Goal: Task Accomplishment & Management: Manage account settings

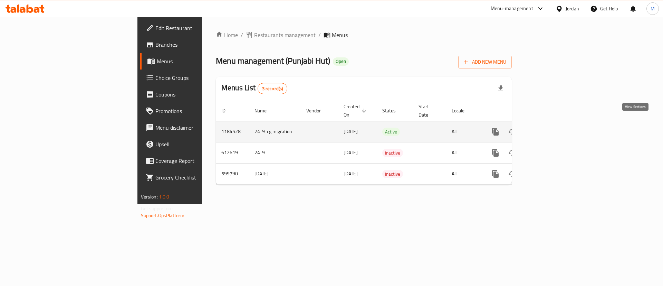
click at [550, 127] on icon "enhanced table" at bounding box center [545, 131] width 8 height 8
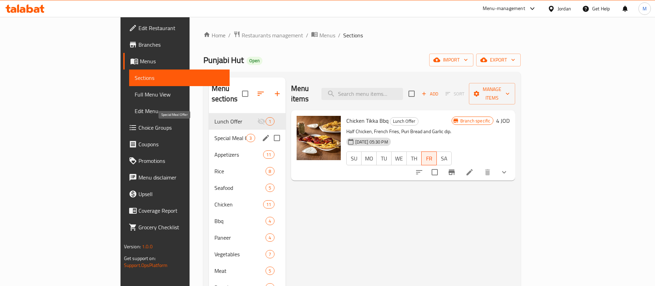
click at [214, 134] on span "Special Meal Offer" at bounding box center [230, 138] width 32 height 8
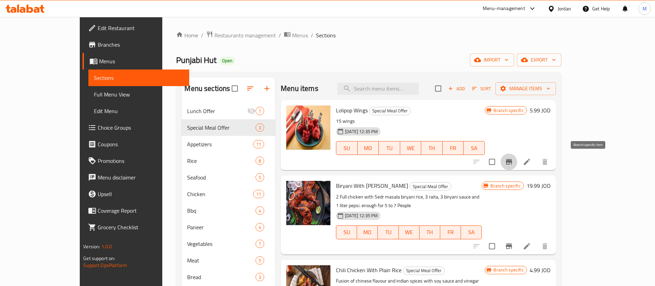
click at [513, 159] on icon "Branch-specific-item" at bounding box center [509, 161] width 8 height 8
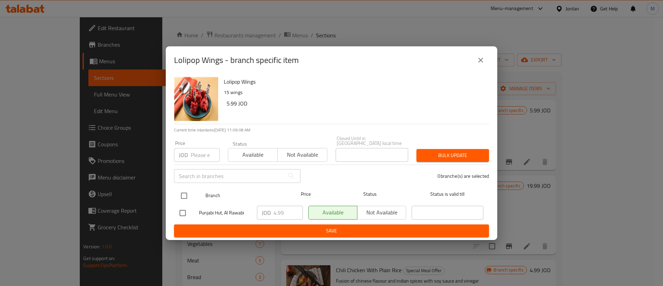
click at [187, 193] on input "checkbox" at bounding box center [184, 195] width 15 height 15
checkbox input "true"
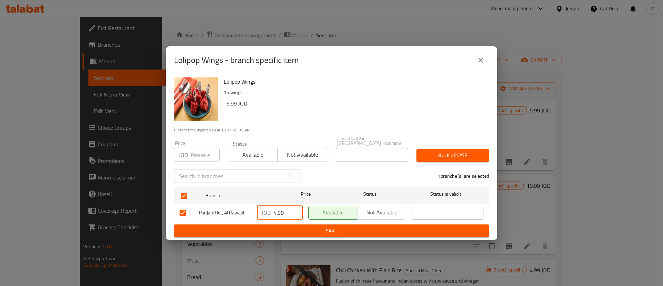
click at [278, 211] on input "4.99" at bounding box center [288, 213] width 29 height 14
click at [480, 62] on icon "close" at bounding box center [480, 60] width 5 height 5
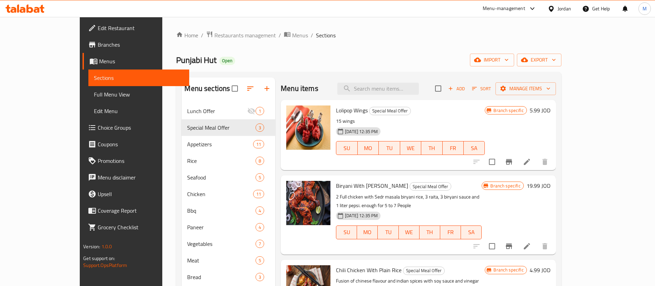
click at [551, 110] on h6 "5.99 JOD" at bounding box center [540, 110] width 21 height 10
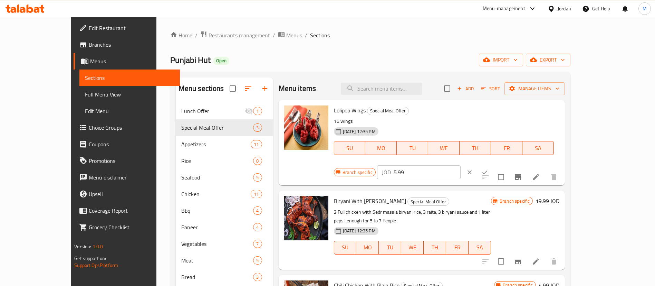
click at [461, 165] on input "5.99" at bounding box center [427, 172] width 67 height 14
paste input "4"
type input "4.99"
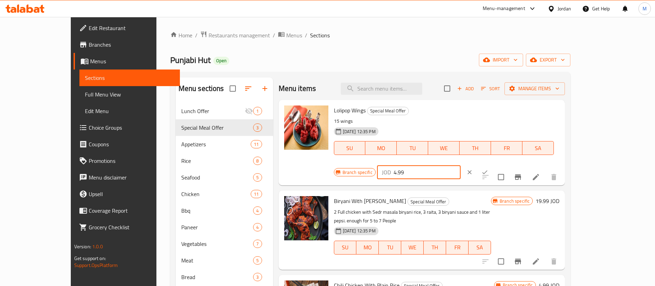
click at [488, 169] on icon "ok" at bounding box center [484, 172] width 7 height 7
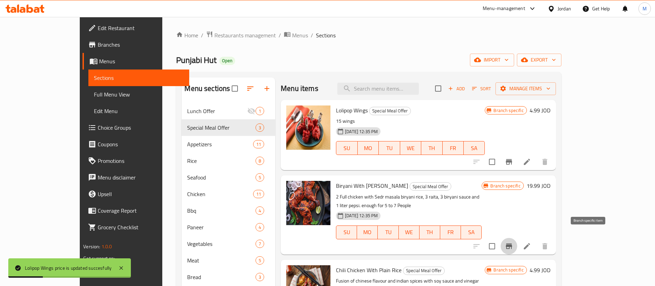
click at [512, 243] on icon "Branch-specific-item" at bounding box center [509, 246] width 6 height 6
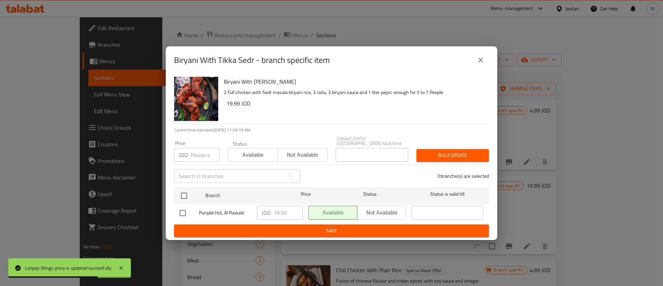
click at [481, 60] on icon "close" at bounding box center [481, 60] width 8 height 8
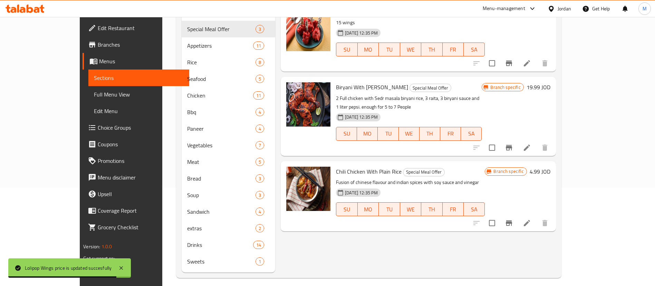
scroll to position [104, 0]
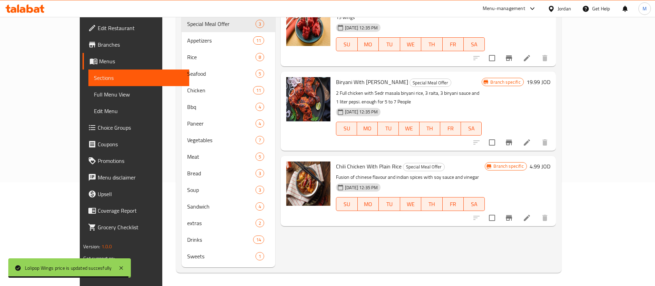
click at [512, 215] on icon "Branch-specific-item" at bounding box center [509, 218] width 6 height 6
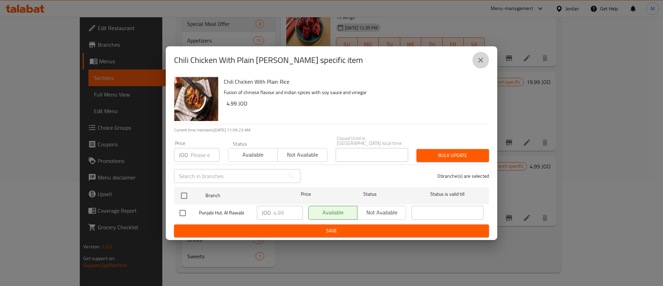
click at [481, 64] on icon "close" at bounding box center [481, 60] width 8 height 8
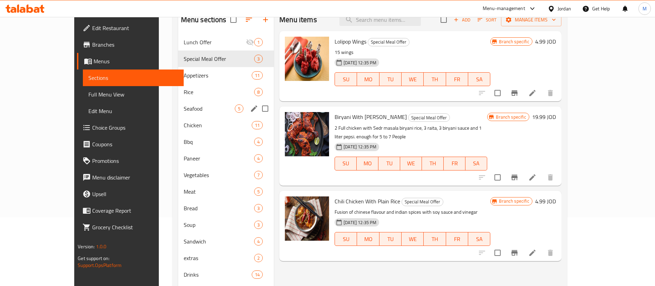
scroll to position [52, 0]
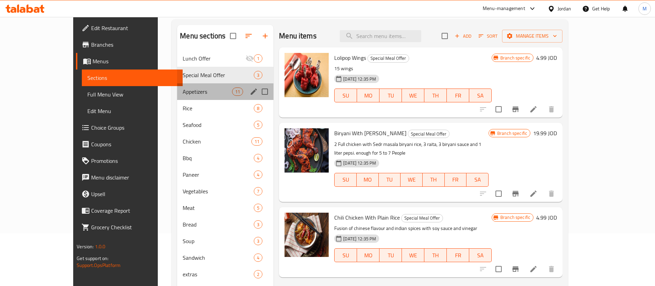
click at [177, 97] on div "Appetizers 11" at bounding box center [225, 91] width 96 height 17
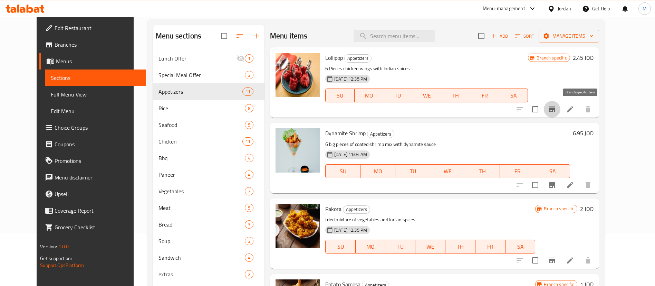
click at [555, 109] on icon "Branch-specific-item" at bounding box center [552, 109] width 6 height 6
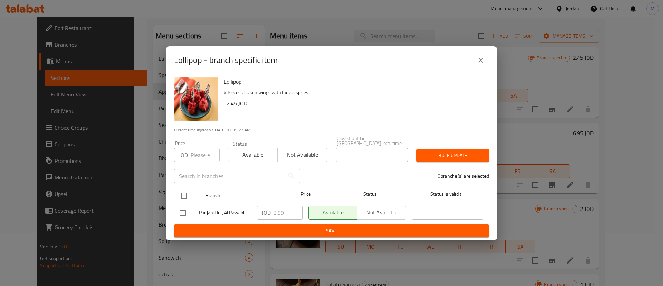
click at [183, 194] on input "checkbox" at bounding box center [184, 195] width 15 height 15
checkbox input "true"
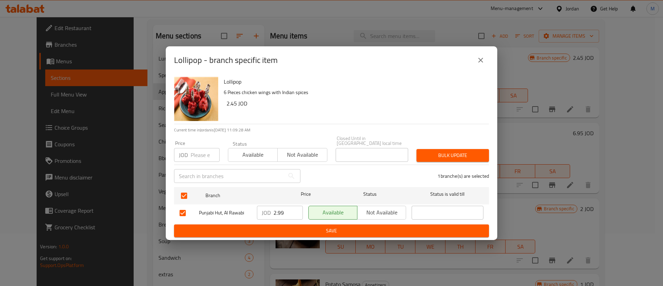
click at [284, 208] on input "2.99" at bounding box center [288, 213] width 29 height 14
click at [481, 62] on icon "close" at bounding box center [480, 60] width 5 height 5
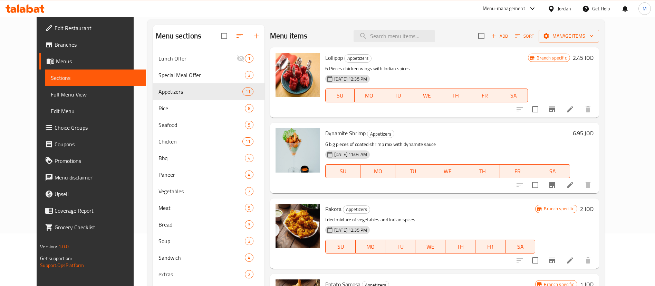
click at [594, 58] on h6 "2.45 JOD" at bounding box center [583, 58] width 21 height 10
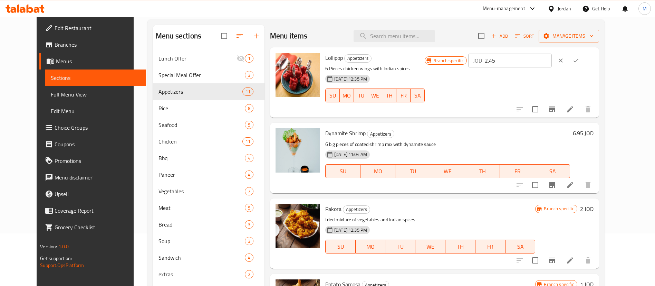
click at [547, 60] on input "2.45" at bounding box center [518, 61] width 67 height 14
paste input "99"
type input "2.99"
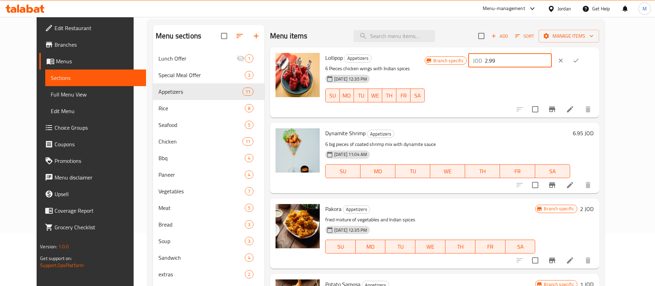
click at [580, 61] on icon "ok" at bounding box center [576, 60] width 7 height 7
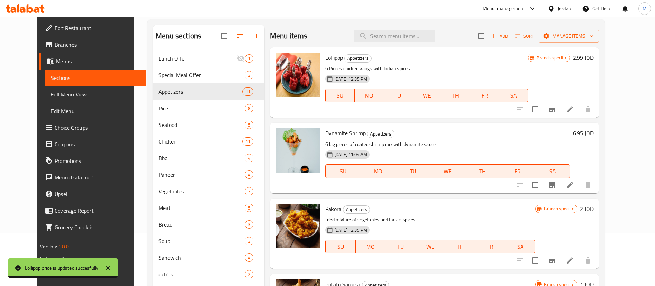
scroll to position [52, 0]
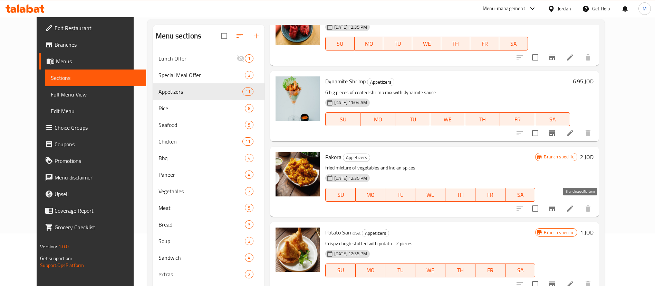
click at [556, 207] on icon "Branch-specific-item" at bounding box center [552, 208] width 8 height 8
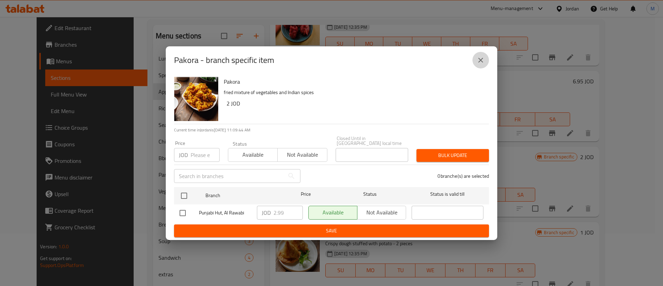
click at [479, 64] on icon "close" at bounding box center [481, 60] width 8 height 8
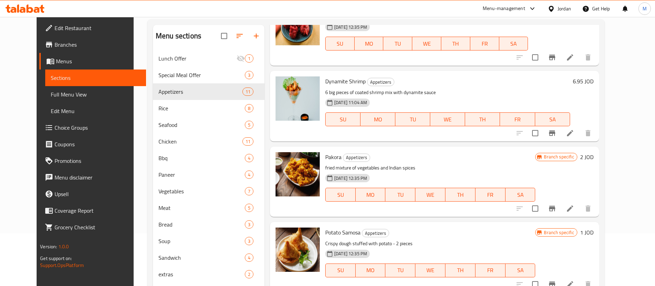
click at [594, 159] on h6 "2 JOD" at bounding box center [586, 157] width 13 height 10
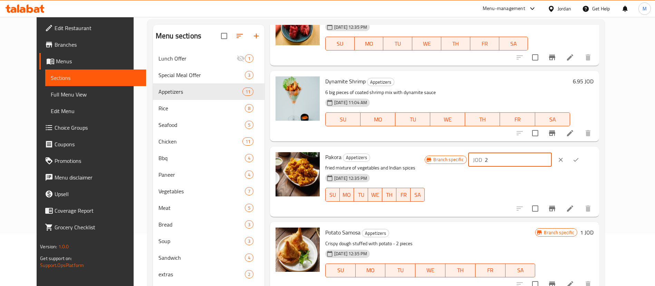
click at [542, 160] on input "2" at bounding box center [518, 160] width 67 height 14
paste input ".99"
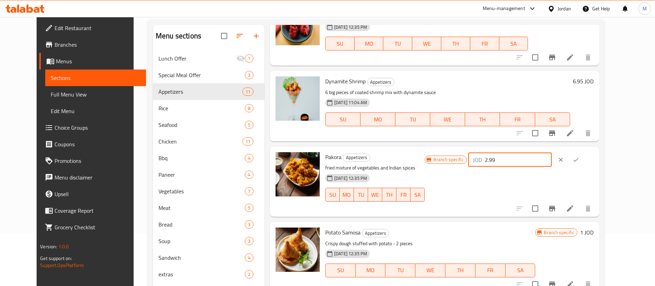
type input "2.99"
click at [579, 160] on icon "ok" at bounding box center [576, 159] width 5 height 4
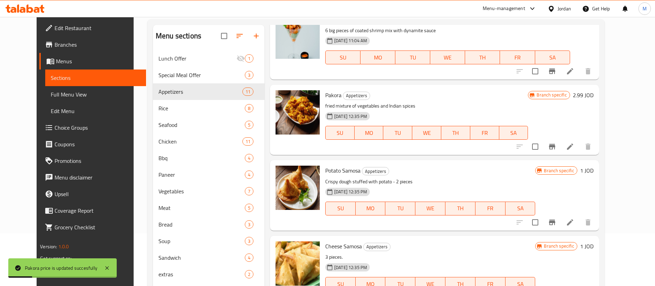
scroll to position [155, 0]
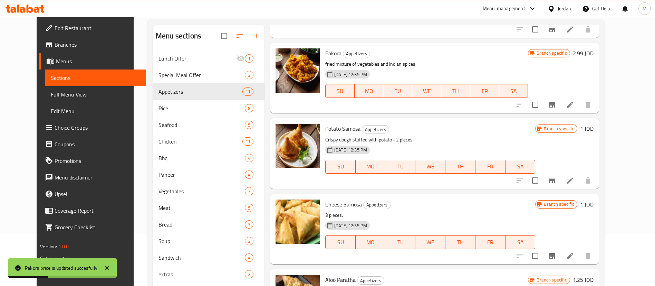
click at [561, 182] on button "Branch-specific-item" at bounding box center [552, 180] width 17 height 17
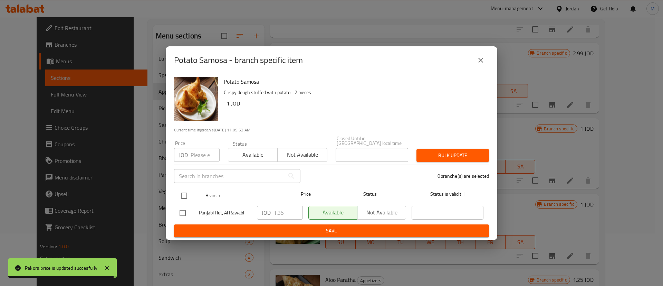
click at [182, 195] on input "checkbox" at bounding box center [184, 195] width 15 height 15
checkbox input "true"
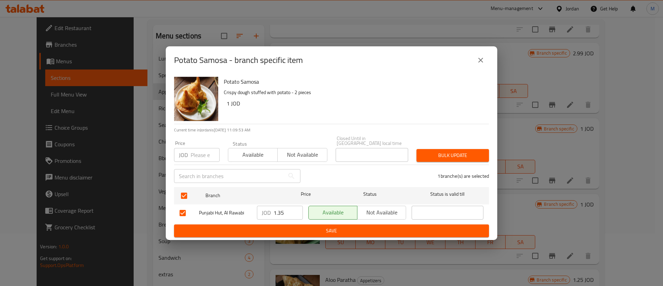
click at [283, 212] on input "1.35" at bounding box center [288, 213] width 29 height 14
click at [483, 59] on icon "close" at bounding box center [481, 60] width 8 height 8
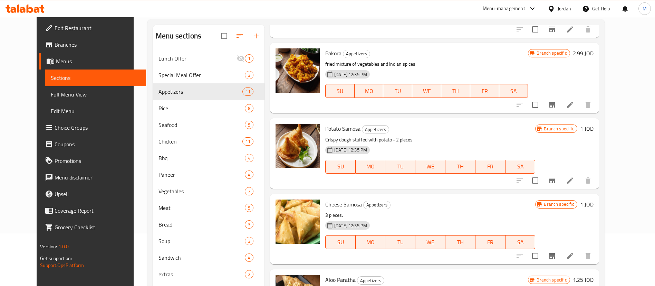
click at [594, 129] on h6 "1 JOD" at bounding box center [586, 129] width 13 height 10
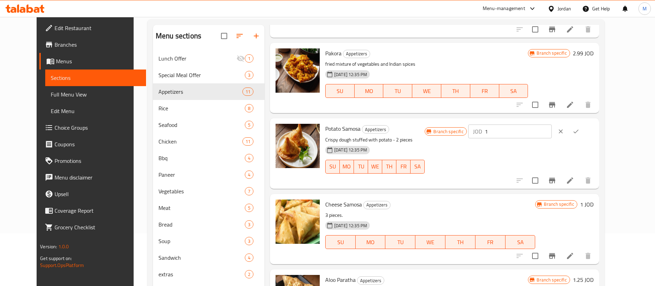
click at [552, 130] on input "1" at bounding box center [518, 131] width 67 height 14
paste input ".35"
type input "1.35"
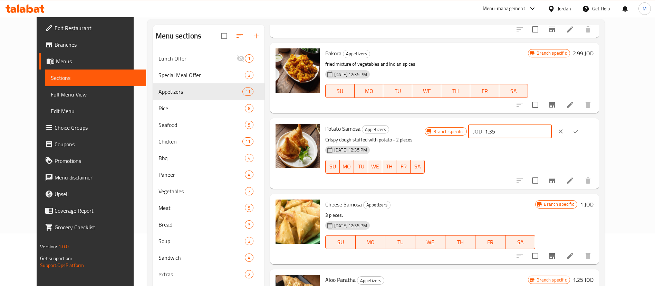
click at [579, 131] on icon "ok" at bounding box center [576, 132] width 5 height 4
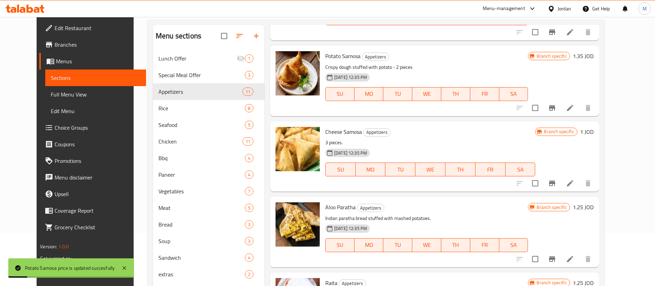
scroll to position [259, 0]
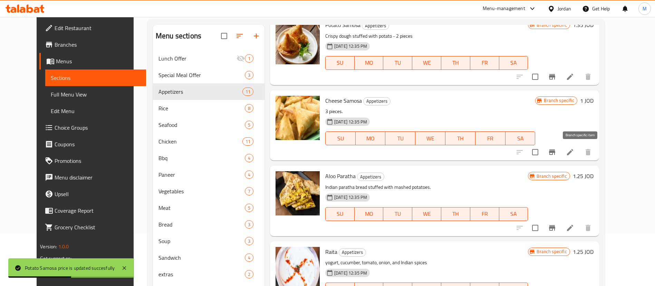
click at [555, 150] on icon "Branch-specific-item" at bounding box center [552, 152] width 6 height 6
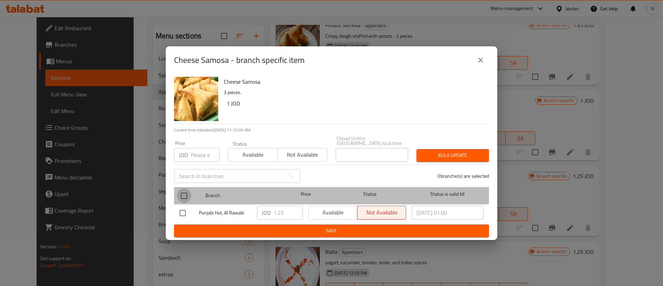
click at [189, 194] on input "checkbox" at bounding box center [184, 195] width 15 height 15
checkbox input "true"
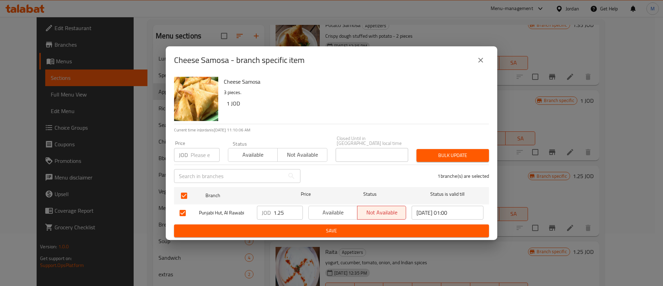
click at [279, 209] on input "1.25" at bounding box center [288, 213] width 29 height 14
click at [478, 62] on icon "close" at bounding box center [481, 60] width 8 height 8
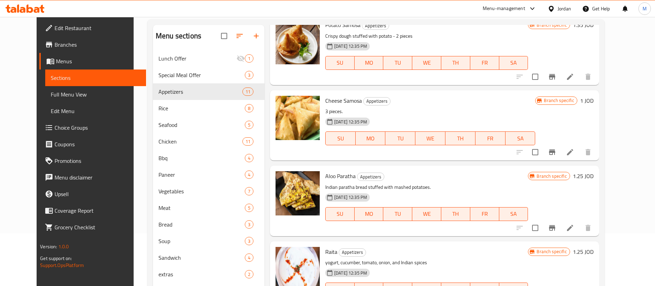
click at [594, 103] on h6 "1 JOD" at bounding box center [586, 101] width 13 height 10
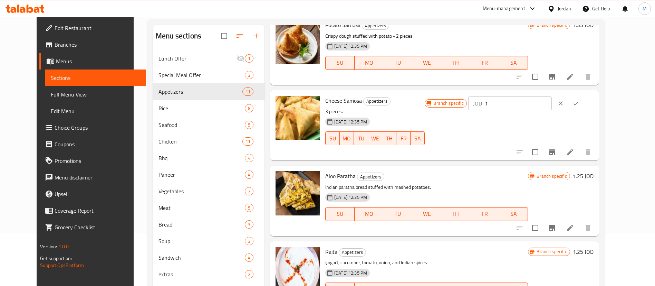
click at [552, 99] on input "1" at bounding box center [518, 103] width 67 height 14
paste input ".25"
type input "1.25"
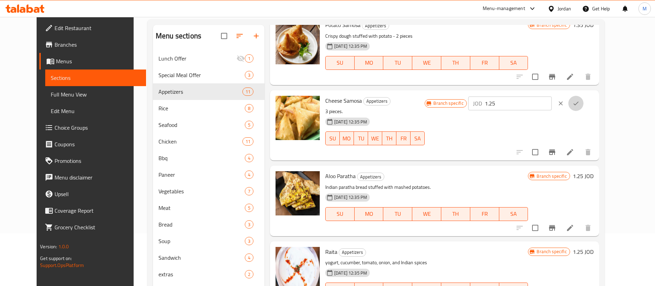
click at [580, 105] on icon "ok" at bounding box center [576, 103] width 7 height 7
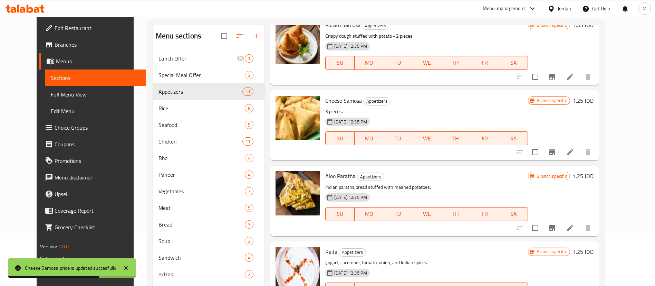
click at [555, 230] on icon "Branch-specific-item" at bounding box center [552, 228] width 6 height 6
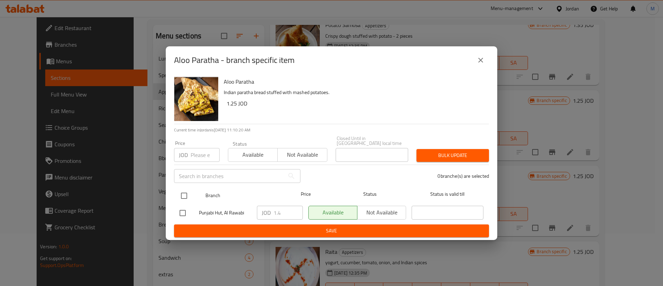
click at [188, 191] on input "checkbox" at bounding box center [184, 195] width 15 height 15
checkbox input "true"
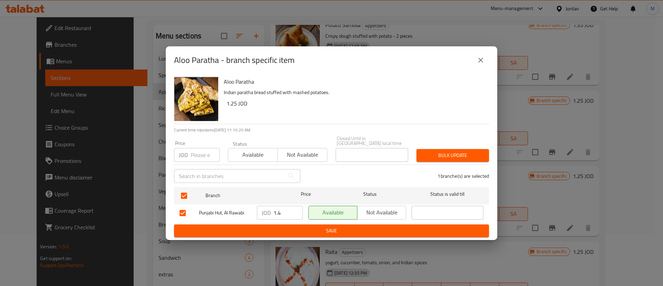
click at [281, 213] on input "1.4" at bounding box center [288, 213] width 29 height 14
click at [484, 63] on icon "close" at bounding box center [481, 60] width 8 height 8
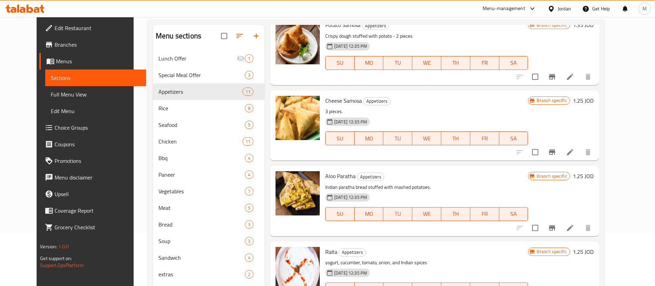
click at [594, 175] on h6 "1.25 JOD" at bounding box center [583, 176] width 21 height 10
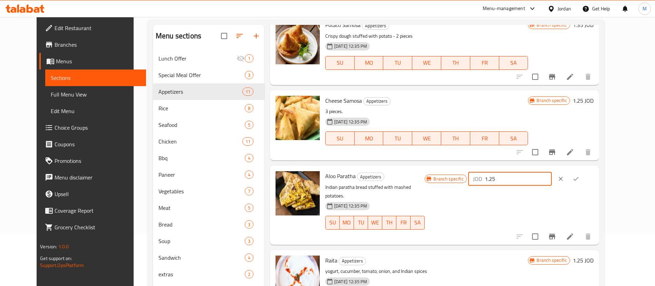
click at [552, 178] on input "1.25" at bounding box center [518, 179] width 67 height 14
paste input "4"
type input "1.4"
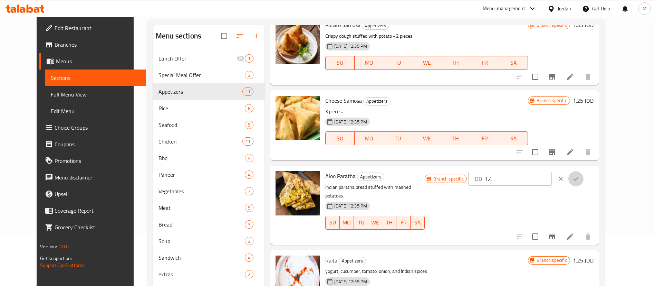
click at [580, 176] on icon "ok" at bounding box center [576, 178] width 7 height 7
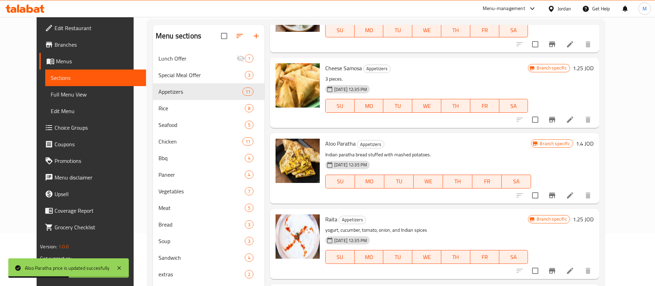
scroll to position [311, 0]
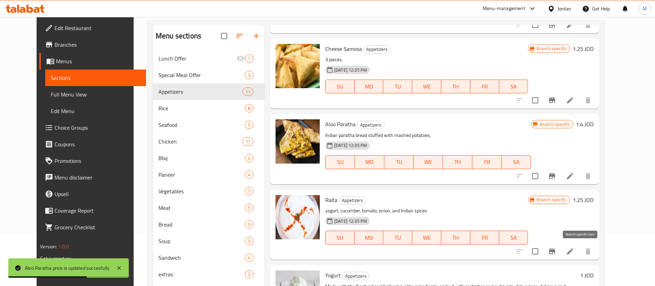
click at [555, 250] on icon "Branch-specific-item" at bounding box center [552, 251] width 6 height 6
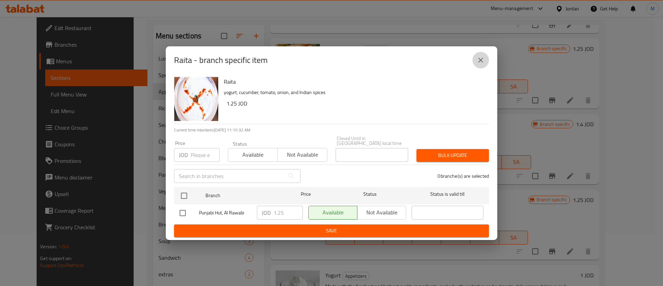
click at [483, 62] on icon "close" at bounding box center [481, 60] width 8 height 8
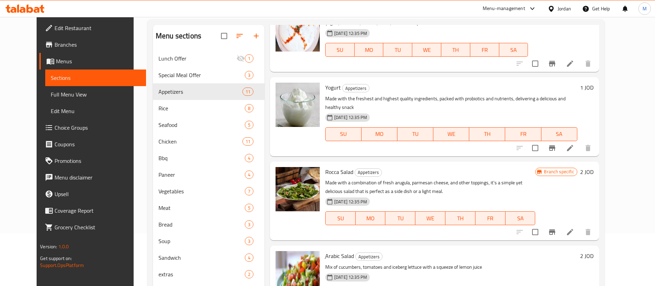
scroll to position [518, 0]
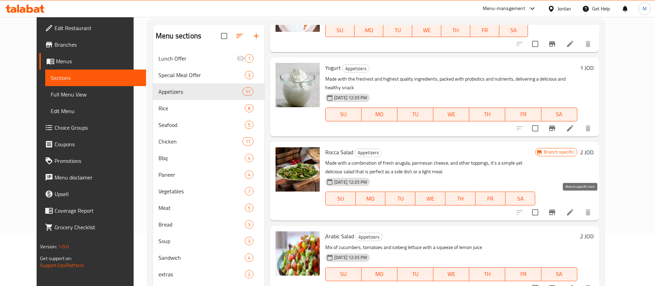
click at [561, 204] on button "Branch-specific-item" at bounding box center [552, 212] width 17 height 17
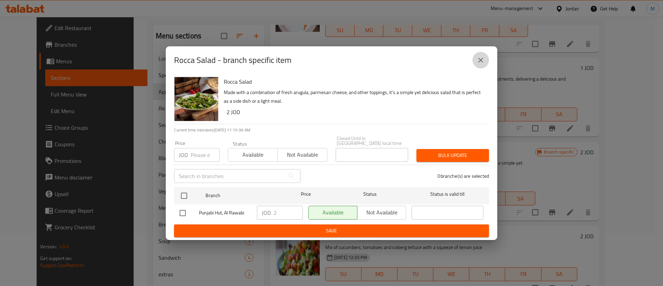
click at [479, 61] on icon "close" at bounding box center [481, 60] width 8 height 8
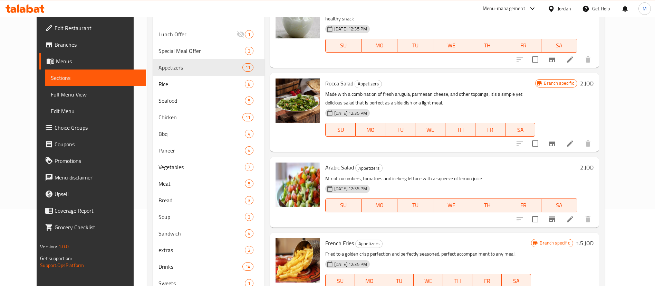
scroll to position [104, 0]
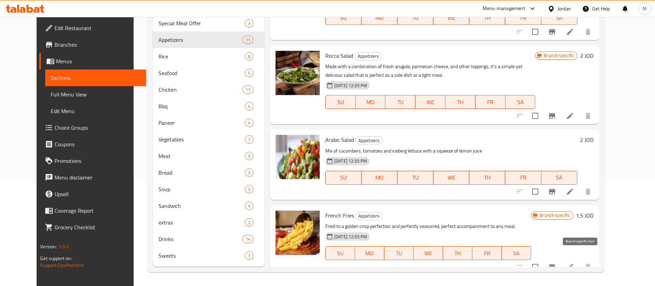
click at [561, 258] on button "Branch-specific-item" at bounding box center [552, 266] width 17 height 17
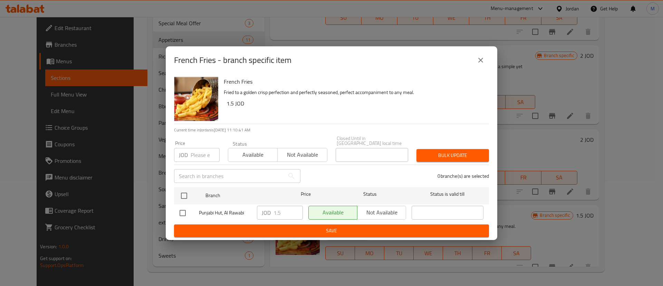
click at [483, 67] on button "close" at bounding box center [480, 60] width 17 height 17
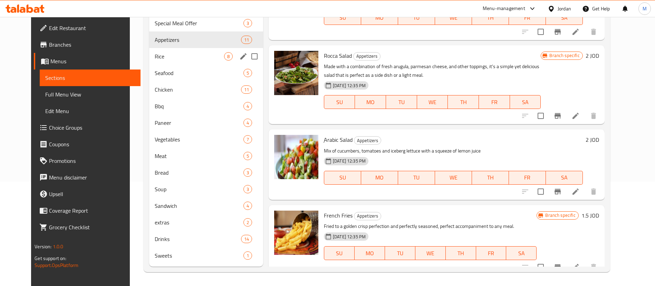
click at [190, 50] on div "Rice 8" at bounding box center [206, 56] width 114 height 17
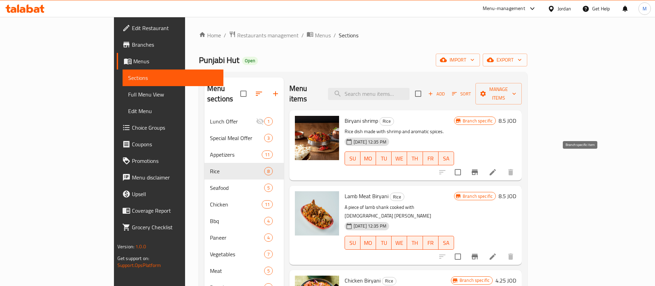
click at [479, 168] on icon "Branch-specific-item" at bounding box center [475, 172] width 8 height 8
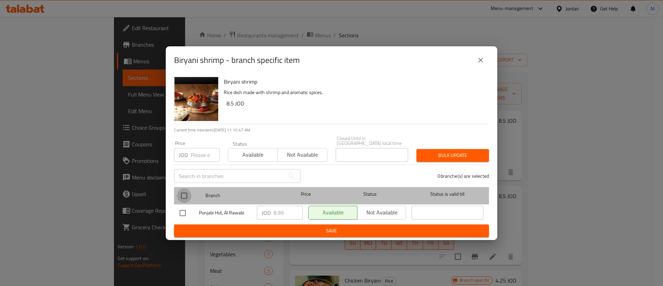
click at [188, 193] on input "checkbox" at bounding box center [184, 195] width 15 height 15
checkbox input "true"
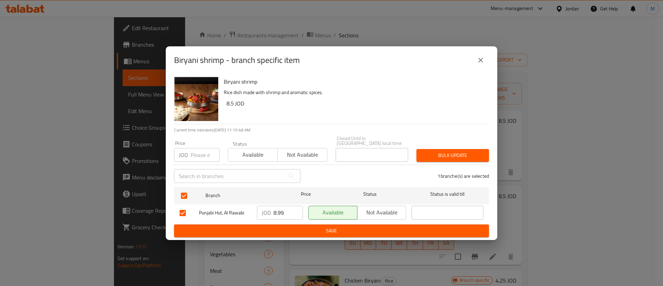
click at [281, 211] on input "8.99" at bounding box center [288, 213] width 29 height 14
click at [477, 64] on icon "close" at bounding box center [481, 60] width 8 height 8
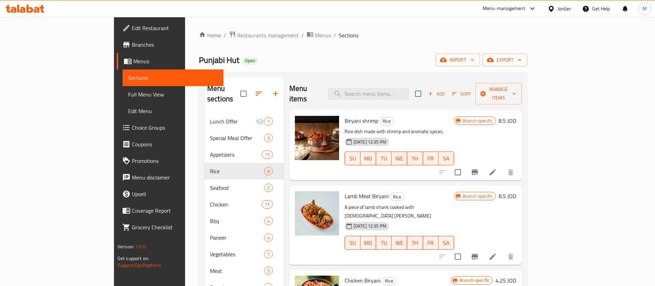
click at [516, 116] on h6 "8.5 JOD" at bounding box center [508, 121] width 18 height 10
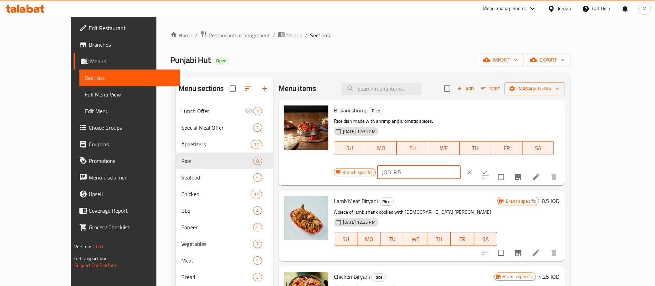
click at [461, 165] on input "8.5" at bounding box center [427, 172] width 67 height 14
type input "8.99"
click at [488, 170] on icon "ok" at bounding box center [485, 172] width 5 height 4
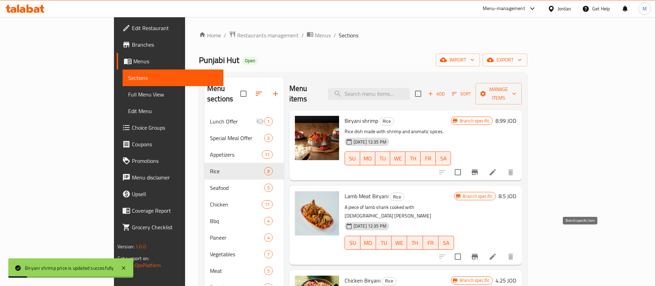
click at [479, 252] on icon "Branch-specific-item" at bounding box center [475, 256] width 8 height 8
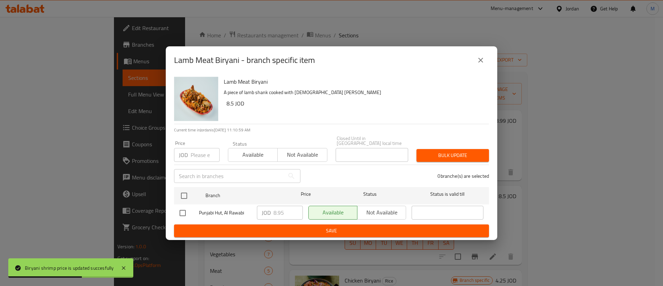
click at [486, 57] on button "close" at bounding box center [480, 60] width 17 height 17
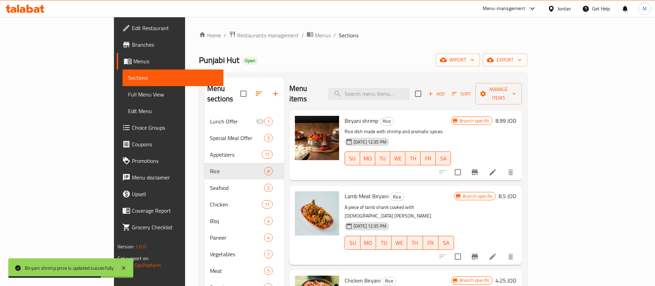
click at [516, 191] on h6 "8.5 JOD" at bounding box center [508, 196] width 18 height 10
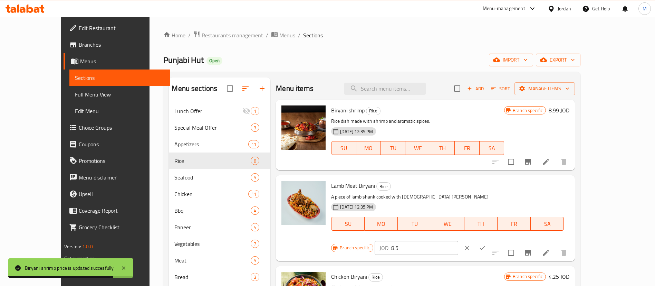
click at [458, 241] on input "8.5" at bounding box center [424, 248] width 67 height 14
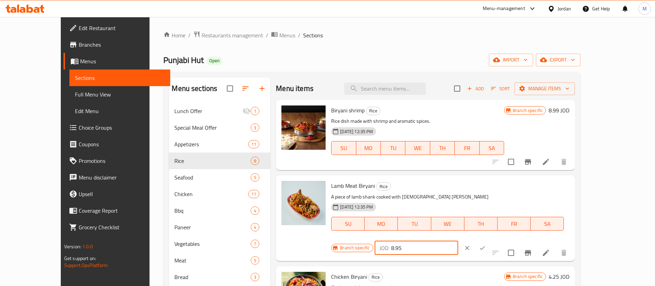
type input "8.95"
click at [486, 244] on icon "ok" at bounding box center [482, 247] width 7 height 7
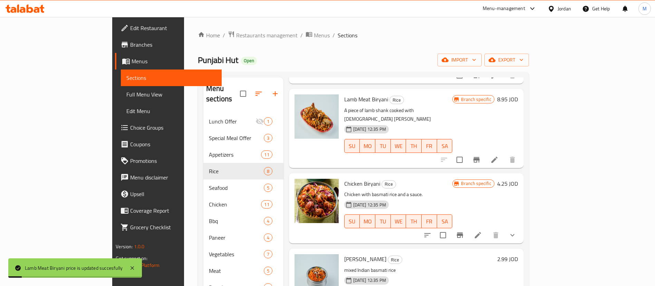
scroll to position [104, 0]
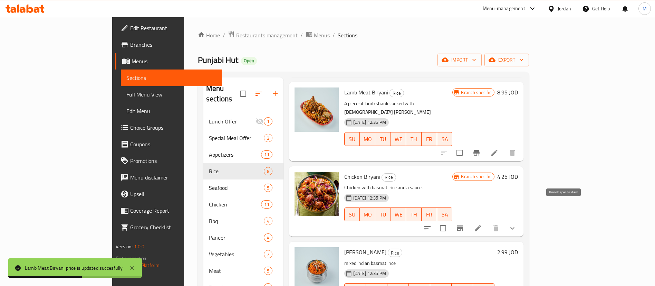
click at [464, 224] on icon "Branch-specific-item" at bounding box center [460, 228] width 8 height 8
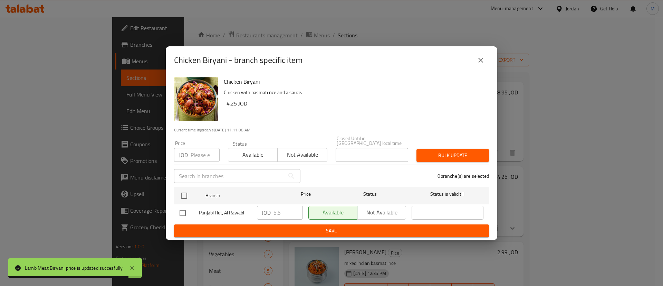
click at [480, 62] on icon "close" at bounding box center [481, 60] width 8 height 8
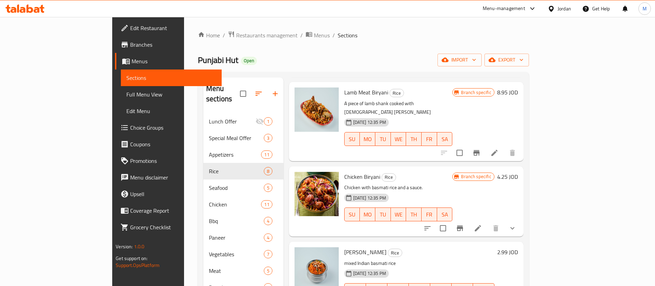
click at [518, 172] on h6 "4.25 JOD" at bounding box center [507, 177] width 21 height 10
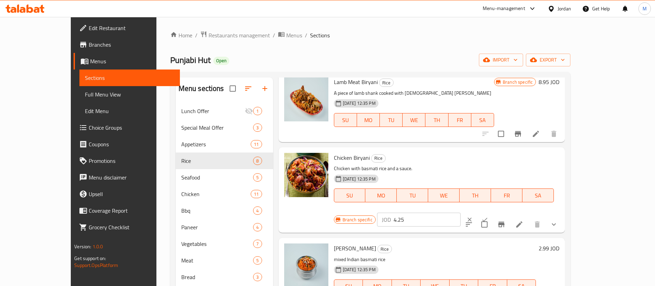
click at [461, 212] on input "4.25" at bounding box center [427, 219] width 67 height 14
type input "5.5"
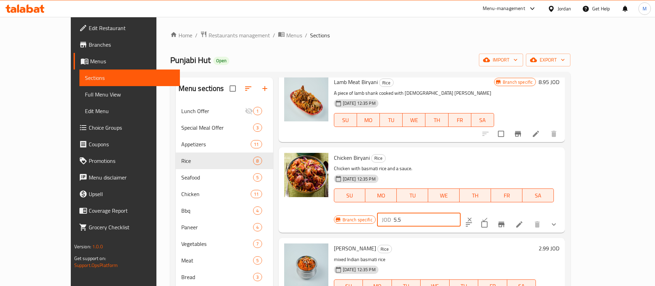
click at [488, 216] on icon "ok" at bounding box center [484, 219] width 7 height 7
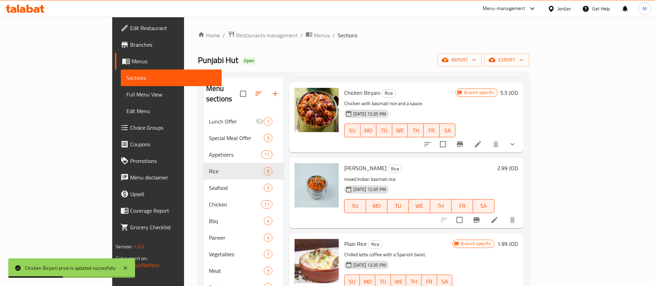
scroll to position [207, 0]
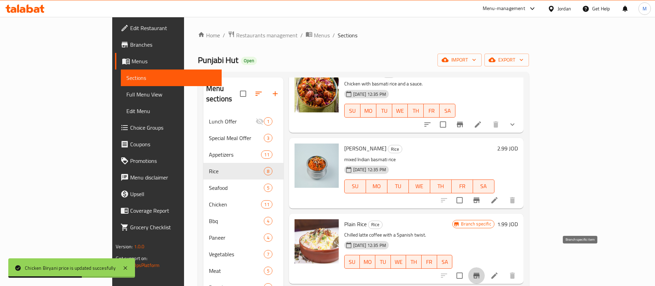
click at [485, 267] on button "Branch-specific-item" at bounding box center [476, 275] width 17 height 17
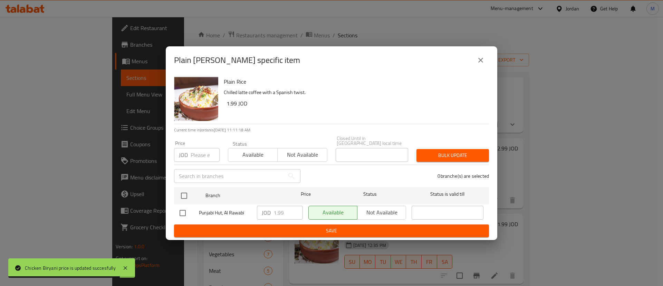
click at [481, 63] on icon "close" at bounding box center [480, 60] width 5 height 5
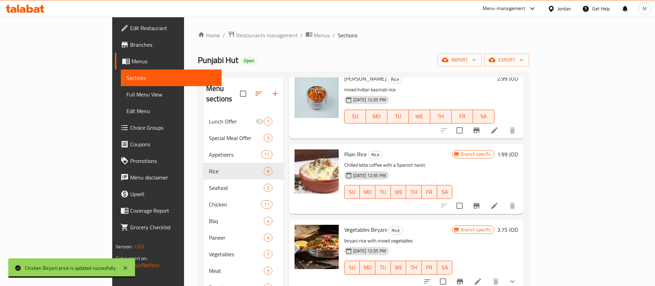
scroll to position [311, 0]
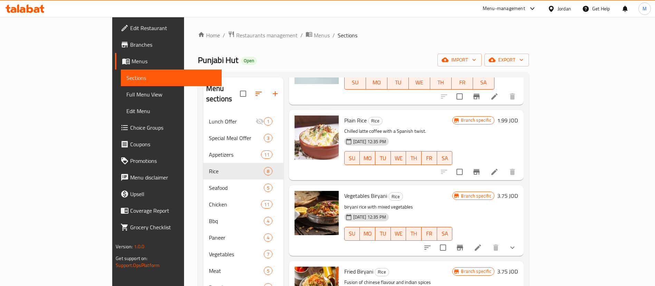
click at [468, 239] on button "Branch-specific-item" at bounding box center [460, 247] width 17 height 17
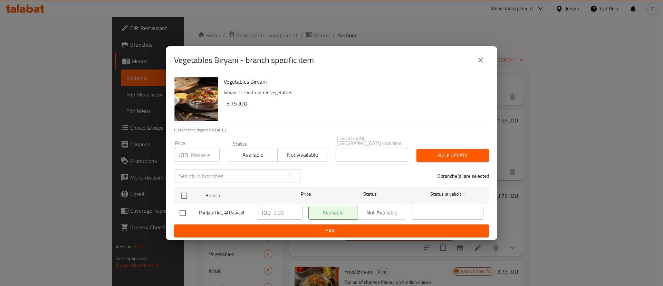
click at [485, 59] on icon "close" at bounding box center [481, 60] width 8 height 8
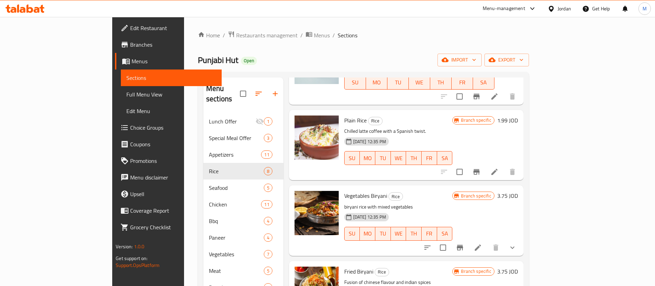
click at [518, 191] on h6 "3.75 JOD" at bounding box center [507, 196] width 21 height 10
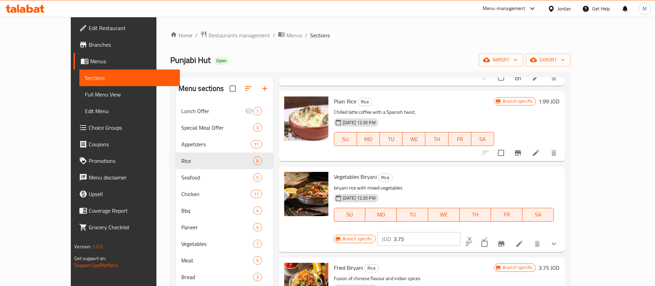
click at [461, 232] on input "3.75" at bounding box center [427, 239] width 67 height 14
type input "3.99"
click at [488, 237] on icon "ok" at bounding box center [485, 239] width 5 height 4
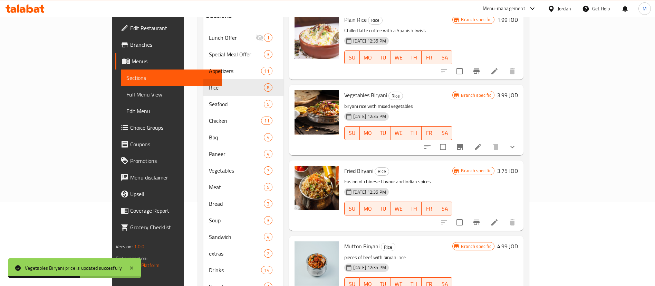
scroll to position [104, 0]
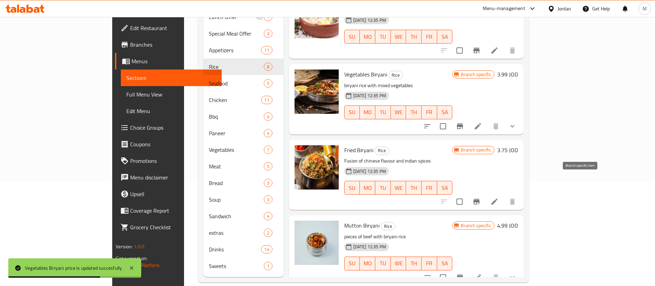
click at [485, 193] on button "Branch-specific-item" at bounding box center [476, 201] width 17 height 17
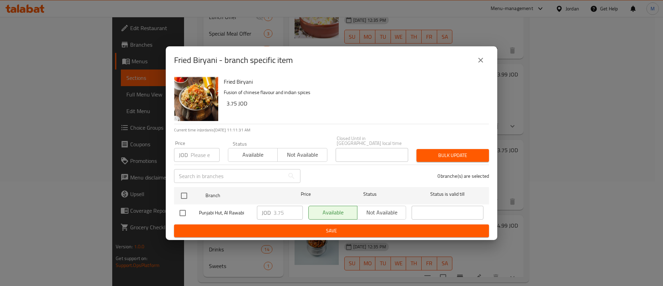
drag, startPoint x: 480, startPoint y: 65, endPoint x: 483, endPoint y: 67, distance: 3.9
click at [480, 64] on icon "close" at bounding box center [481, 60] width 8 height 8
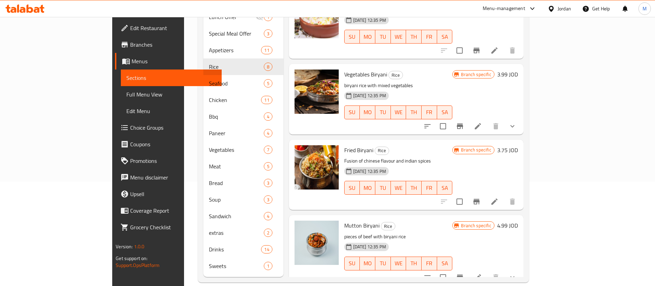
click at [463, 274] on icon "Branch-specific-item" at bounding box center [460, 277] width 6 height 6
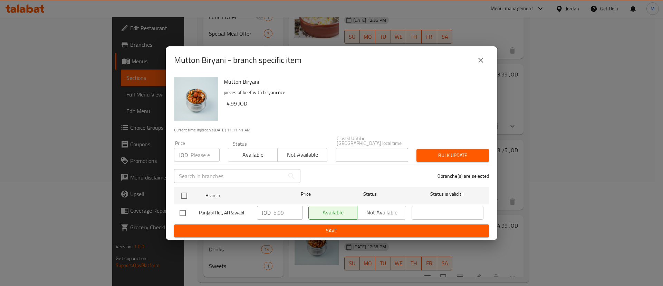
click at [484, 60] on icon "close" at bounding box center [481, 60] width 8 height 8
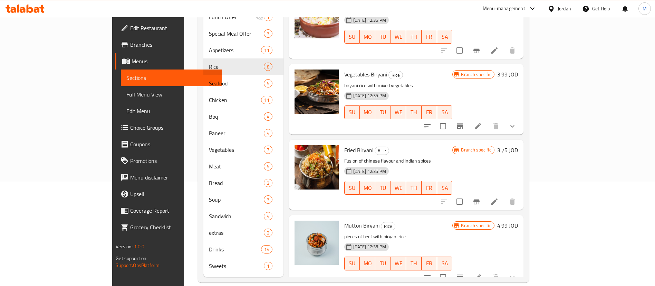
click at [518, 220] on h6 "4.99 JOD" at bounding box center [507, 225] width 21 height 10
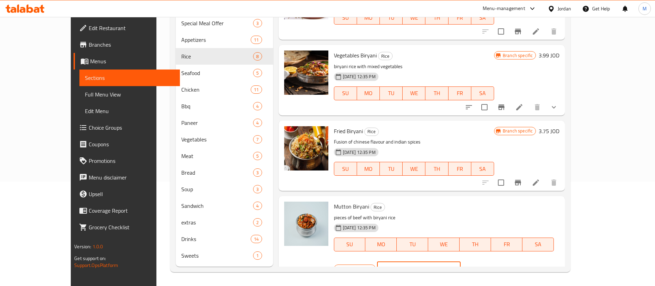
click at [461, 261] on input "4.99" at bounding box center [427, 268] width 67 height 14
type input "4"
type input "5.99"
click at [488, 265] on icon "ok" at bounding box center [484, 268] width 7 height 7
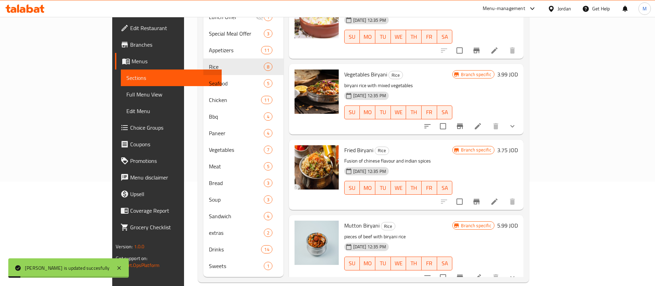
scroll to position [328, 0]
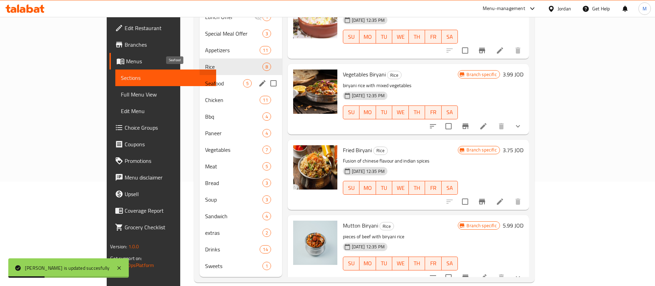
click at [205, 79] on span "Seafood" at bounding box center [224, 83] width 38 height 8
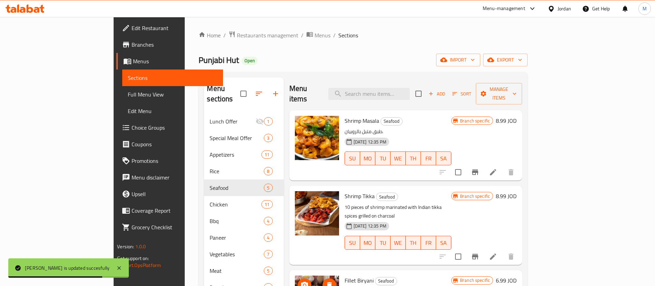
click at [484, 164] on button "Branch-specific-item" at bounding box center [475, 172] width 17 height 17
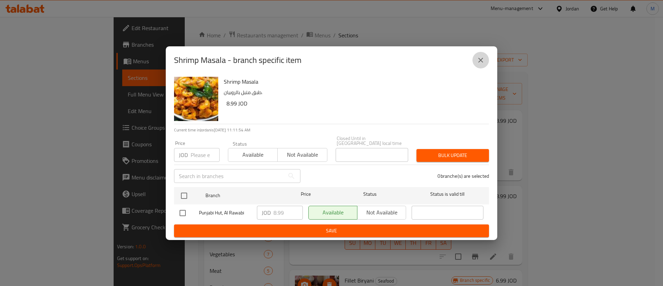
click at [478, 64] on icon "close" at bounding box center [481, 60] width 8 height 8
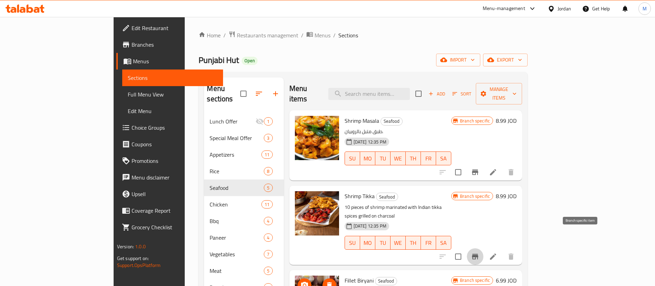
click at [479, 252] on icon "Branch-specific-item" at bounding box center [475, 256] width 8 height 8
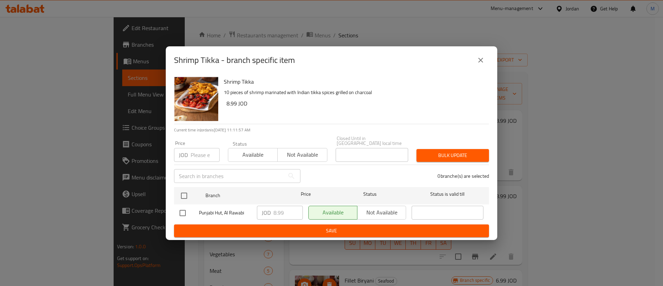
click at [476, 64] on button "close" at bounding box center [480, 60] width 17 height 17
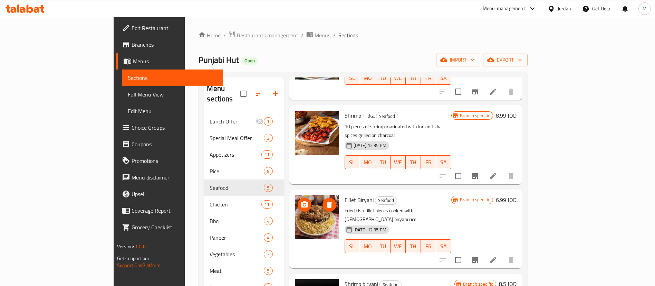
scroll to position [49, 0]
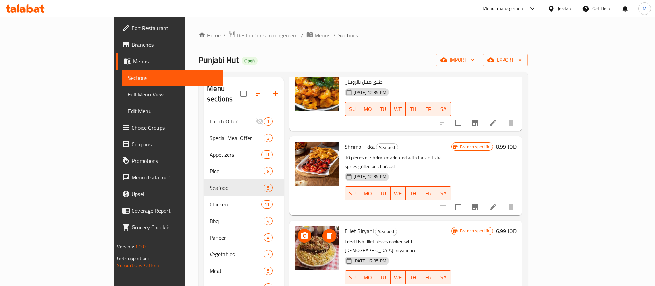
click at [484, 283] on button "Branch-specific-item" at bounding box center [475, 291] width 17 height 17
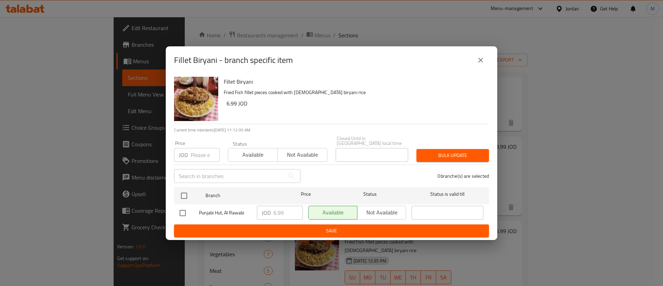
click at [481, 61] on icon "close" at bounding box center [481, 60] width 8 height 8
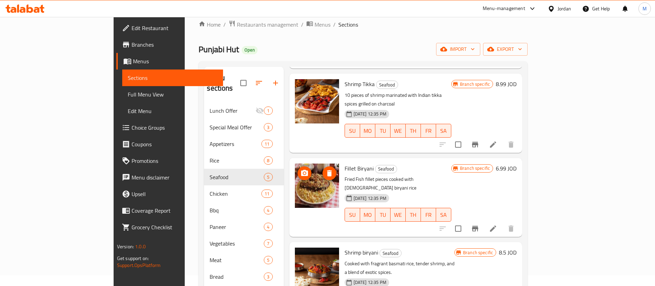
scroll to position [52, 0]
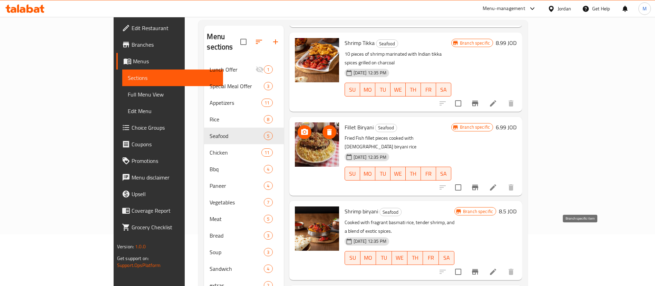
click at [479, 267] on icon "Branch-specific-item" at bounding box center [475, 271] width 8 height 8
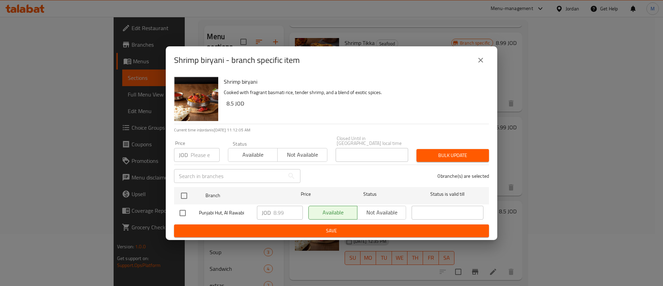
click at [482, 61] on icon "close" at bounding box center [480, 60] width 5 height 5
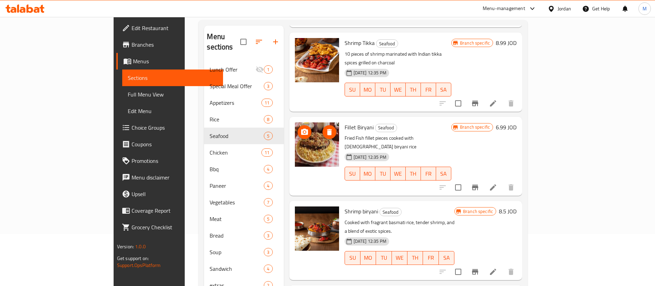
click at [517, 206] on h6 "8.5 JOD" at bounding box center [508, 211] width 18 height 10
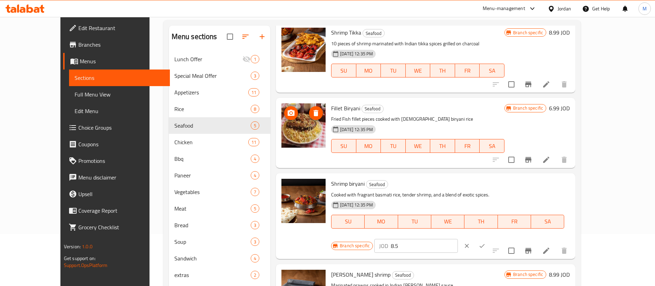
click at [458, 239] on input "8.5" at bounding box center [424, 246] width 67 height 14
type input "8.99"
click at [486, 242] on icon "ok" at bounding box center [482, 245] width 7 height 7
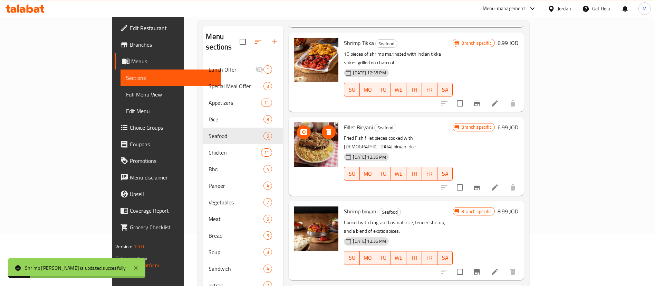
scroll to position [104, 0]
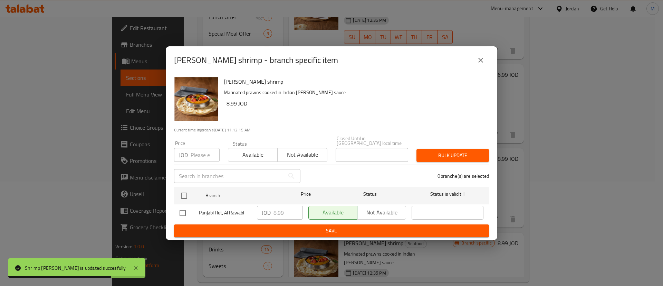
click at [483, 63] on icon "close" at bounding box center [480, 60] width 5 height 5
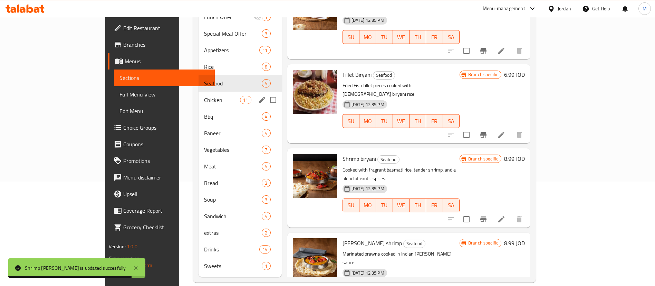
click at [204, 96] on span "Chicken" at bounding box center [222, 100] width 36 height 8
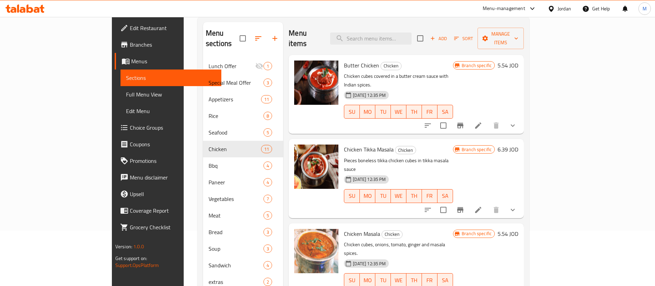
scroll to position [52, 0]
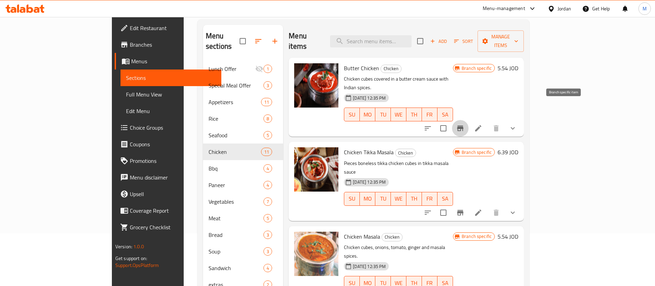
click at [465, 124] on icon "Branch-specific-item" at bounding box center [460, 128] width 8 height 8
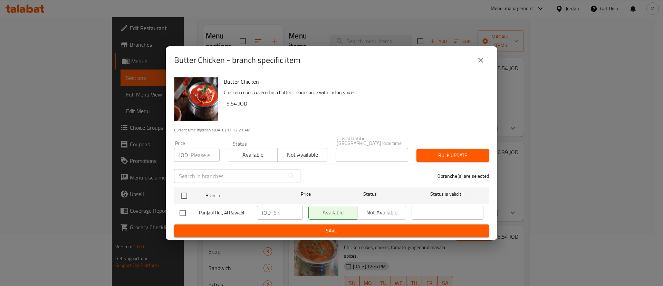
click at [478, 62] on icon "close" at bounding box center [481, 60] width 8 height 8
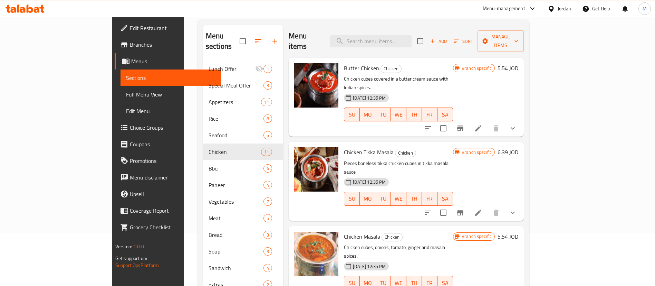
click at [518, 63] on h6 "5.54 JOD" at bounding box center [508, 68] width 21 height 10
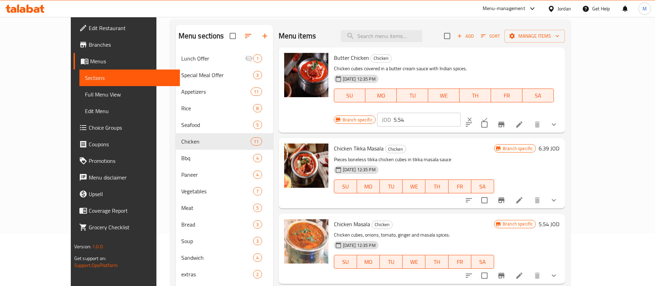
click at [461, 113] on input "5.54" at bounding box center [427, 120] width 67 height 14
type input "5"
type input "6.4"
click at [488, 116] on icon "ok" at bounding box center [484, 119] width 7 height 7
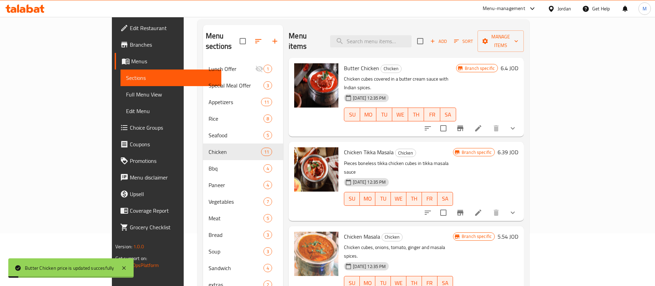
click at [518, 147] on h6 "6.39 JOD" at bounding box center [508, 152] width 21 height 10
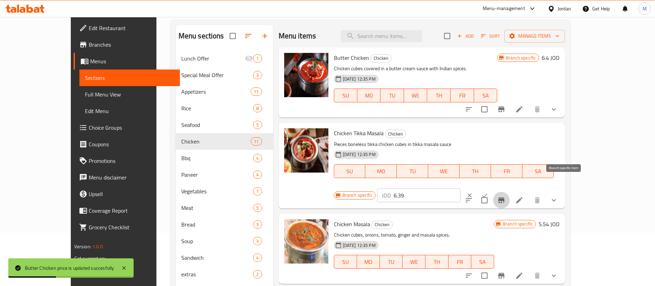
click at [505, 197] on icon "Branch-specific-item" at bounding box center [501, 200] width 6 height 6
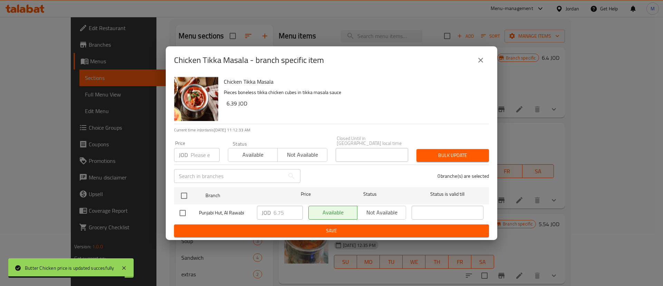
drag, startPoint x: 485, startPoint y: 59, endPoint x: 496, endPoint y: 70, distance: 15.6
click at [484, 58] on button "close" at bounding box center [480, 60] width 17 height 17
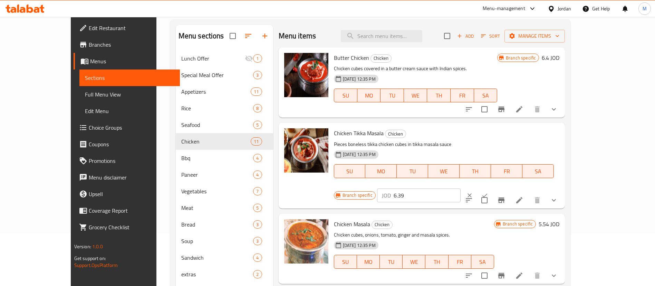
click at [461, 188] on input "6.39" at bounding box center [427, 195] width 67 height 14
type input "6.75"
click at [493, 188] on button "ok" at bounding box center [484, 195] width 15 height 15
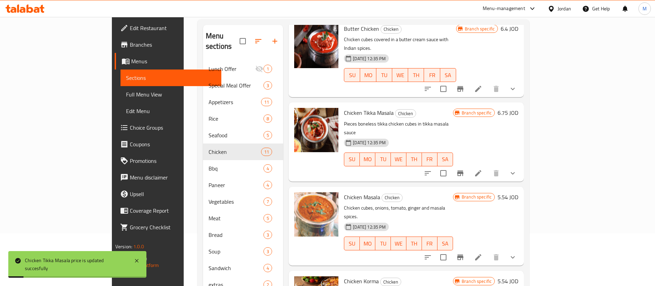
scroll to position [52, 0]
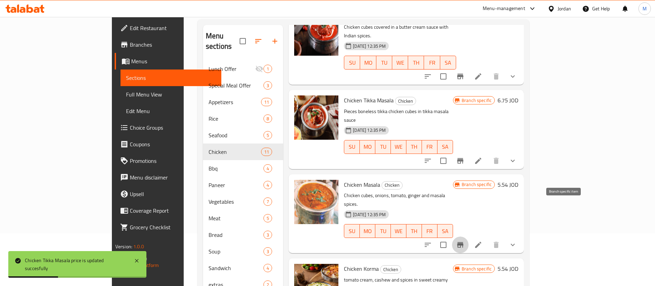
click at [464, 242] on icon "Branch-specific-item" at bounding box center [460, 245] width 6 height 6
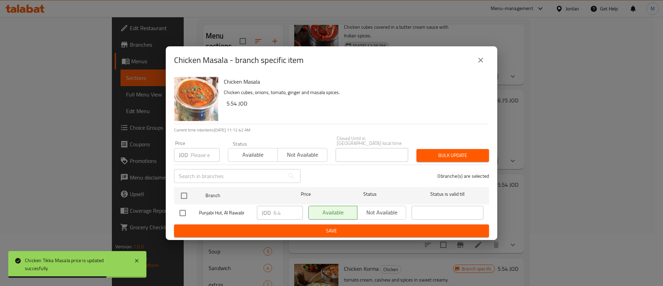
click at [485, 64] on button "close" at bounding box center [480, 60] width 17 height 17
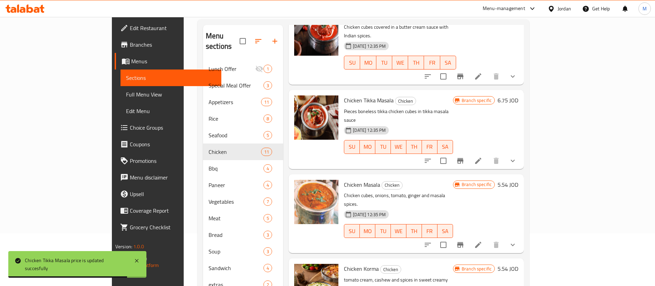
click at [518, 180] on h6 "5.54 JOD" at bounding box center [508, 185] width 21 height 10
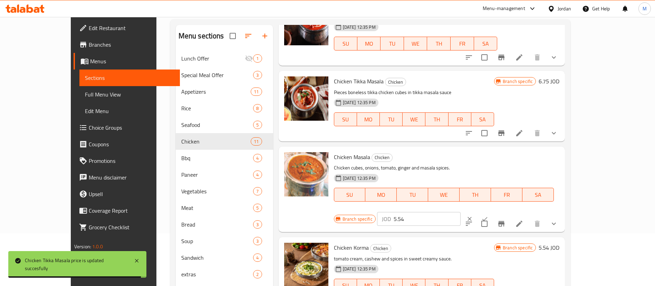
click at [461, 212] on input "5.54" at bounding box center [427, 219] width 67 height 14
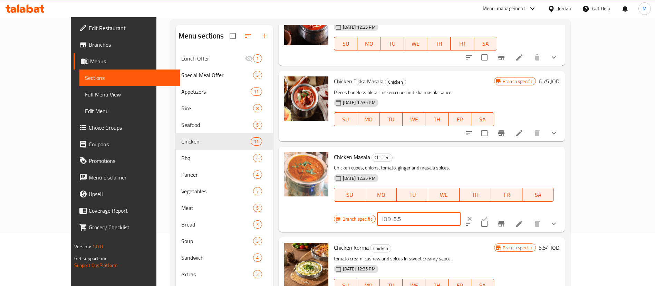
type input "5"
type input "6.4"
click at [488, 215] on icon "ok" at bounding box center [484, 218] width 7 height 7
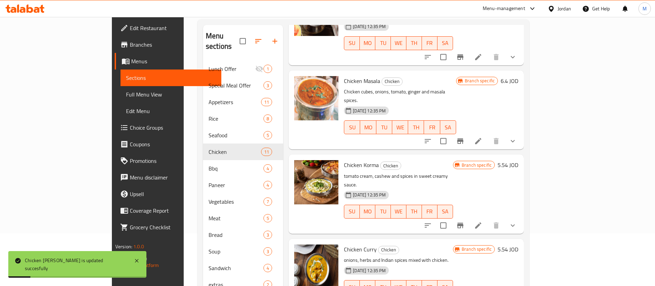
scroll to position [207, 0]
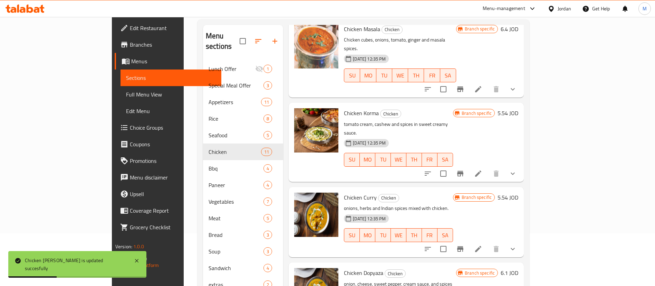
click at [469, 165] on button "Branch-specific-item" at bounding box center [460, 173] width 17 height 17
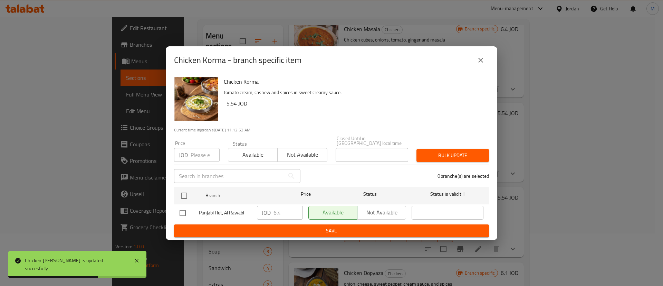
click at [478, 64] on icon "close" at bounding box center [481, 60] width 8 height 8
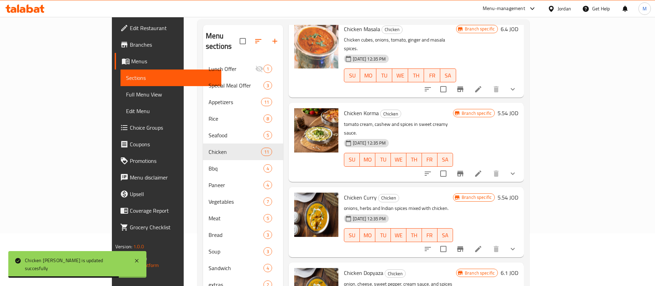
click at [518, 108] on h6 "5.54 JOD" at bounding box center [508, 113] width 21 height 10
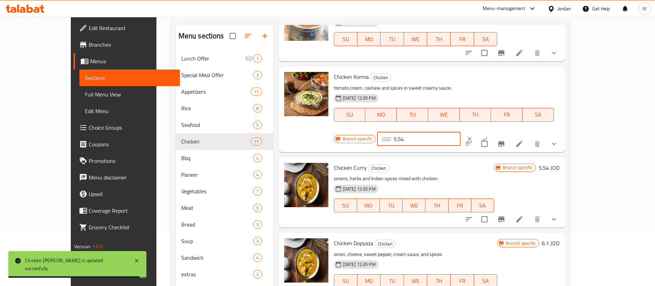
click at [461, 132] on input "5.54" at bounding box center [427, 139] width 67 height 14
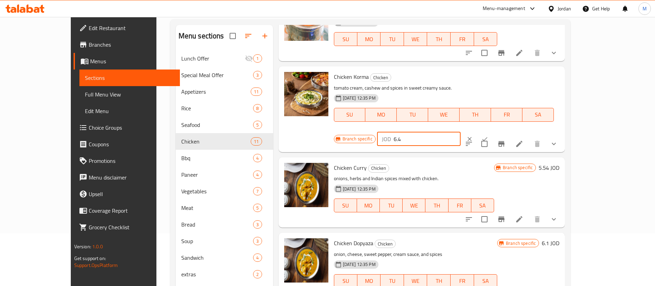
click at [461, 132] on input "6.4" at bounding box center [427, 139] width 67 height 14
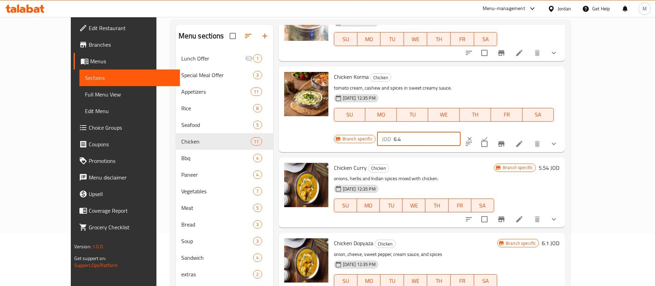
click at [461, 132] on input "6.4" at bounding box center [427, 139] width 67 height 14
type input "6.4"
click at [488, 135] on icon "ok" at bounding box center [484, 138] width 7 height 7
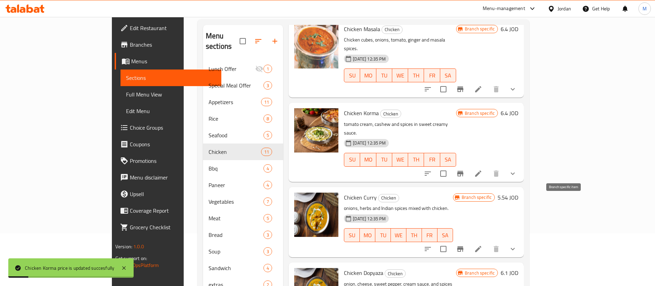
click at [465, 245] on icon "Branch-specific-item" at bounding box center [460, 249] width 8 height 8
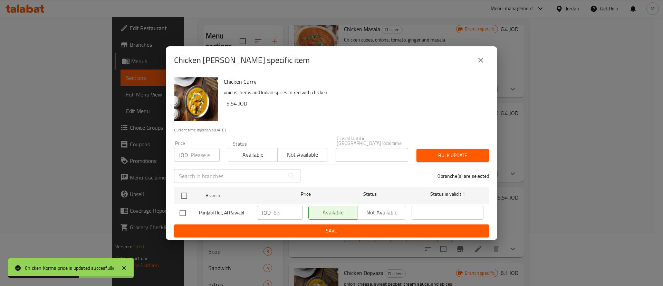
drag, startPoint x: 477, startPoint y: 65, endPoint x: 512, endPoint y: 85, distance: 40.4
click at [477, 64] on icon "close" at bounding box center [481, 60] width 8 height 8
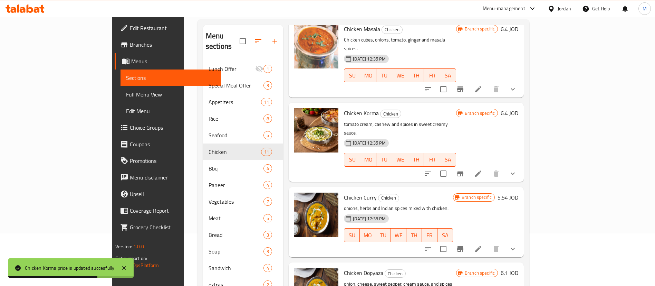
click at [518, 192] on h6 "5.54 JOD" at bounding box center [508, 197] width 21 height 10
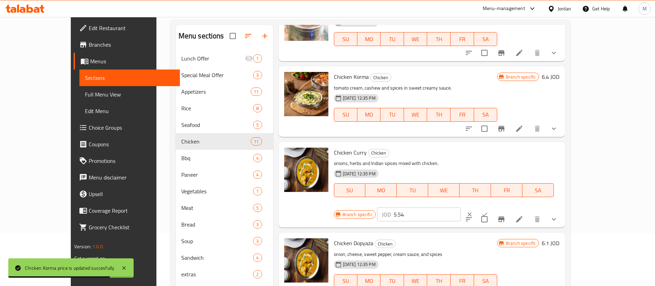
click at [461, 207] on input "5.54" at bounding box center [427, 214] width 67 height 14
paste input "6."
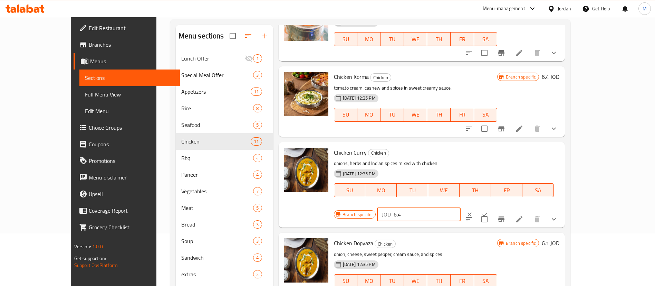
type input "6.4"
click at [493, 207] on button "ok" at bounding box center [484, 214] width 15 height 15
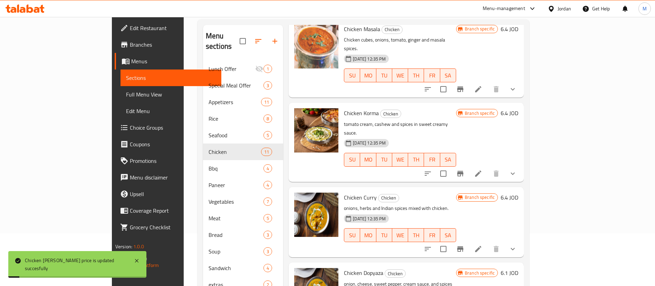
scroll to position [259, 0]
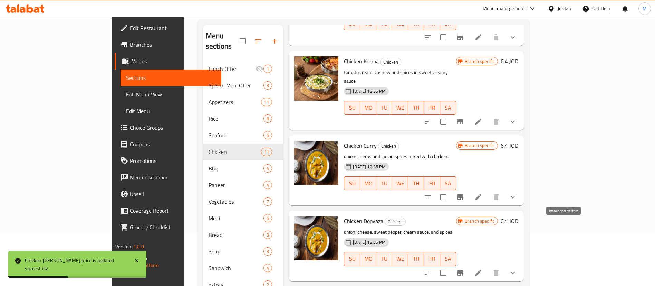
click at [465, 268] on icon "Branch-specific-item" at bounding box center [460, 272] width 8 height 8
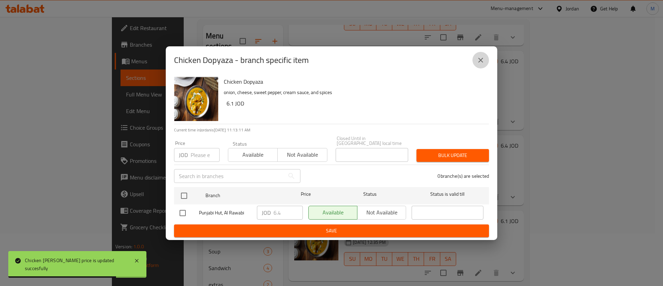
click at [479, 60] on icon "close" at bounding box center [480, 60] width 5 height 5
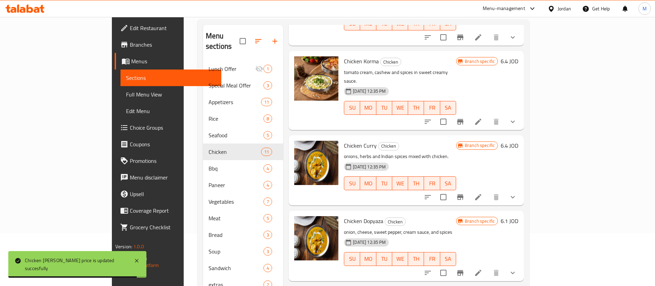
click at [518, 216] on h6 "6.1 JOD" at bounding box center [510, 221] width 18 height 10
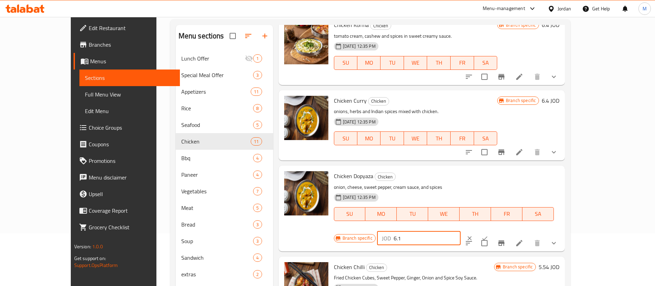
click at [461, 231] on input "6.1" at bounding box center [427, 238] width 67 height 14
paste input "4"
type input "6.4"
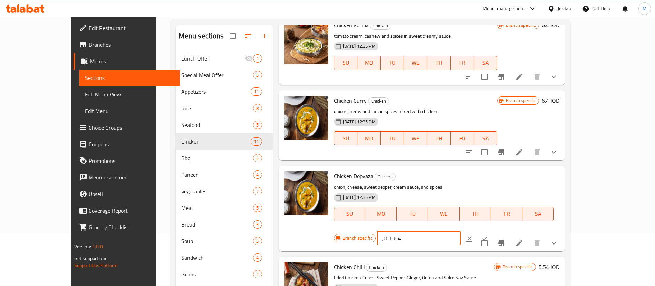
click at [488, 235] on icon "ok" at bounding box center [484, 238] width 7 height 7
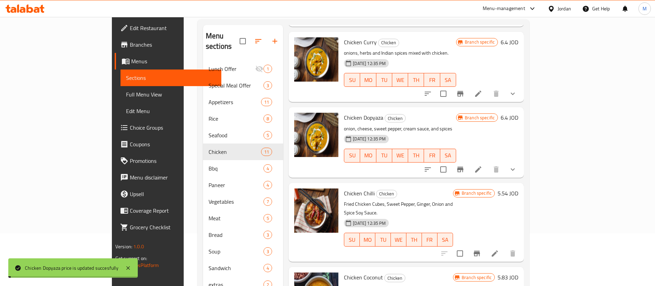
scroll to position [363, 0]
click at [481, 249] on icon "Branch-specific-item" at bounding box center [477, 253] width 8 height 8
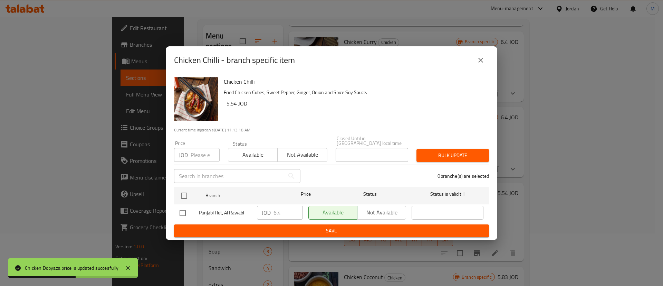
click at [477, 62] on icon "close" at bounding box center [481, 60] width 8 height 8
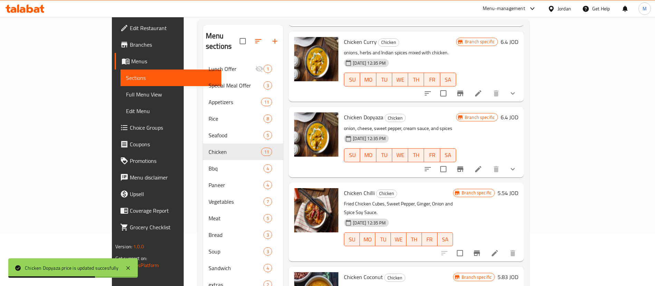
click at [518, 188] on h6 "5.54 JOD" at bounding box center [508, 193] width 21 height 10
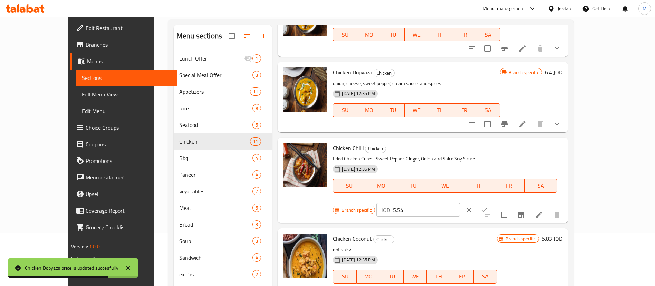
click at [460, 203] on input "5.54" at bounding box center [426, 210] width 67 height 14
paste input "6."
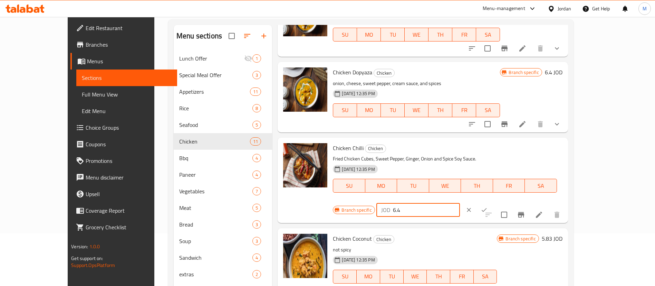
type input "6.4"
click at [488, 206] on icon "ok" at bounding box center [484, 209] width 7 height 7
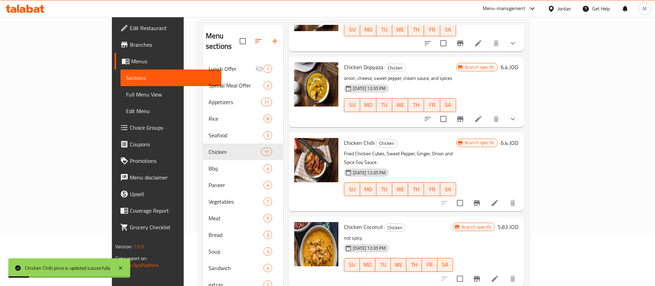
scroll to position [414, 0]
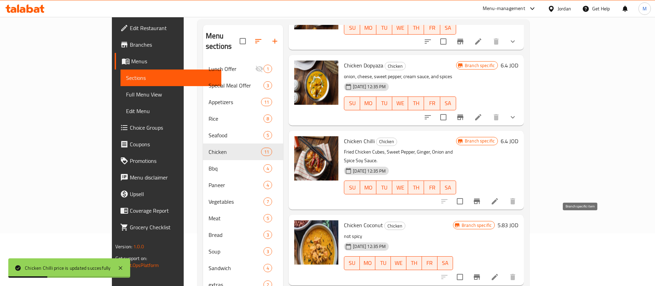
click at [485, 268] on button "Branch-specific-item" at bounding box center [477, 276] width 17 height 17
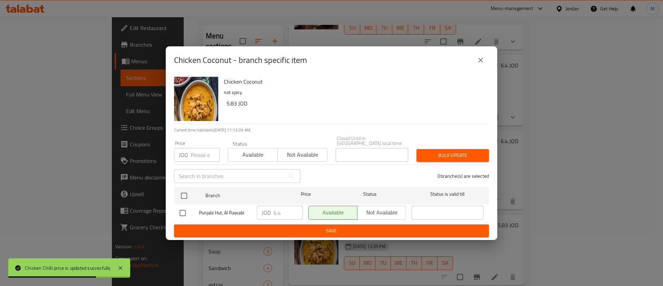
click at [482, 64] on icon "close" at bounding box center [481, 60] width 8 height 8
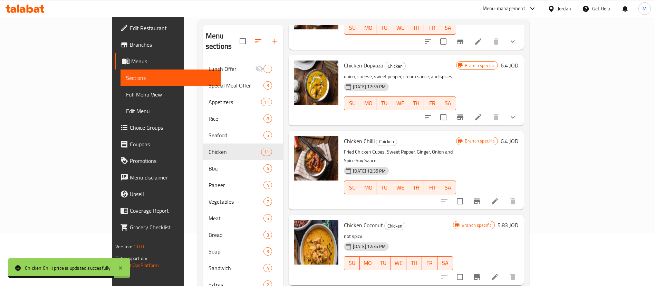
click at [518, 220] on h6 "5.83 JOD" at bounding box center [508, 225] width 21 height 10
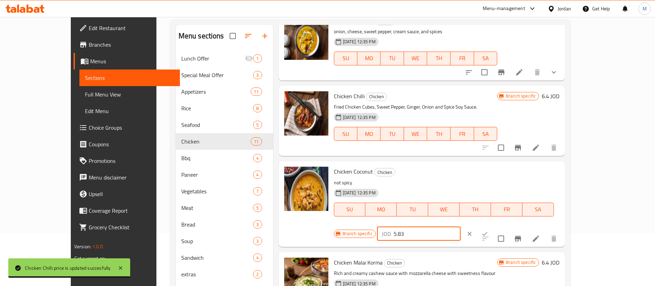
click at [461, 227] on input "5.83" at bounding box center [427, 234] width 67 height 14
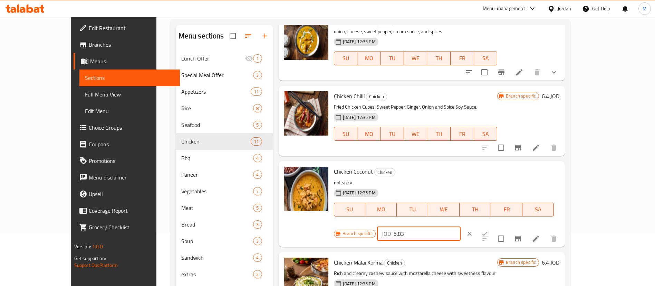
click at [461, 227] on input "5.83" at bounding box center [427, 234] width 67 height 14
paste input "6.4"
type input "6.4"
click at [493, 226] on button "ok" at bounding box center [484, 233] width 15 height 15
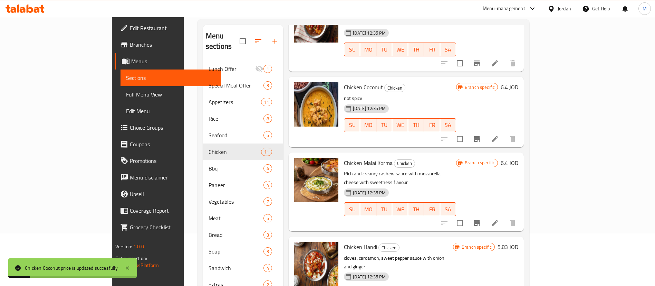
scroll to position [554, 0]
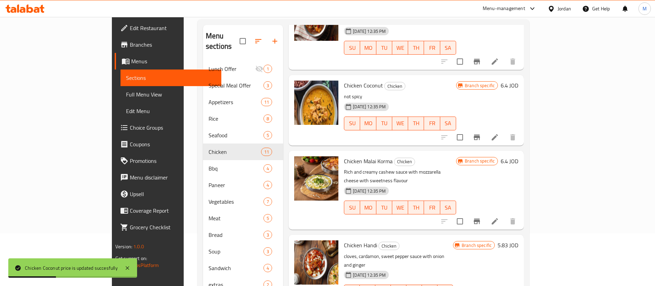
click at [481, 217] on icon "Branch-specific-item" at bounding box center [477, 221] width 8 height 8
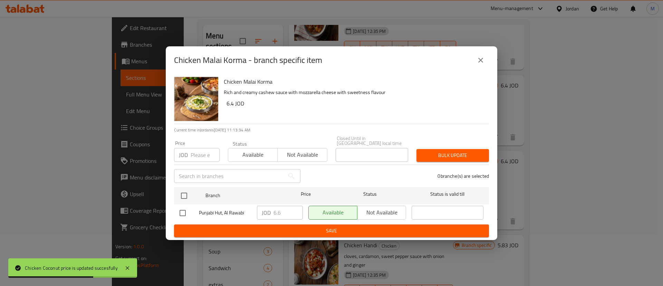
click at [479, 60] on icon "close" at bounding box center [480, 60] width 5 height 5
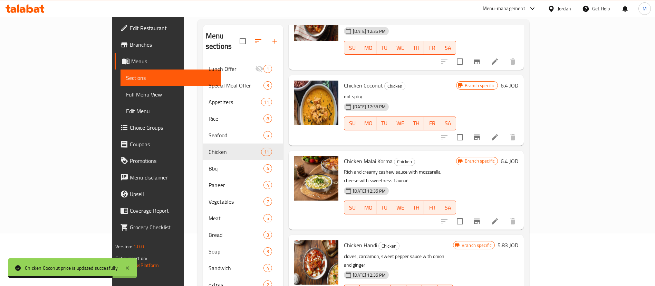
click at [518, 156] on h6 "6.4 JOD" at bounding box center [510, 161] width 18 height 10
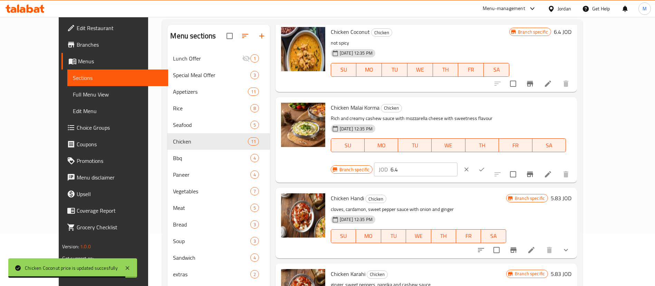
click at [458, 162] on input "6.4" at bounding box center [424, 169] width 67 height 14
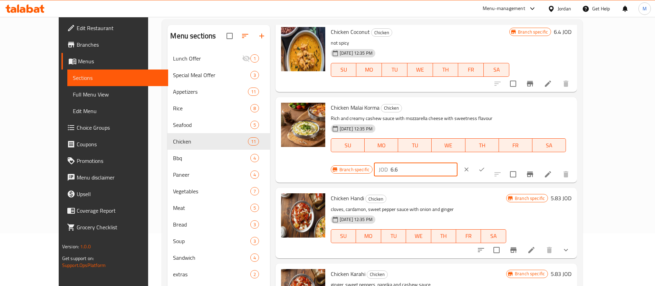
type input "6.6"
click at [485, 166] on icon "ok" at bounding box center [481, 169] width 7 height 7
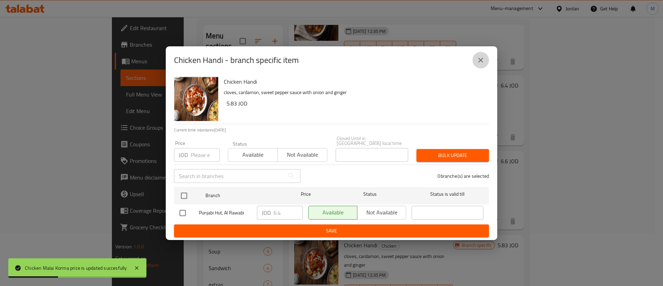
click at [478, 62] on icon "close" at bounding box center [481, 60] width 8 height 8
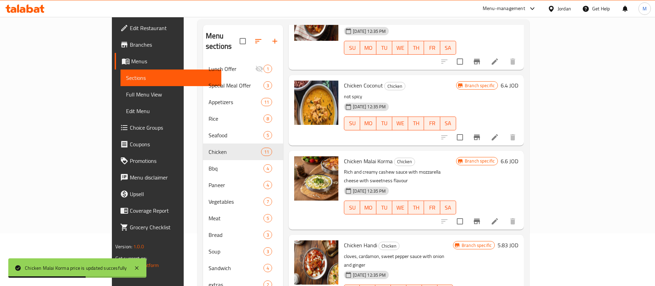
click at [518, 240] on h6 "5.83 JOD" at bounding box center [508, 245] width 21 height 10
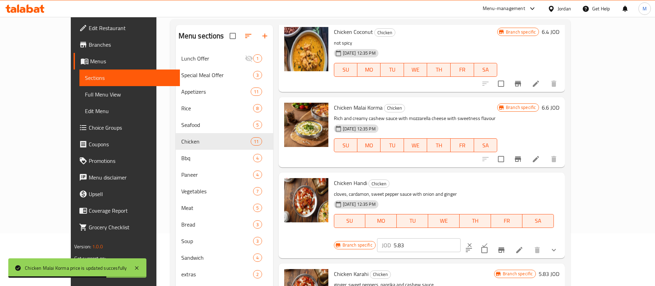
click at [461, 238] on input "5.83" at bounding box center [427, 245] width 67 height 14
paste input "6.4"
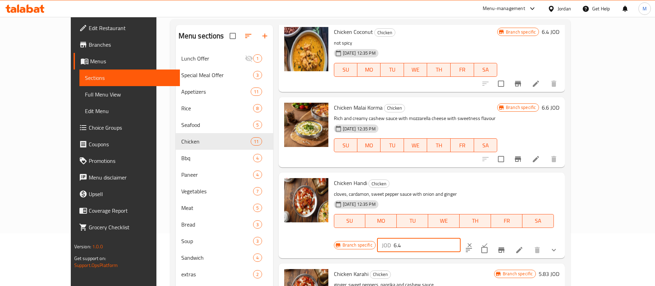
type input "6.4"
click at [488, 241] on icon "ok" at bounding box center [484, 244] width 7 height 7
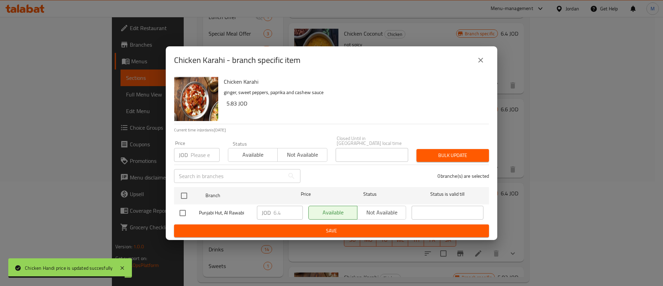
click at [479, 64] on icon "close" at bounding box center [481, 60] width 8 height 8
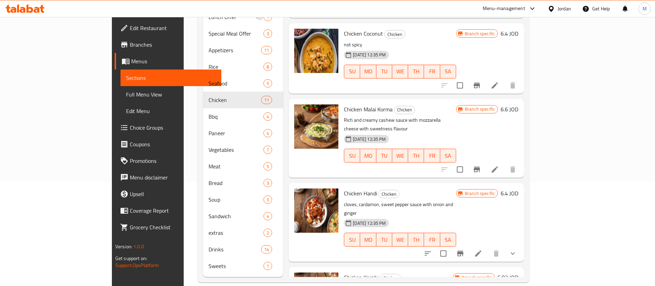
click at [518, 272] on h6 "5.83 JOD" at bounding box center [508, 277] width 21 height 10
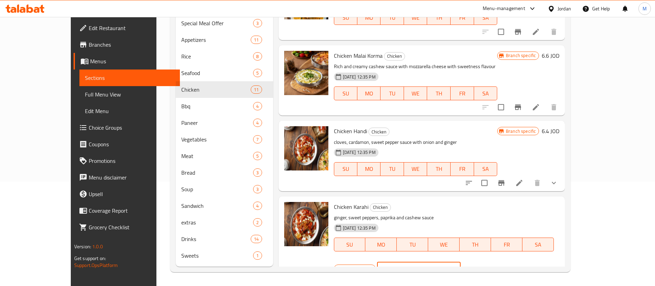
click at [461, 261] on input "5.83" at bounding box center [427, 268] width 67 height 14
paste input "6.4"
type input "5.83"
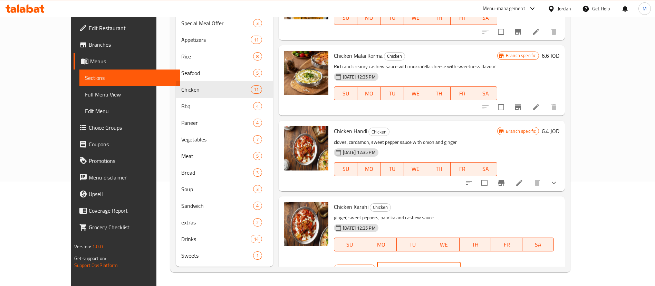
click at [461, 261] on input "5.83" at bounding box center [427, 268] width 67 height 14
click at [488, 267] on icon "ok" at bounding box center [485, 269] width 5 height 4
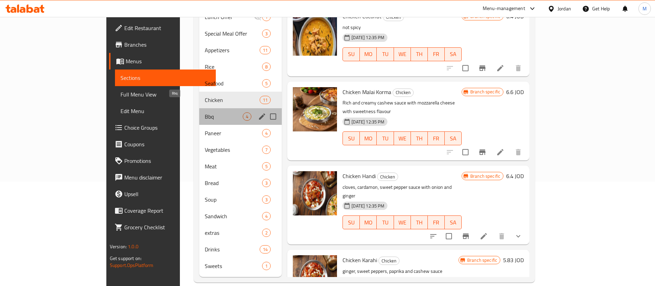
click at [206, 112] on span "Bbq" at bounding box center [224, 116] width 38 height 8
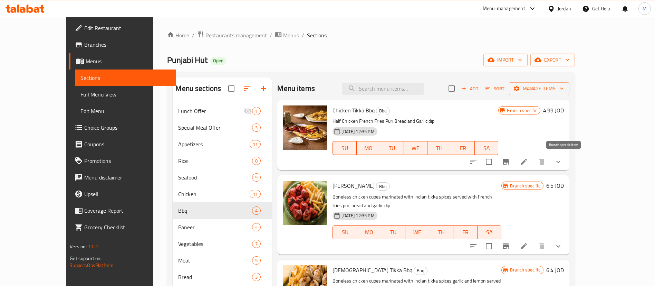
click at [510, 159] on icon "Branch-specific-item" at bounding box center [506, 161] width 8 height 8
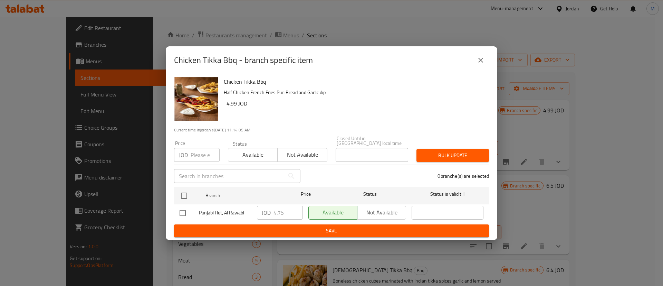
click at [479, 61] on icon "close" at bounding box center [481, 60] width 8 height 8
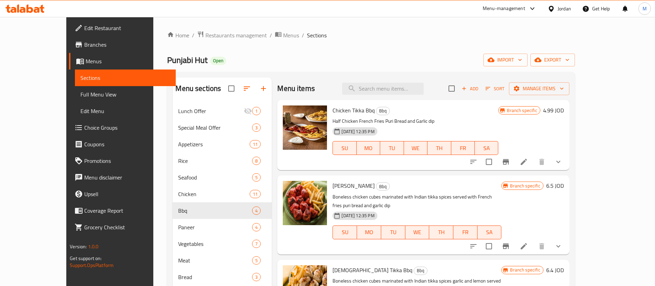
click at [564, 108] on h6 "4.99 JOD" at bounding box center [553, 110] width 21 height 10
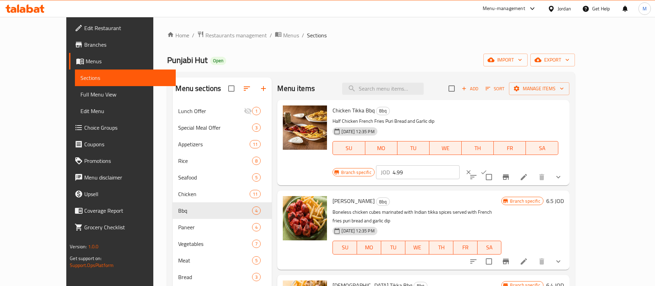
click at [460, 165] on input "4.99" at bounding box center [426, 172] width 67 height 14
type input "4.75"
click at [487, 169] on icon "ok" at bounding box center [483, 172] width 7 height 7
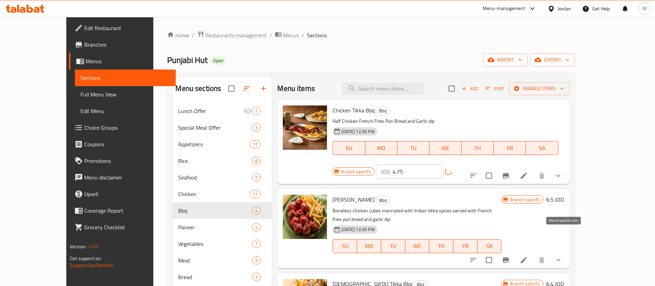
click at [509, 257] on icon "Branch-specific-item" at bounding box center [506, 260] width 6 height 6
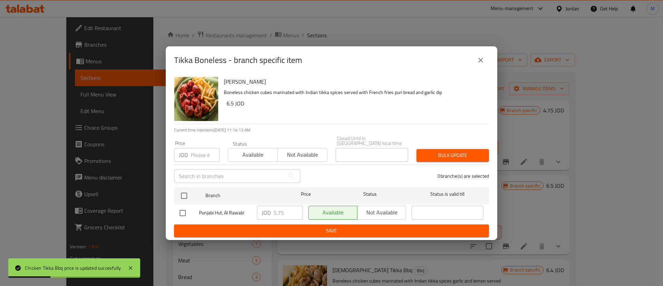
click at [483, 63] on icon "close" at bounding box center [481, 60] width 8 height 8
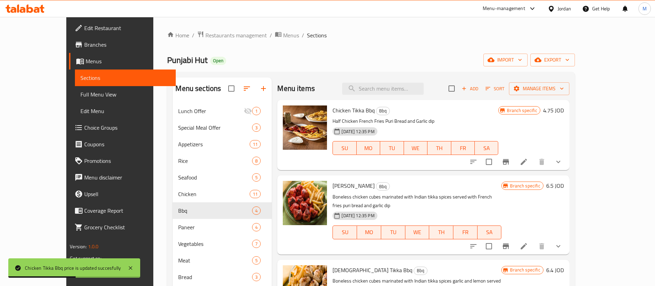
click at [564, 189] on h6 "6.5 JOD" at bounding box center [555, 186] width 18 height 10
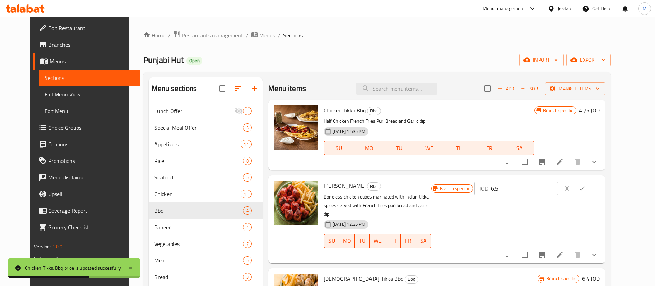
click at [558, 185] on input "6.5" at bounding box center [524, 188] width 67 height 14
type input "6"
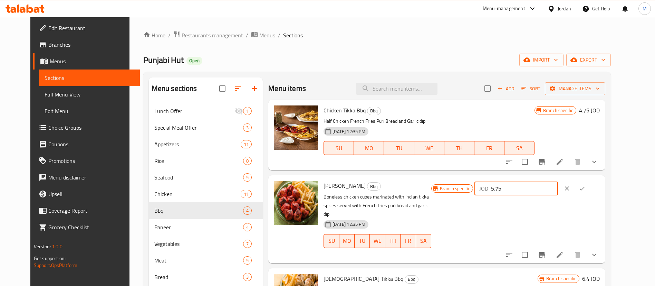
type input "5.75"
click at [586, 187] on icon "ok" at bounding box center [582, 188] width 7 height 7
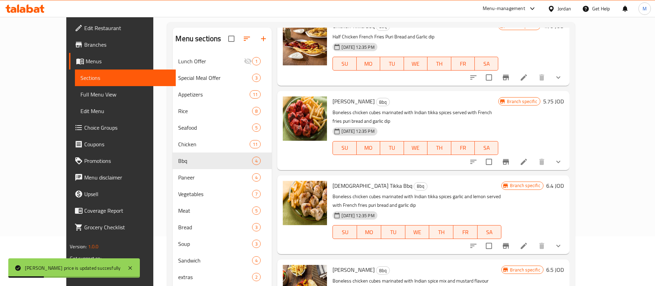
scroll to position [52, 0]
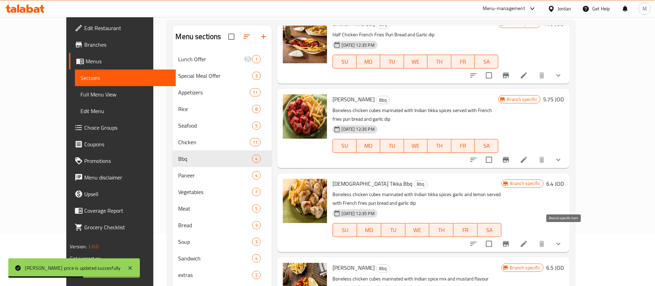
click at [514, 235] on button "Branch-specific-item" at bounding box center [506, 243] width 17 height 17
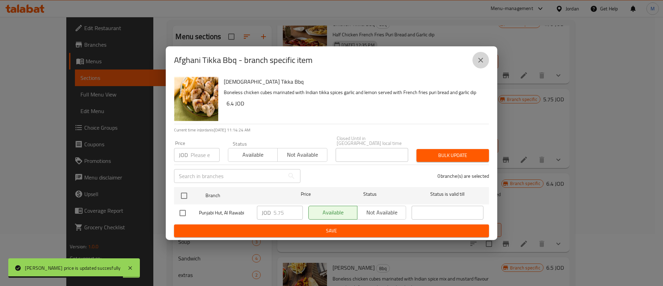
click at [478, 62] on icon "close" at bounding box center [481, 60] width 8 height 8
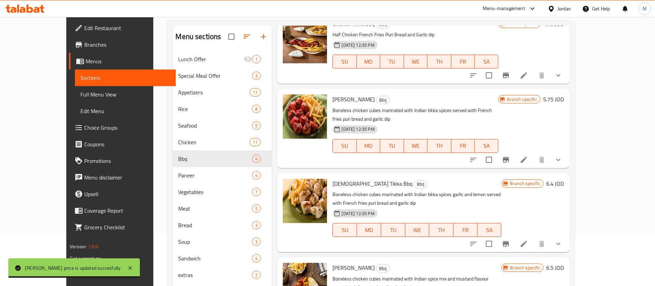
click at [564, 179] on h6 "6.4 JOD" at bounding box center [555, 184] width 18 height 10
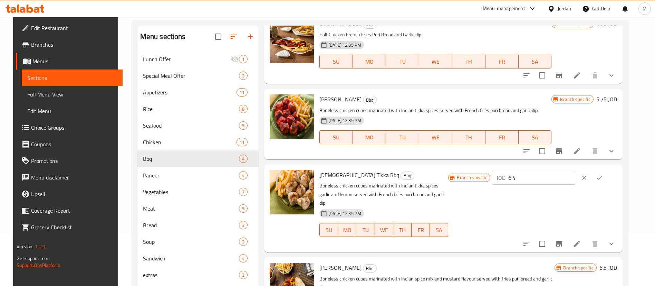
click at [555, 178] on input "6.4" at bounding box center [541, 178] width 67 height 14
click at [555, 178] on input "5.75" at bounding box center [541, 178] width 67 height 14
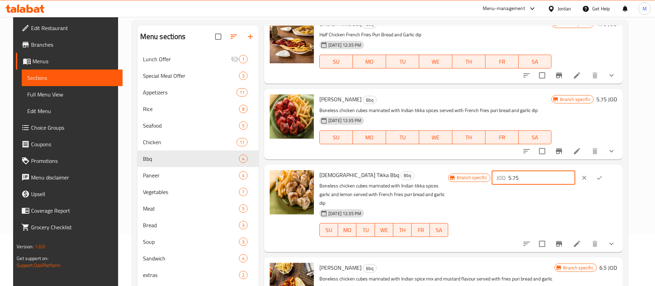
click at [555, 178] on input "5.75" at bounding box center [541, 178] width 67 height 14
type input "5.75"
click at [607, 181] on button "ok" at bounding box center [599, 177] width 15 height 15
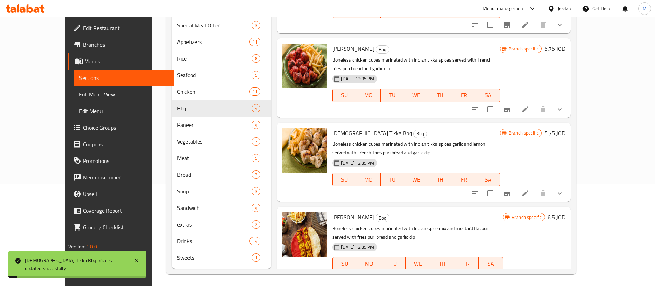
scroll to position [104, 0]
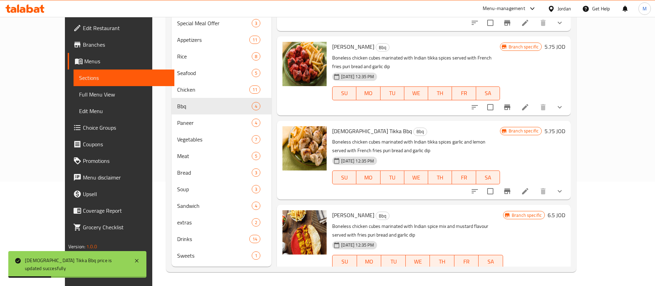
click at [510, 273] on icon "Branch-specific-item" at bounding box center [507, 276] width 6 height 6
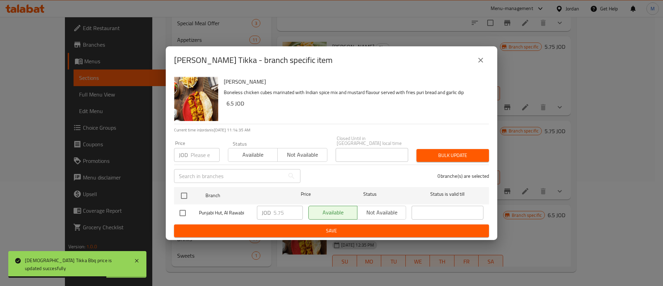
click at [480, 59] on icon "close" at bounding box center [481, 60] width 8 height 8
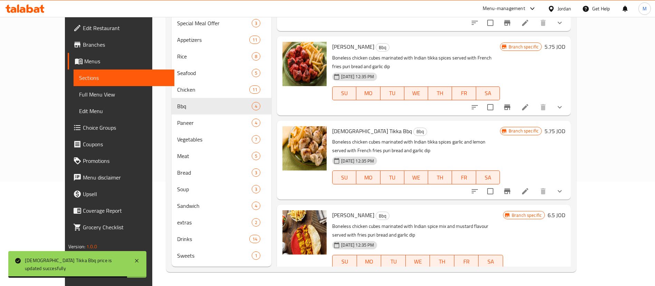
click at [565, 210] on h6 "6.5 JOD" at bounding box center [557, 215] width 18 height 10
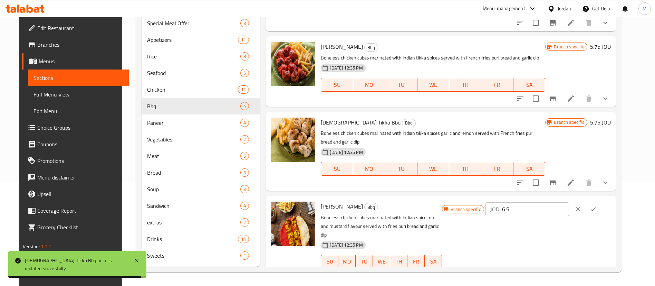
click at [557, 206] on input "6.5" at bounding box center [535, 209] width 67 height 14
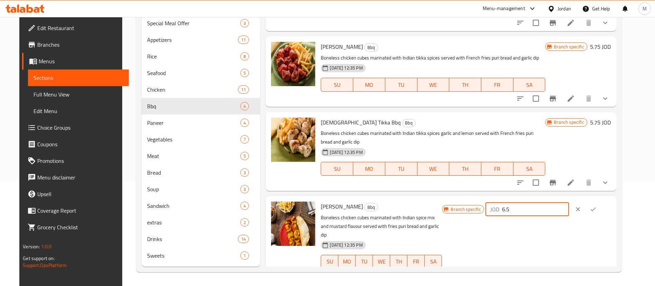
click at [557, 206] on input "6.5" at bounding box center [535, 209] width 67 height 14
paste input "5.7"
type input "5.75"
click at [597, 209] on icon "ok" at bounding box center [593, 209] width 7 height 7
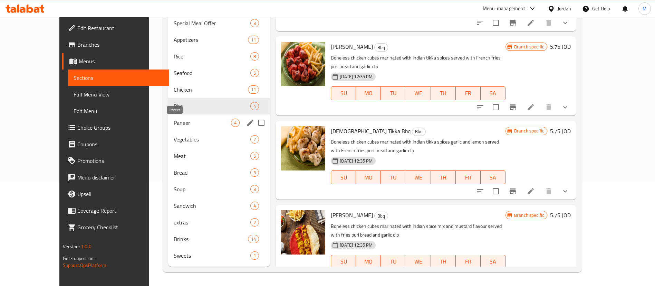
click at [196, 123] on span "Paneer" at bounding box center [202, 122] width 57 height 8
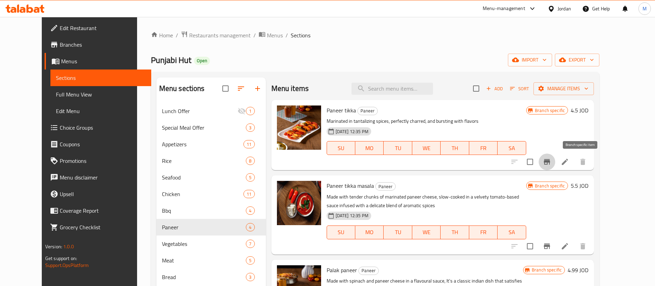
click at [550, 159] on icon "Branch-specific-item" at bounding box center [547, 162] width 6 height 6
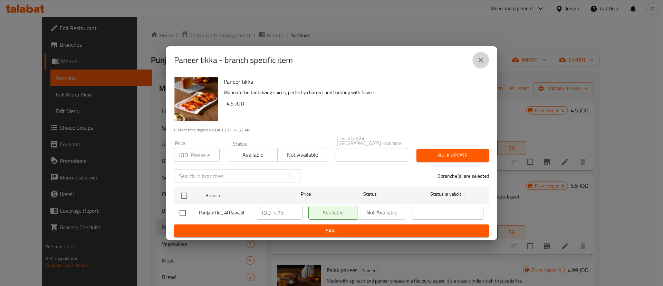
click at [479, 61] on icon "close" at bounding box center [480, 60] width 5 height 5
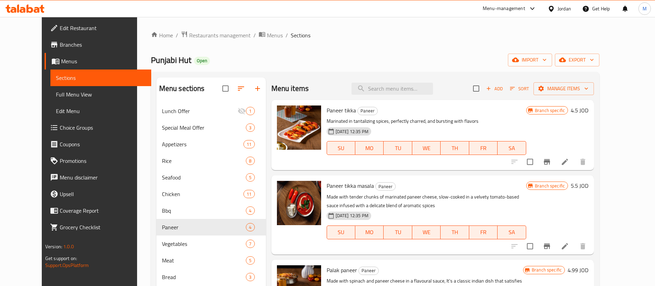
click at [589, 109] on h6 "4.5 JOD" at bounding box center [580, 110] width 18 height 10
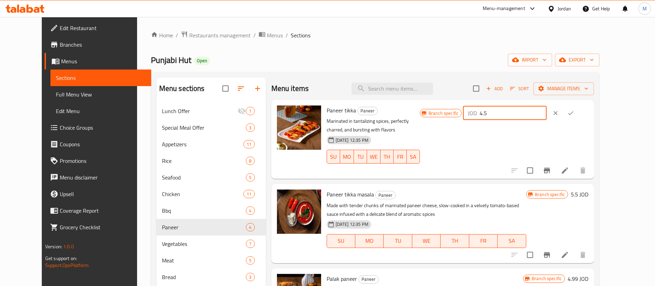
click at [547, 112] on input "4.5" at bounding box center [513, 113] width 67 height 14
click at [547, 112] on input "4.75" at bounding box center [513, 113] width 67 height 14
type input "4.75"
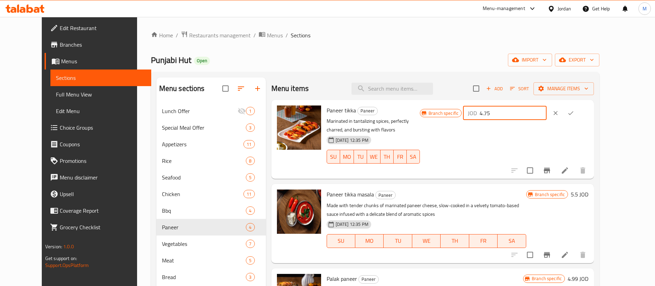
click at [574, 115] on icon "ok" at bounding box center [570, 112] width 7 height 7
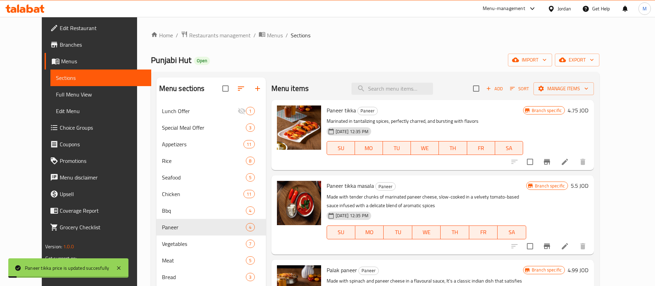
click at [568, 187] on span "Branch specific" at bounding box center [550, 185] width 36 height 7
click at [551, 242] on icon "Branch-specific-item" at bounding box center [547, 246] width 8 height 8
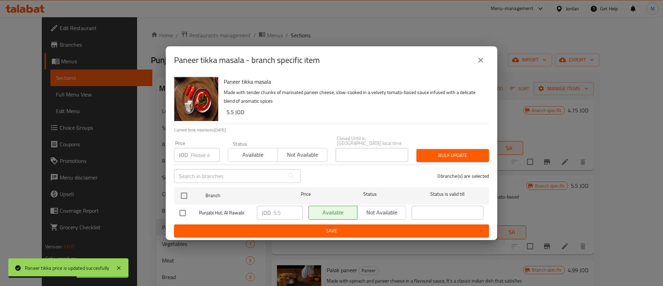
click at [480, 59] on icon "close" at bounding box center [481, 60] width 8 height 8
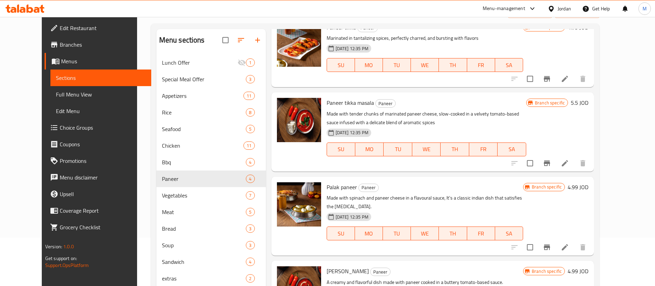
scroll to position [104, 0]
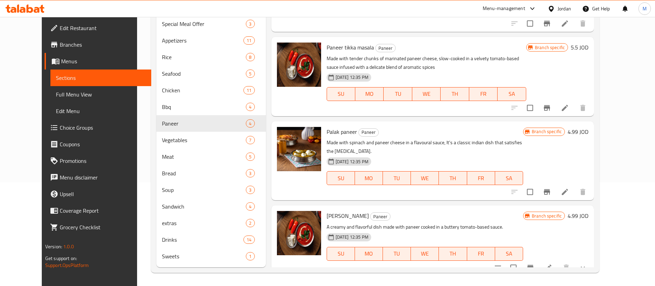
click at [555, 188] on button "Branch-specific-item" at bounding box center [547, 191] width 17 height 17
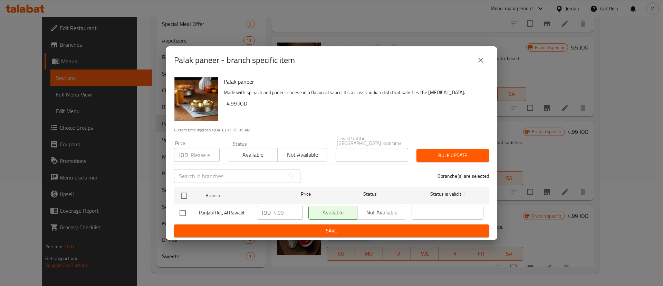
click at [482, 66] on button "close" at bounding box center [480, 60] width 17 height 17
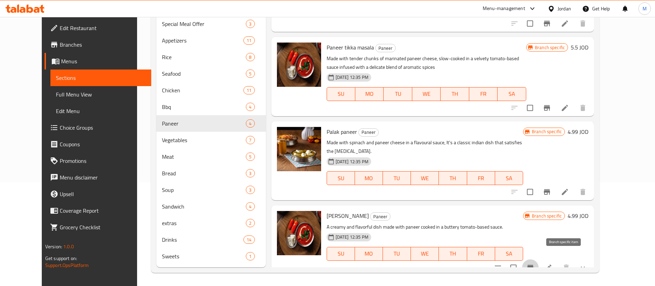
click at [535, 263] on icon "Branch-specific-item" at bounding box center [530, 267] width 8 height 8
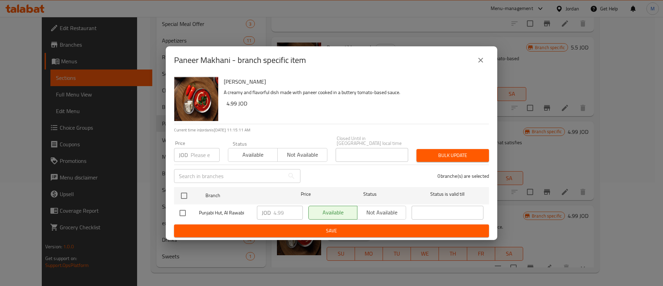
click at [486, 60] on button "close" at bounding box center [480, 60] width 17 height 17
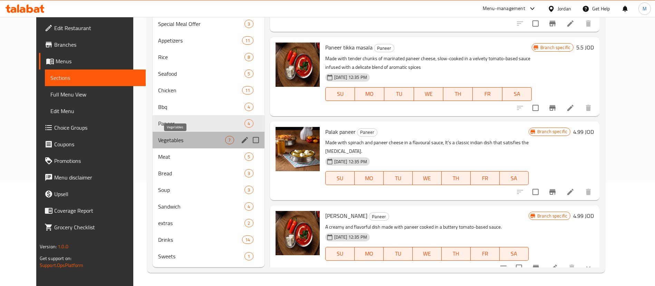
click at [194, 140] on span "Vegetables" at bounding box center [191, 140] width 67 height 8
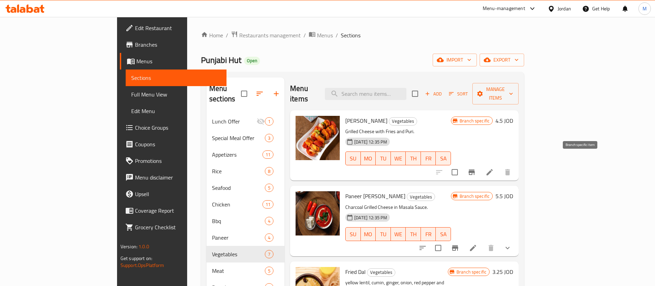
click at [480, 164] on button "Branch-specific-item" at bounding box center [472, 172] width 17 height 17
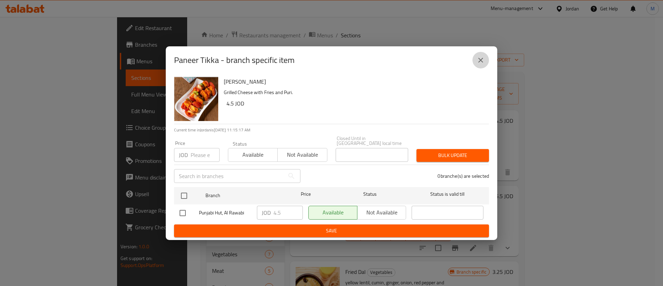
click at [485, 60] on button "close" at bounding box center [480, 60] width 17 height 17
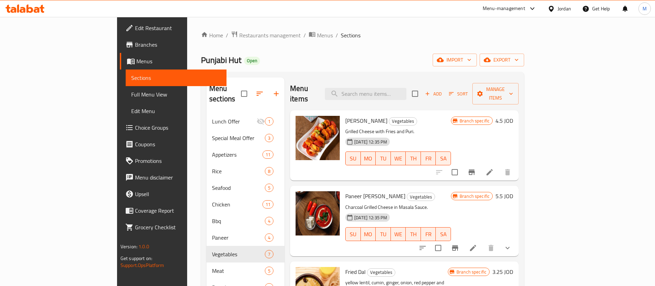
click at [458, 245] on icon "Branch-specific-item" at bounding box center [455, 248] width 6 height 6
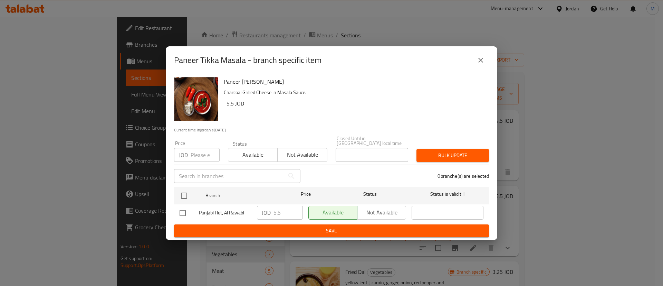
click at [478, 64] on icon "close" at bounding box center [481, 60] width 8 height 8
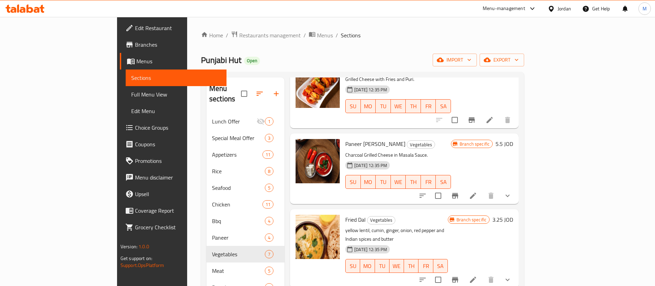
scroll to position [104, 0]
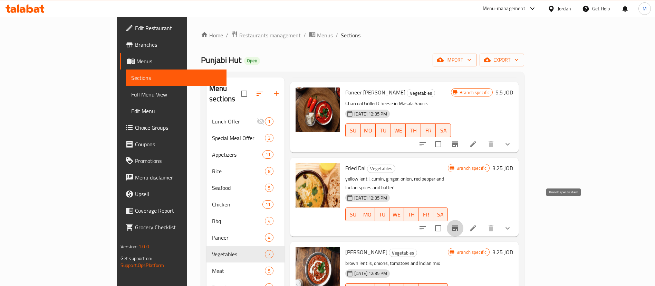
click at [464, 220] on button "Branch-specific-item" at bounding box center [455, 228] width 17 height 17
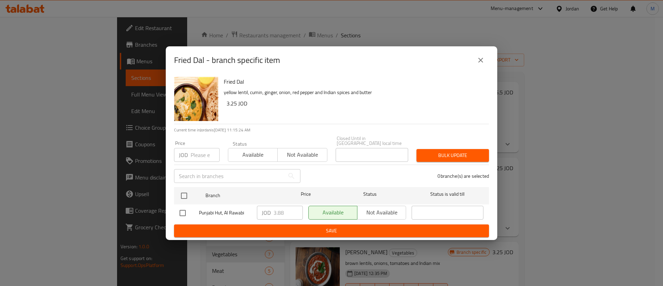
click at [483, 67] on button "close" at bounding box center [480, 60] width 17 height 17
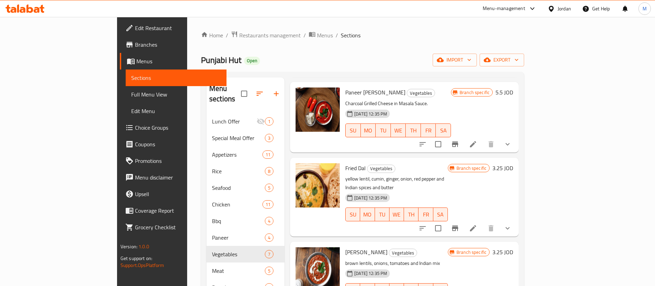
click at [513, 163] on h6 "3.25 JOD" at bounding box center [503, 168] width 21 height 10
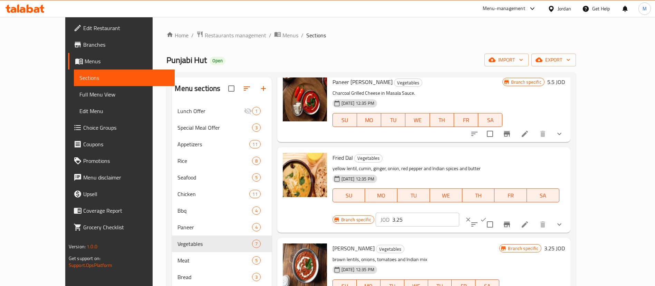
click at [459, 212] on input "3.25" at bounding box center [425, 219] width 67 height 14
type input "3.88"
click at [487, 216] on icon "ok" at bounding box center [483, 219] width 7 height 7
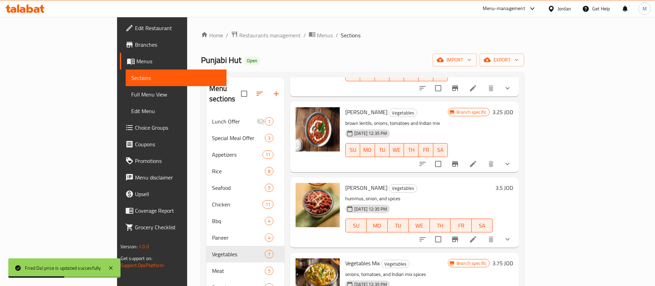
scroll to position [252, 0]
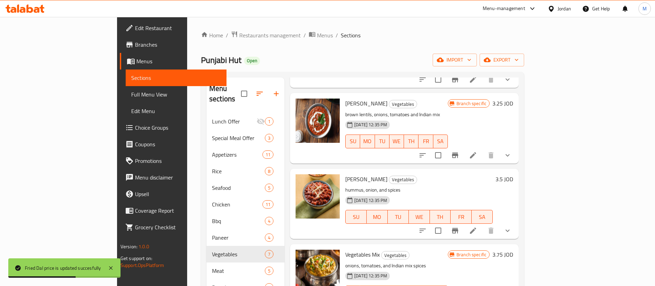
click at [459, 151] on icon "Branch-specific-item" at bounding box center [455, 155] width 8 height 8
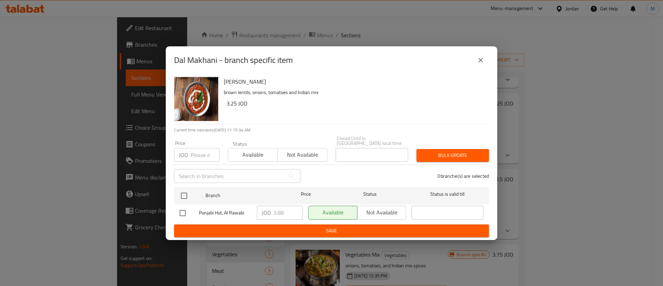
click at [482, 61] on icon "close" at bounding box center [480, 60] width 5 height 5
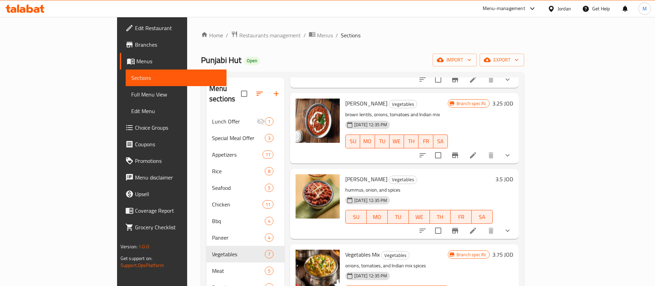
click at [513, 98] on h6 "3.25 JOD" at bounding box center [503, 103] width 21 height 10
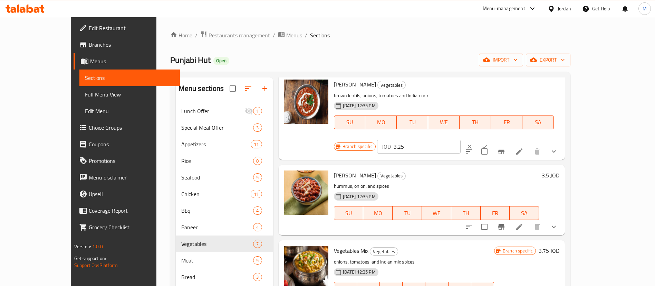
click at [461, 140] on input "3.25" at bounding box center [427, 147] width 67 height 14
type input "3.88"
click at [488, 143] on icon "ok" at bounding box center [484, 146] width 7 height 7
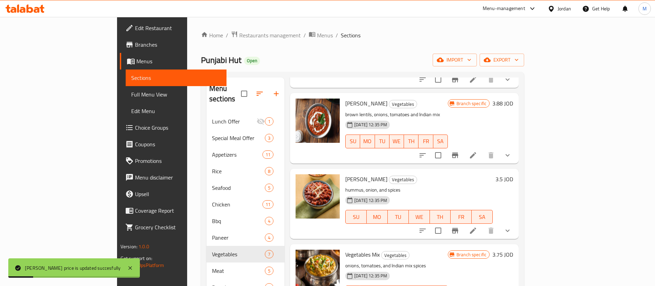
scroll to position [52, 0]
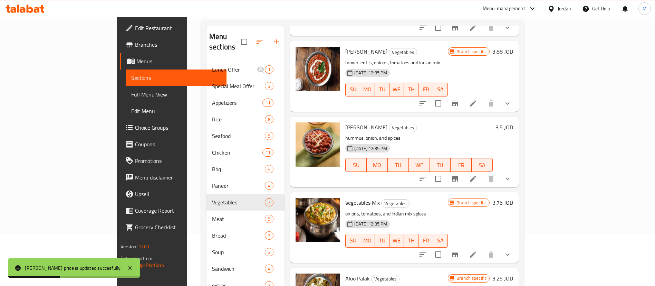
click at [459, 250] on icon "Branch-specific-item" at bounding box center [455, 254] width 8 height 8
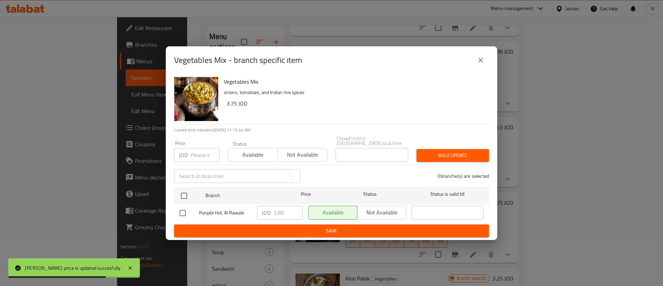
drag, startPoint x: 474, startPoint y: 62, endPoint x: 549, endPoint y: 114, distance: 91.6
click at [474, 61] on button "close" at bounding box center [480, 60] width 17 height 17
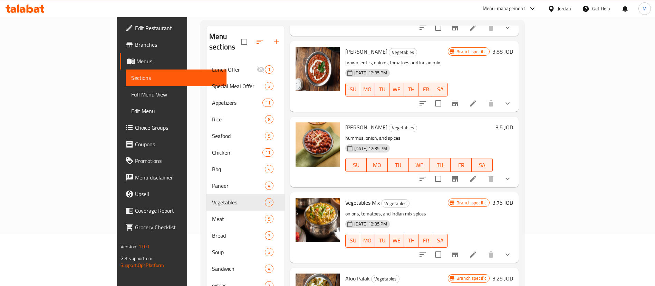
click at [513, 198] on h6 "3.75 JOD" at bounding box center [503, 203] width 21 height 10
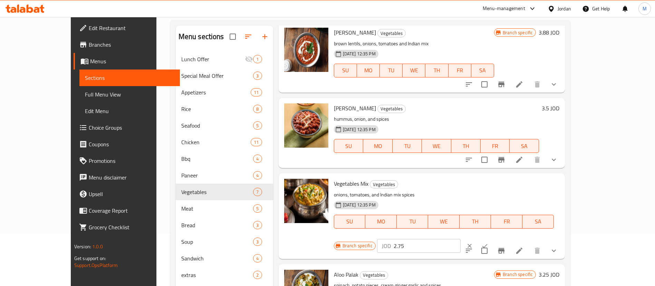
click at [461, 239] on input "2.75" at bounding box center [427, 246] width 67 height 14
click at [461, 239] on input "3.75" at bounding box center [427, 246] width 67 height 14
type input "3.88"
click at [488, 243] on icon "ok" at bounding box center [485, 245] width 5 height 4
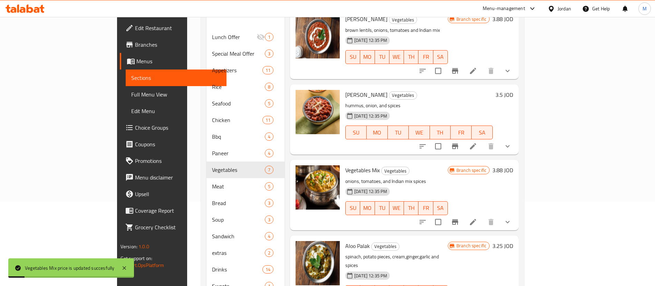
scroll to position [104, 0]
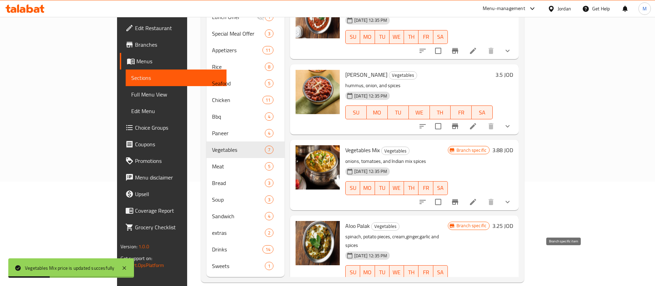
click at [459, 281] on icon "Branch-specific-item" at bounding box center [455, 285] width 8 height 8
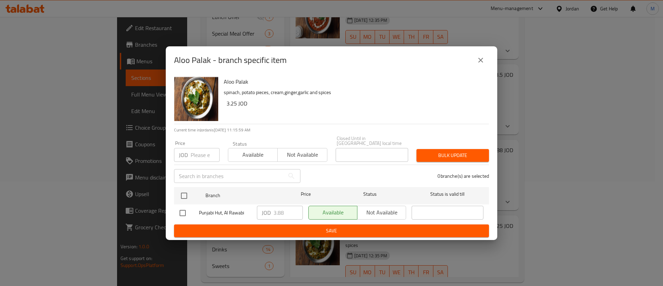
click at [479, 62] on icon "close" at bounding box center [481, 60] width 8 height 8
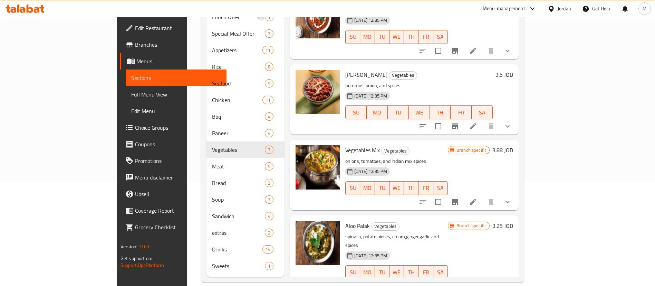
click at [513, 221] on h6 "3.25 JOD" at bounding box center [503, 226] width 21 height 10
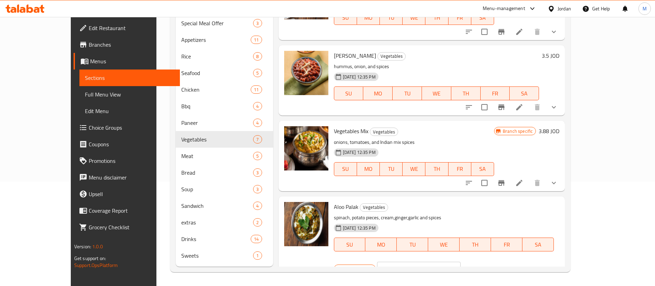
click at [461, 261] on input "3.25" at bounding box center [427, 268] width 67 height 14
type input "3.88"
click at [488, 265] on icon "ok" at bounding box center [484, 268] width 7 height 7
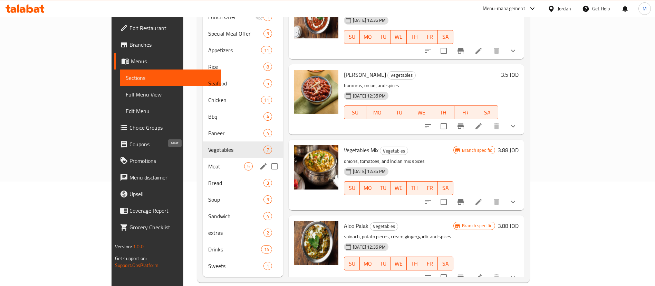
click at [208, 162] on span "Meat" at bounding box center [226, 166] width 36 height 8
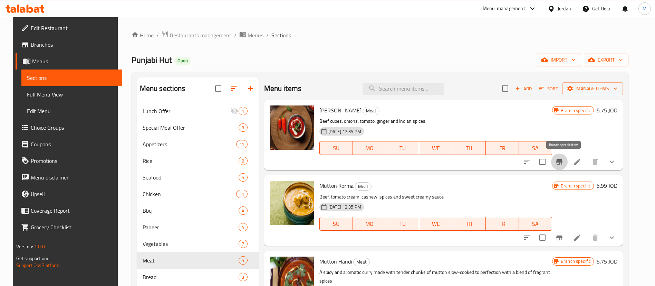
click at [568, 158] on button "Branch-specific-item" at bounding box center [559, 161] width 17 height 17
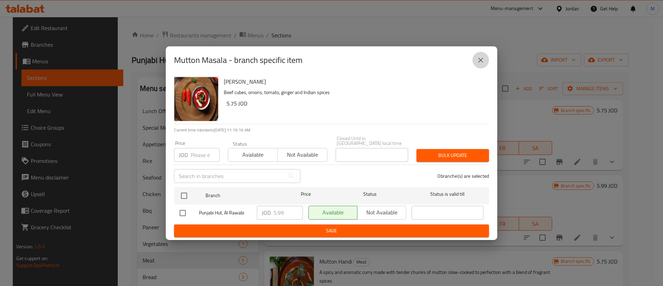
click at [475, 61] on button "close" at bounding box center [480, 60] width 17 height 17
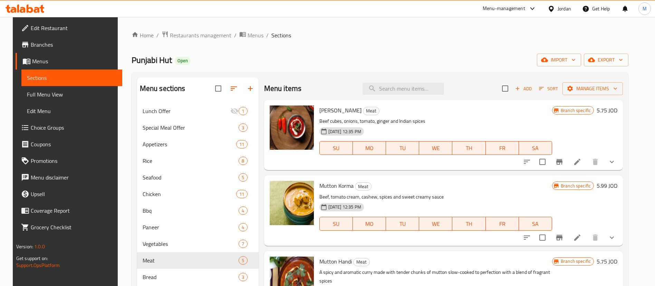
click at [610, 110] on h6 "5.75 JOD" at bounding box center [607, 110] width 21 height 10
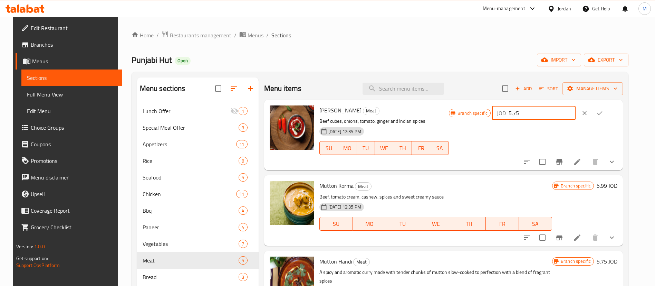
click at [554, 111] on input "5.75" at bounding box center [542, 113] width 67 height 14
type input "5.99"
click at [603, 112] on icon "ok" at bounding box center [599, 112] width 7 height 7
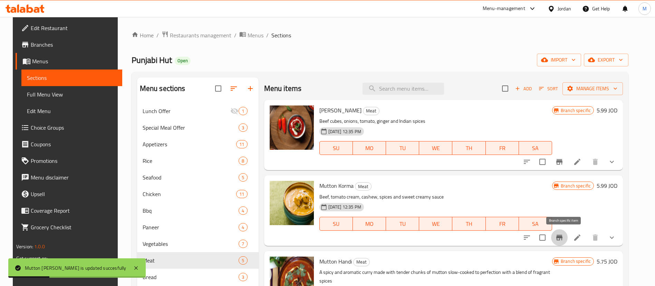
click at [568, 236] on button "Branch-specific-item" at bounding box center [559, 237] width 17 height 17
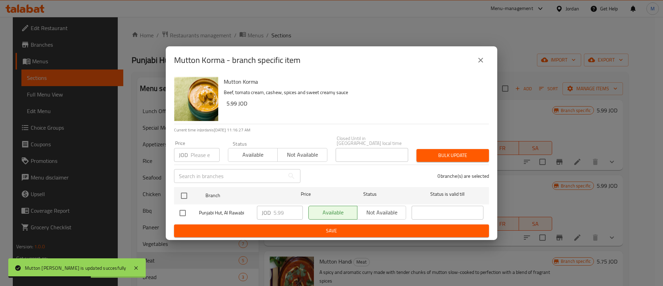
click at [482, 63] on icon "close" at bounding box center [480, 60] width 5 height 5
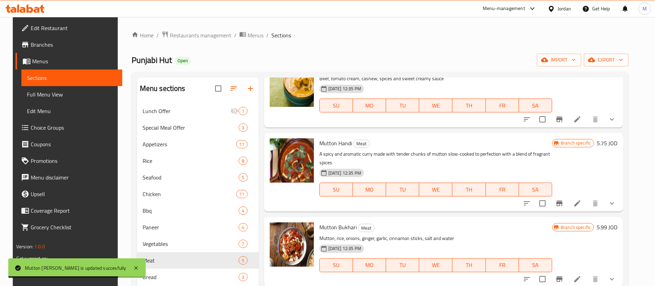
scroll to position [118, 0]
click at [563, 202] on icon "Branch-specific-item" at bounding box center [559, 203] width 6 height 6
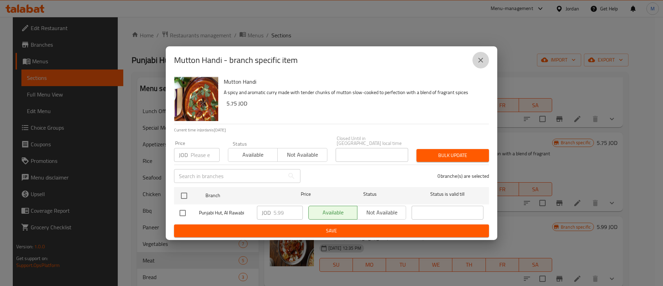
click at [482, 64] on icon "close" at bounding box center [481, 60] width 8 height 8
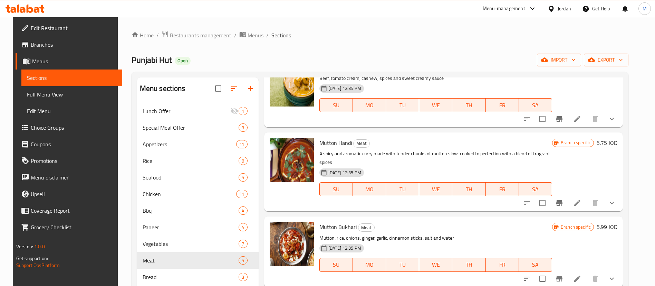
click at [609, 140] on h6 "5.75 JOD" at bounding box center [607, 143] width 21 height 10
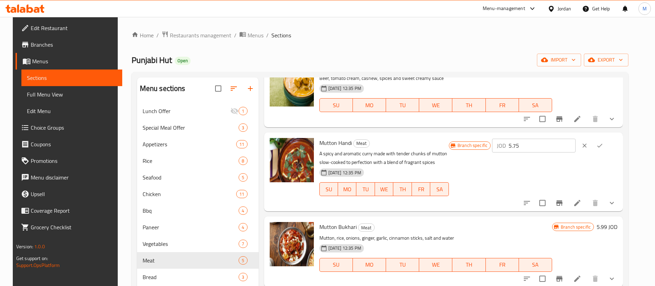
click at [569, 145] on input "5.75" at bounding box center [542, 146] width 67 height 14
type input "5.99"
click at [603, 143] on icon "ok" at bounding box center [599, 145] width 7 height 7
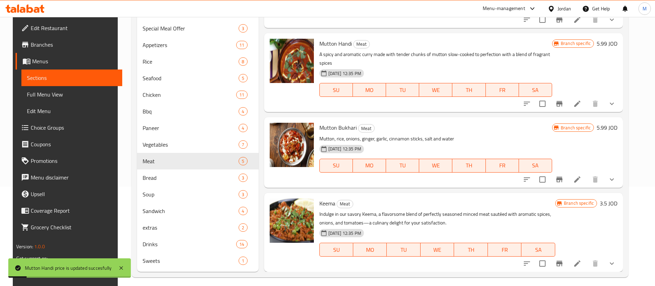
scroll to position [104, 0]
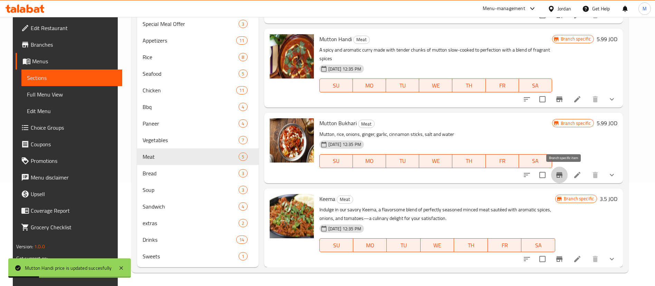
click at [563, 175] on icon "Branch-specific-item" at bounding box center [559, 175] width 6 height 6
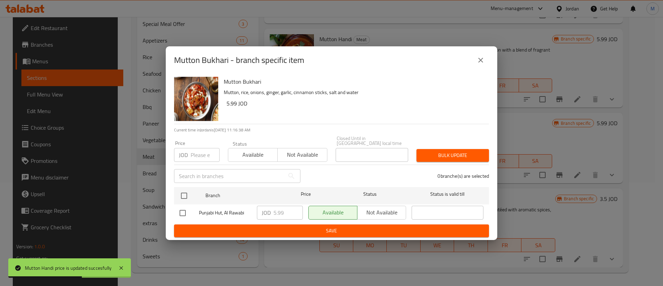
click at [484, 63] on icon "close" at bounding box center [481, 60] width 8 height 8
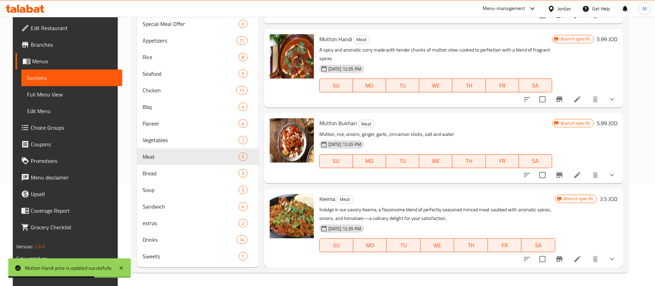
scroll to position [104, 0]
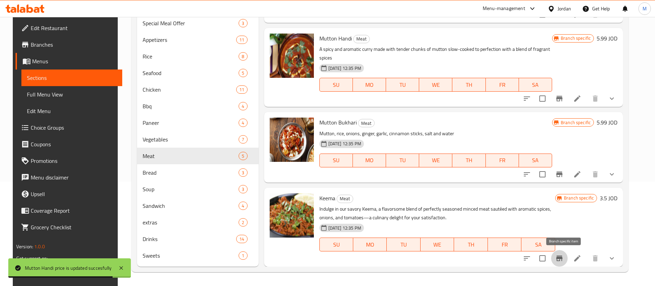
click at [568, 255] on button "Branch-specific-item" at bounding box center [559, 258] width 17 height 17
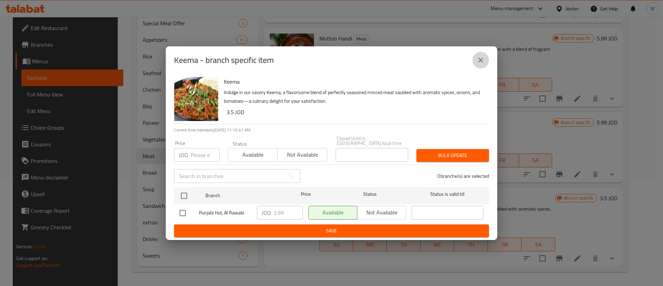
click at [480, 64] on icon "close" at bounding box center [481, 60] width 8 height 8
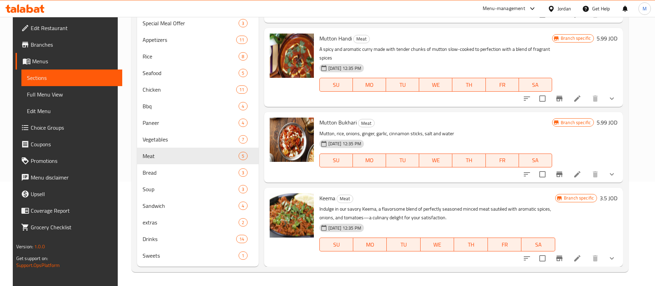
click at [609, 194] on h6 "3.5 JOD" at bounding box center [609, 198] width 18 height 10
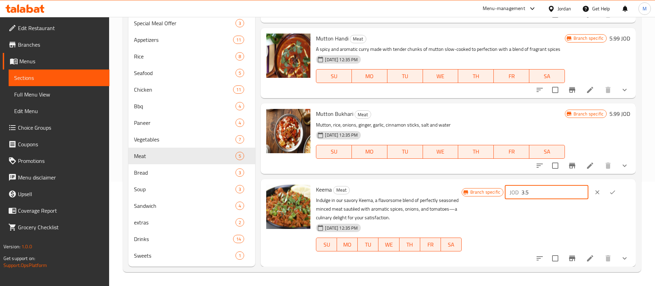
click at [569, 198] on input "3.5" at bounding box center [555, 192] width 67 height 14
type input "3.99"
click at [609, 195] on icon "ok" at bounding box center [612, 192] width 7 height 7
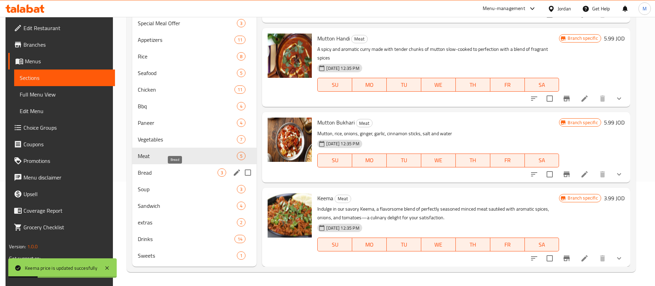
click at [155, 175] on span "Bread" at bounding box center [178, 172] width 80 height 8
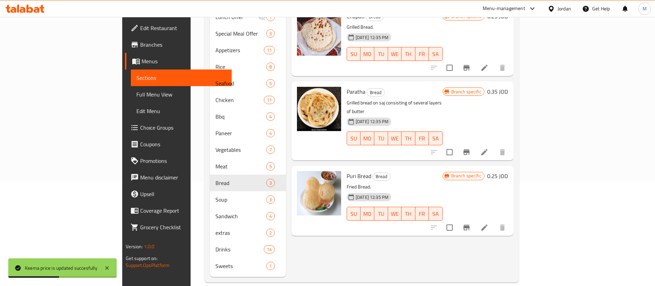
scroll to position [52, 0]
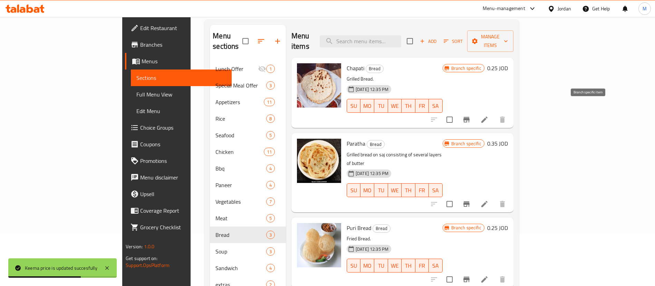
click at [470, 117] on icon "Branch-specific-item" at bounding box center [467, 120] width 6 height 6
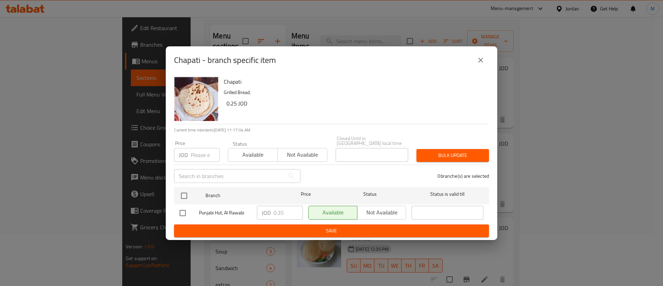
click at [479, 64] on icon "close" at bounding box center [481, 60] width 8 height 8
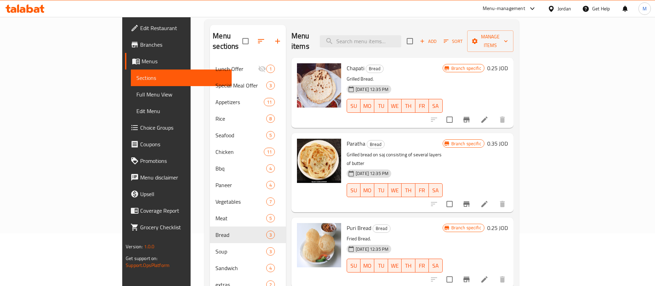
click at [508, 63] on h6 "0.25 JOD" at bounding box center [497, 68] width 21 height 10
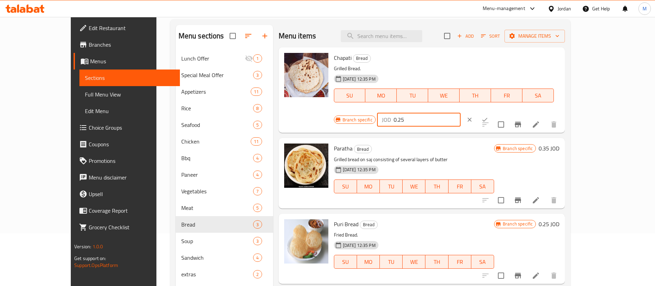
click at [461, 113] on input "0.25" at bounding box center [427, 120] width 67 height 14
type input "0.35"
click at [493, 112] on button "ok" at bounding box center [484, 119] width 15 height 15
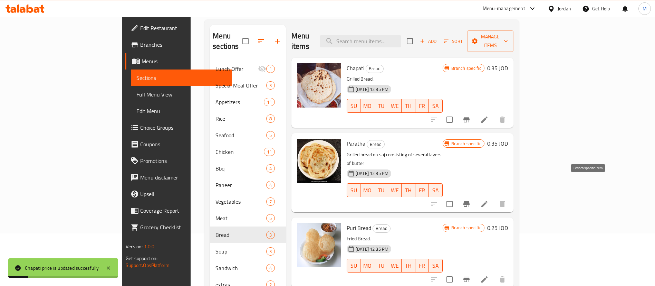
click at [475, 195] on button "Branch-specific-item" at bounding box center [466, 203] width 17 height 17
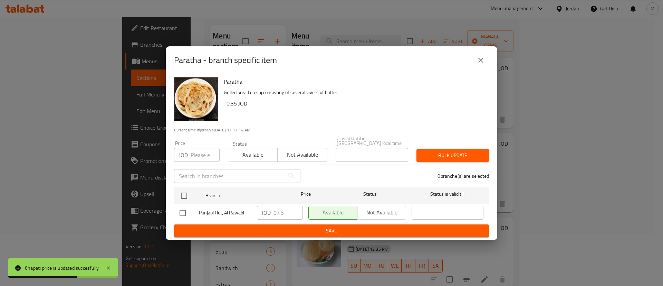
click at [479, 64] on icon "close" at bounding box center [481, 60] width 8 height 8
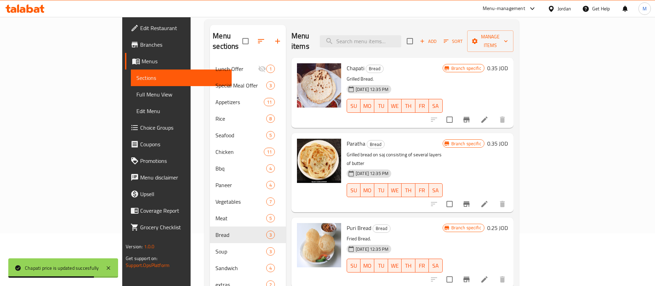
click at [508, 139] on h6 "0.35 JOD" at bounding box center [497, 144] width 21 height 10
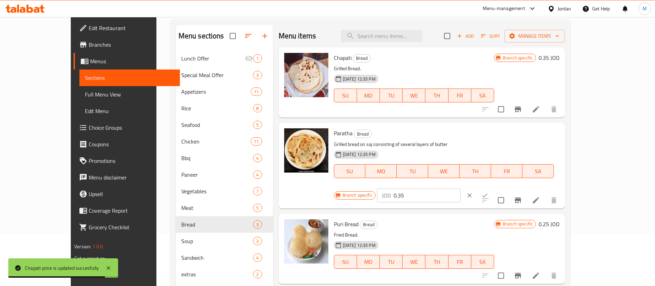
click at [461, 188] on input "0.35" at bounding box center [427, 195] width 67 height 14
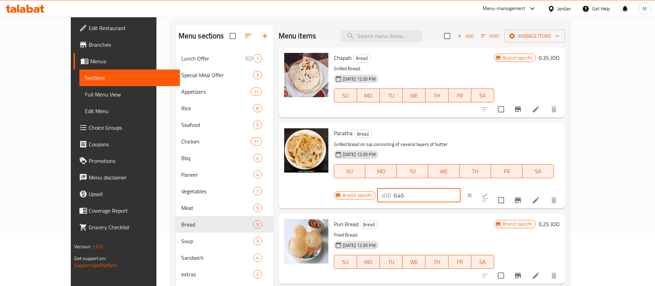
type input "0.45"
click at [488, 192] on icon "ok" at bounding box center [484, 195] width 7 height 7
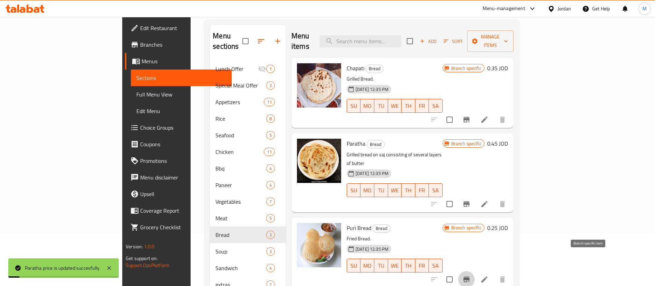
click at [470, 276] on icon "Branch-specific-item" at bounding box center [467, 279] width 6 height 6
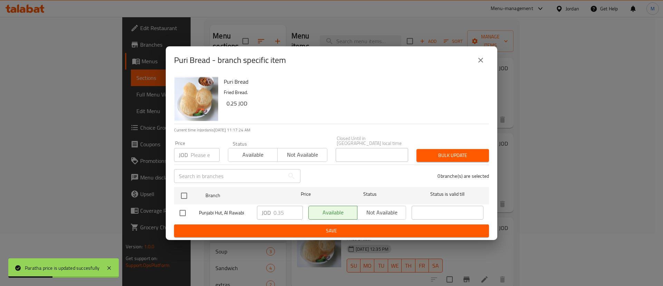
click at [482, 63] on icon "close" at bounding box center [481, 60] width 8 height 8
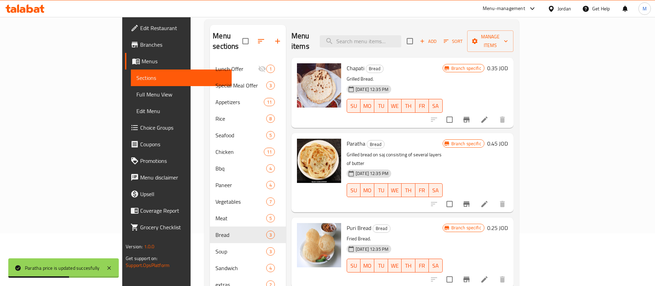
click at [508, 223] on h6 "0.25 JOD" at bounding box center [497, 228] width 21 height 10
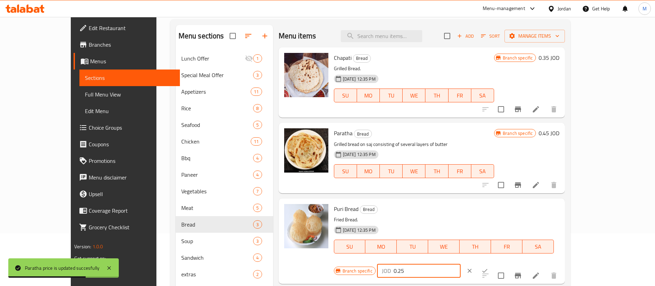
click at [461, 264] on input "0.25" at bounding box center [427, 271] width 67 height 14
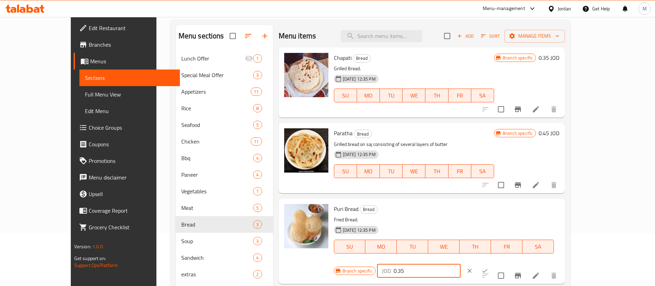
type input "0.35"
click at [488, 269] on icon "ok" at bounding box center [485, 271] width 5 height 4
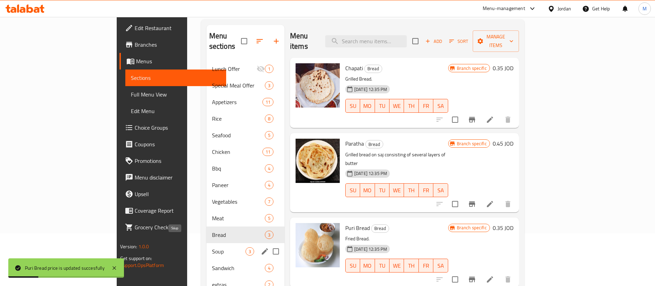
click at [212, 247] on span "Soup" at bounding box center [229, 251] width 34 height 8
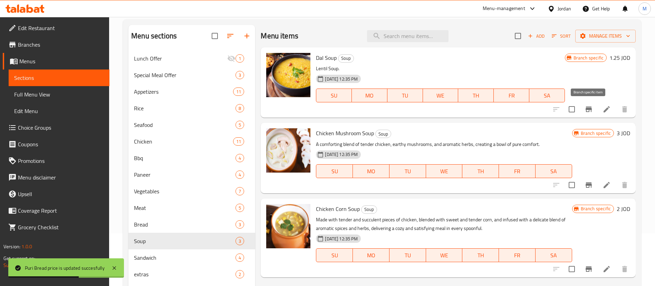
click at [585, 109] on icon "Branch-specific-item" at bounding box center [589, 109] width 8 height 8
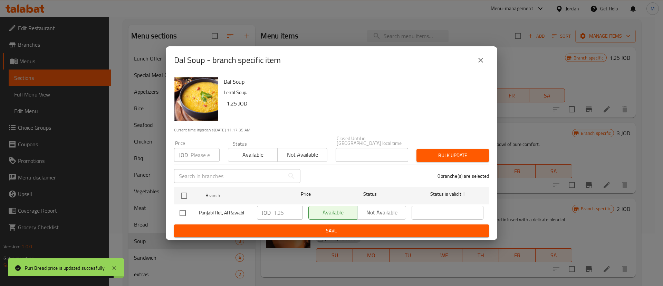
click at [473, 64] on button "close" at bounding box center [480, 60] width 17 height 17
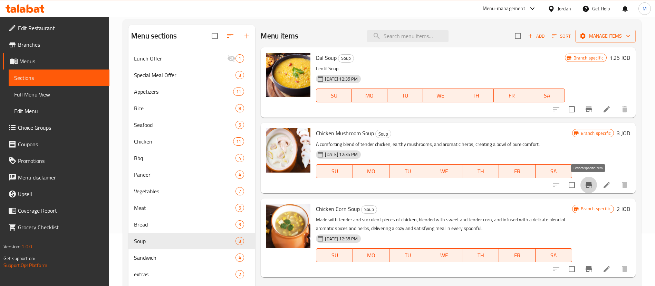
click at [587, 186] on icon "Branch-specific-item" at bounding box center [589, 185] width 8 height 8
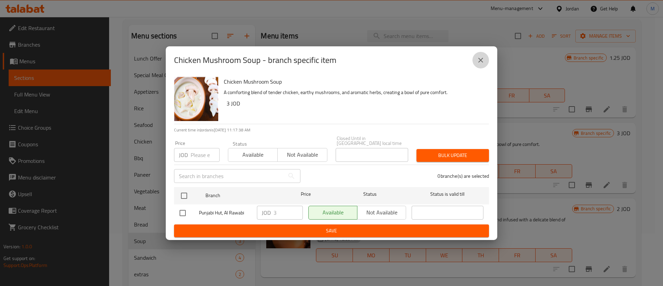
click at [483, 64] on icon "close" at bounding box center [481, 60] width 8 height 8
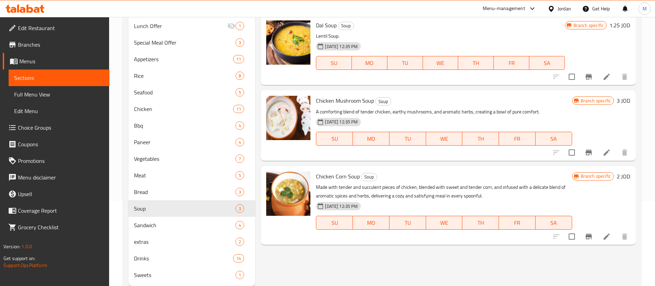
scroll to position [104, 0]
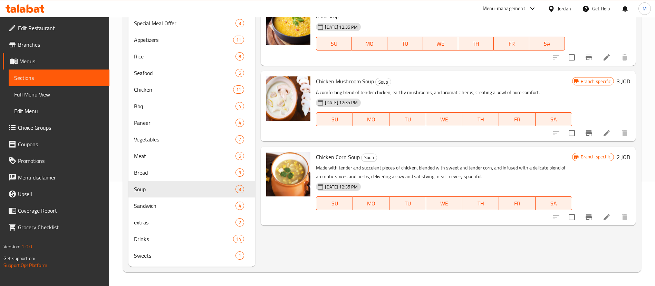
click at [590, 218] on icon "Branch-specific-item" at bounding box center [589, 217] width 8 height 8
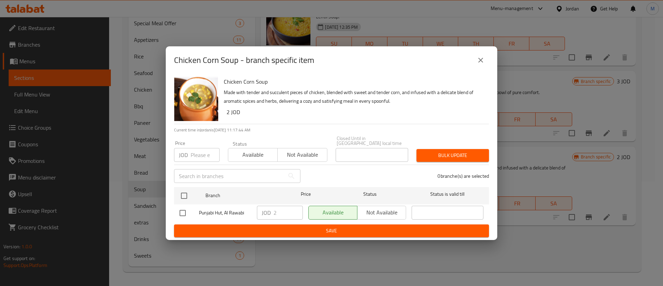
click at [484, 64] on icon "close" at bounding box center [481, 60] width 8 height 8
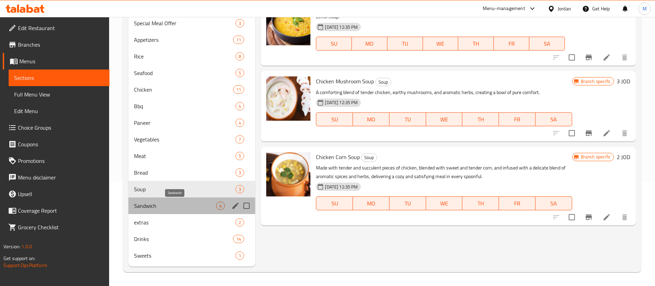
click at [166, 206] on span "Sandwich" at bounding box center [175, 205] width 82 height 8
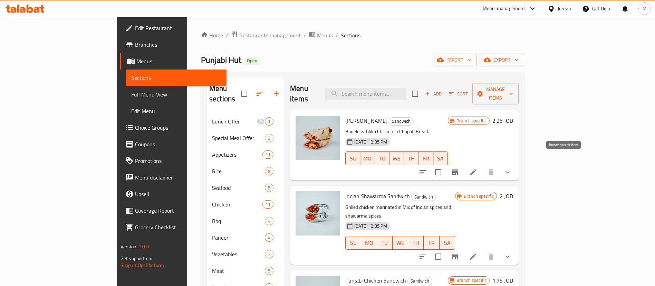
click at [459, 168] on icon "Branch-specific-item" at bounding box center [455, 172] width 8 height 8
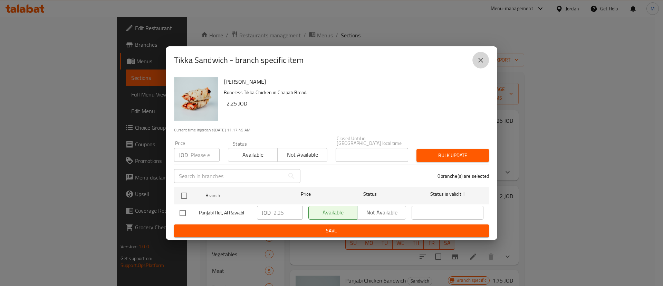
click at [477, 63] on icon "close" at bounding box center [481, 60] width 8 height 8
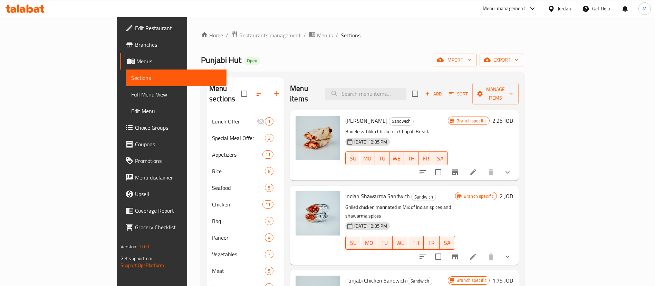
click at [458, 254] on icon "Branch-specific-item" at bounding box center [455, 257] width 6 height 6
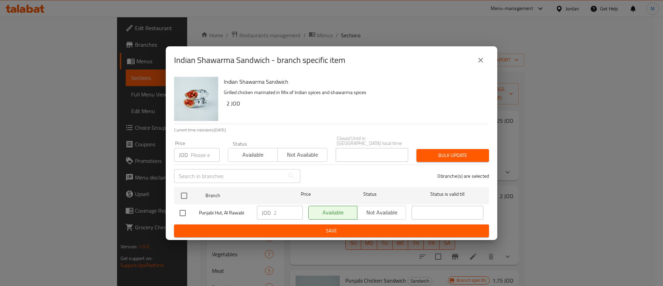
click at [482, 61] on icon "close" at bounding box center [480, 60] width 5 height 5
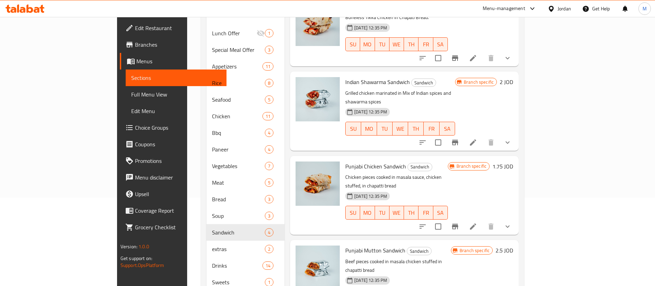
scroll to position [104, 0]
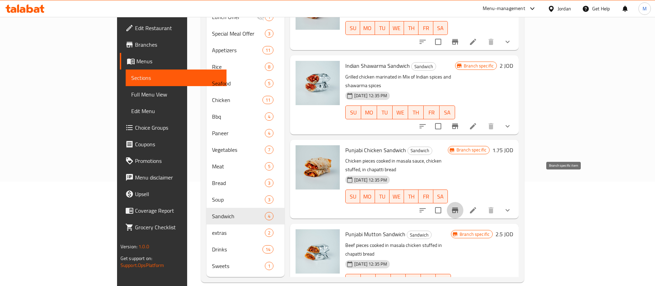
click at [459, 206] on icon "Branch-specific-item" at bounding box center [455, 210] width 8 height 8
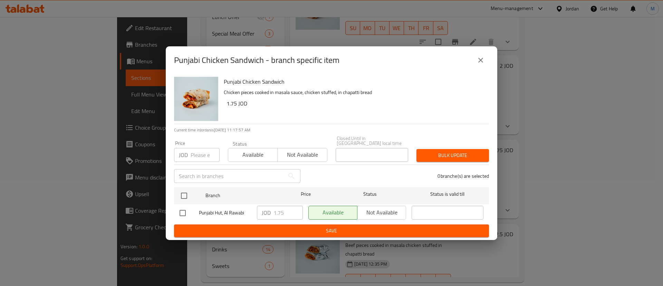
click at [478, 64] on icon "close" at bounding box center [481, 60] width 8 height 8
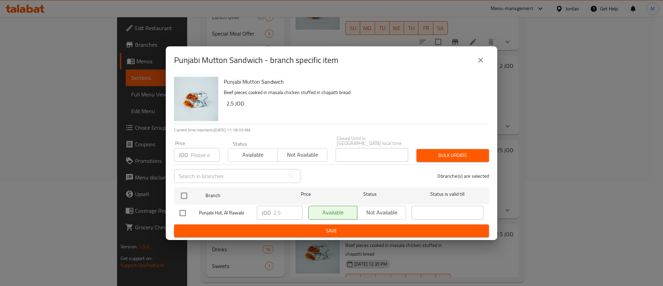
click at [483, 62] on icon "close" at bounding box center [481, 60] width 8 height 8
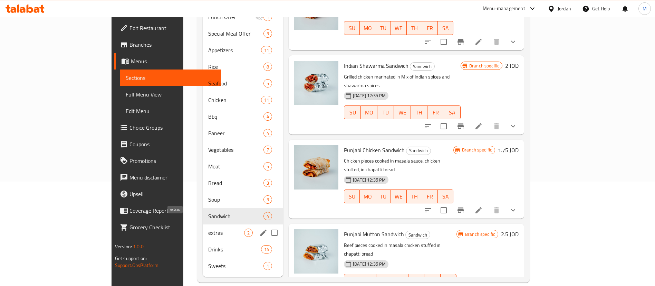
click at [208, 228] on span "extras" at bounding box center [226, 232] width 36 height 8
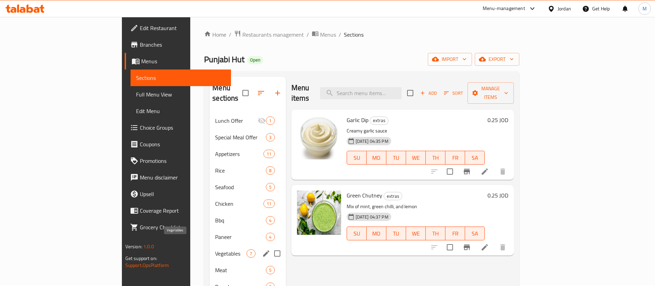
scroll to position [104, 0]
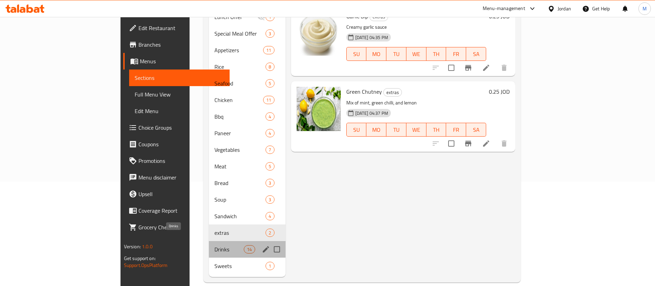
click at [214, 245] on span "Drinks" at bounding box center [228, 249] width 29 height 8
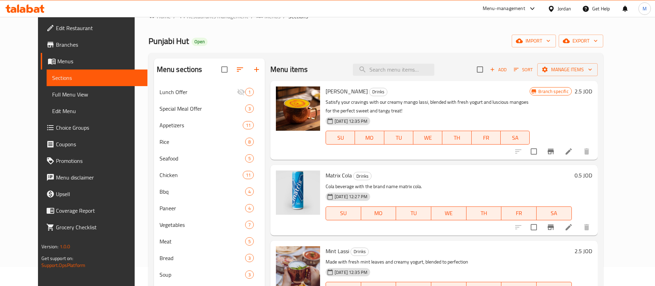
scroll to position [52, 0]
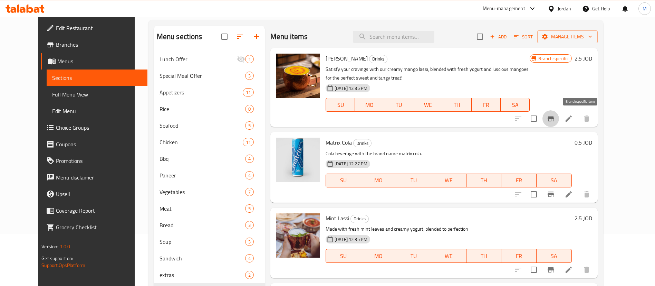
click at [559, 113] on button "Branch-specific-item" at bounding box center [551, 118] width 17 height 17
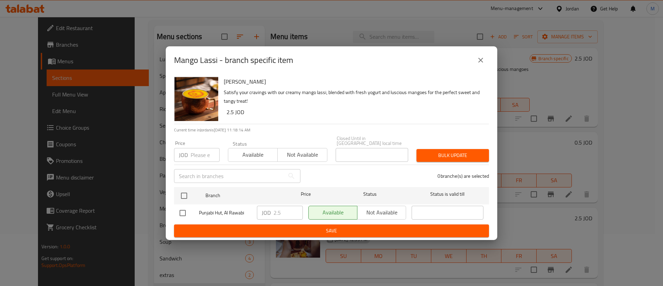
click at [479, 63] on icon "close" at bounding box center [480, 60] width 5 height 5
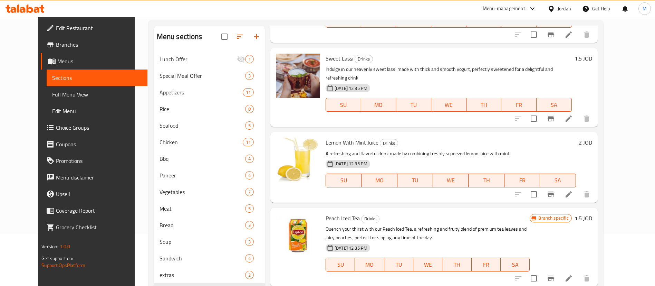
scroll to position [363, 0]
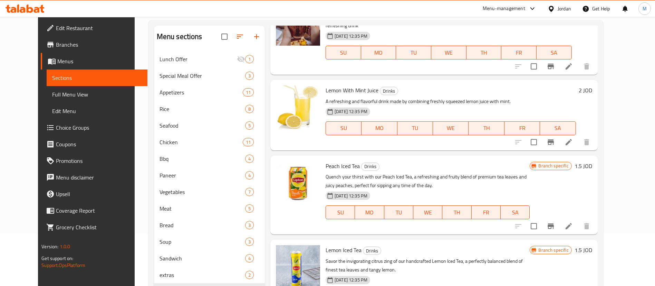
click at [559, 222] on button "Branch-specific-item" at bounding box center [551, 226] width 17 height 17
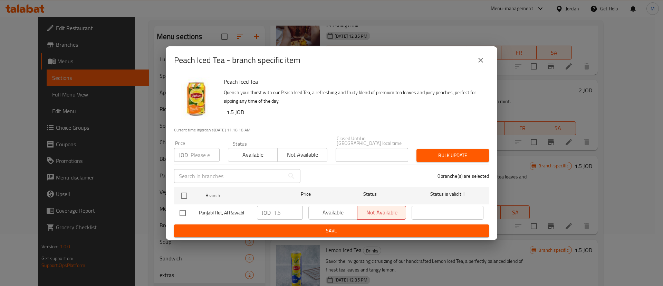
click at [482, 63] on icon "close" at bounding box center [481, 60] width 8 height 8
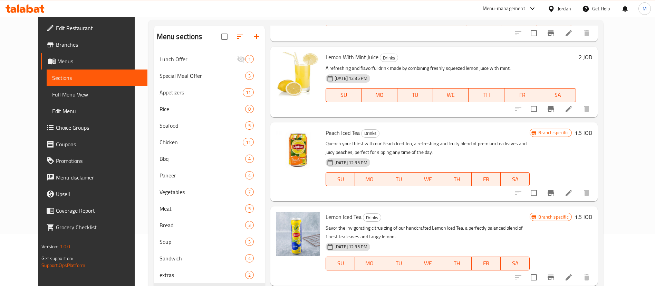
scroll to position [414, 0]
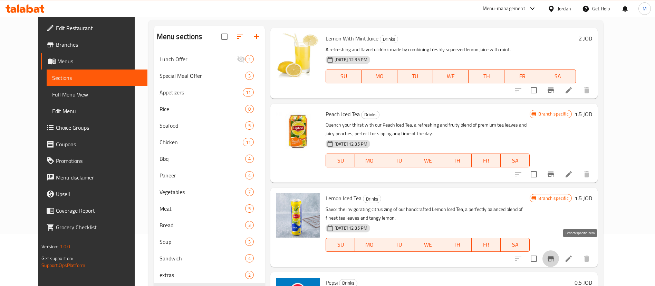
click at [554, 256] on icon "Branch-specific-item" at bounding box center [551, 259] width 6 height 6
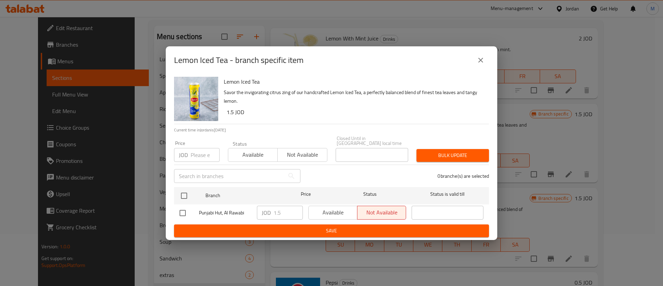
click at [477, 61] on icon "close" at bounding box center [481, 60] width 8 height 8
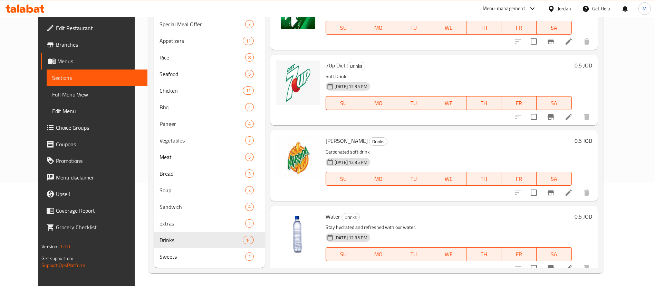
scroll to position [104, 0]
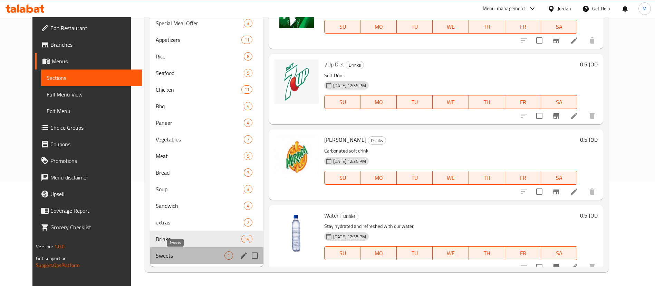
click at [199, 256] on span "Sweets" at bounding box center [190, 255] width 69 height 8
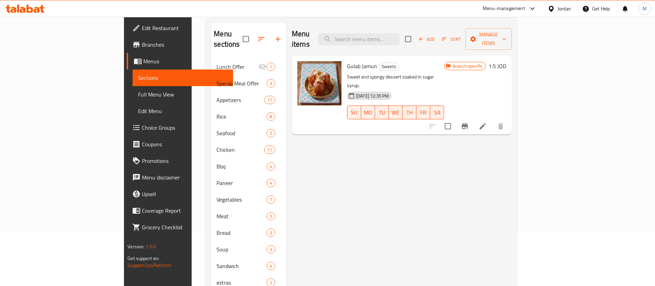
scroll to position [52, 0]
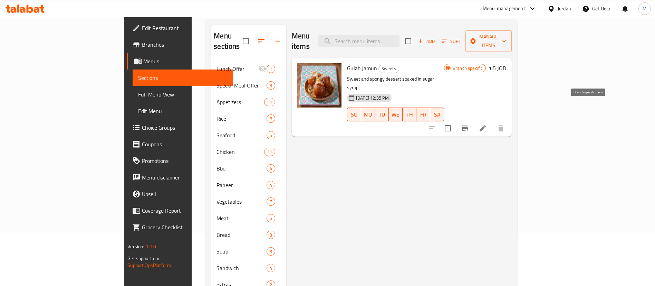
click at [473, 120] on button "Branch-specific-item" at bounding box center [465, 128] width 17 height 17
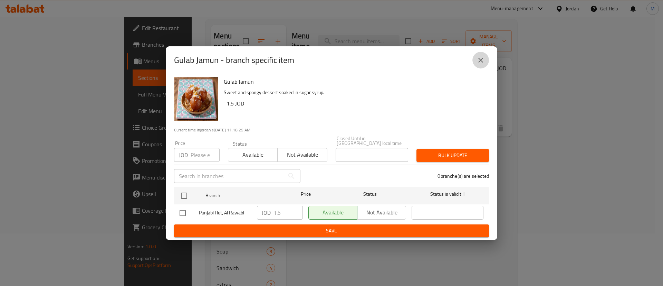
click at [481, 62] on icon "close" at bounding box center [480, 60] width 5 height 5
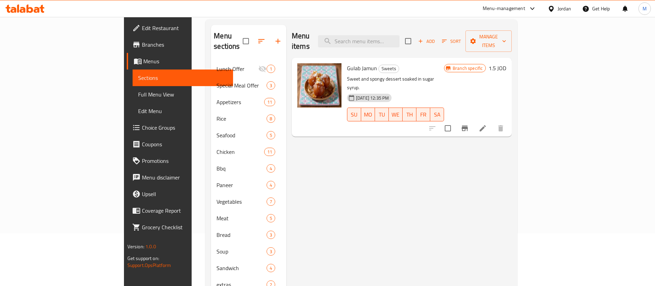
scroll to position [0, 0]
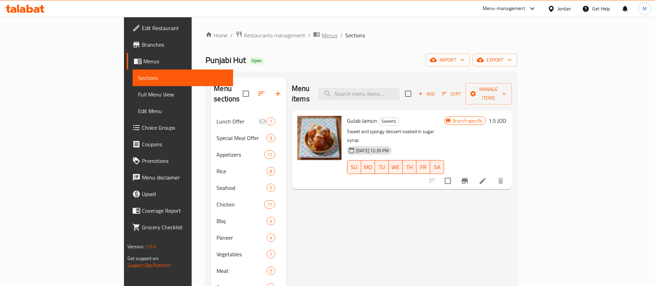
click at [322, 35] on span "Menus" at bounding box center [330, 35] width 16 height 8
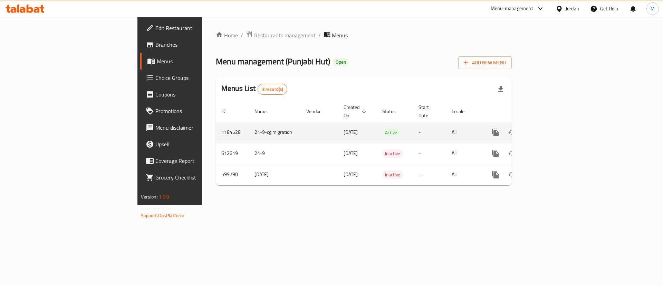
click at [550, 128] on icon "enhanced table" at bounding box center [545, 132] width 8 height 8
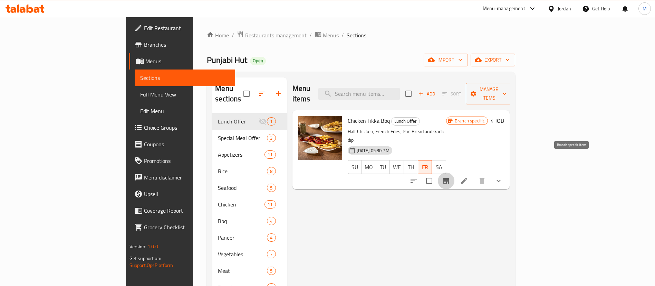
click at [450, 176] on icon "Branch-specific-item" at bounding box center [446, 180] width 8 height 8
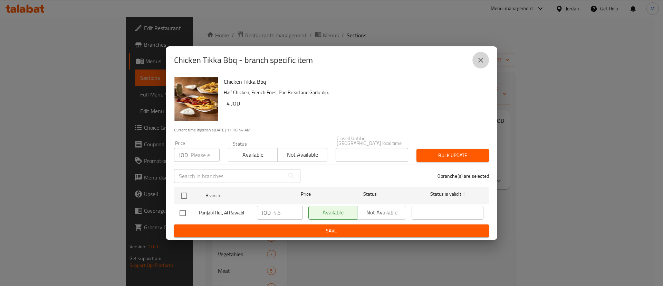
click at [476, 59] on button "close" at bounding box center [480, 60] width 17 height 17
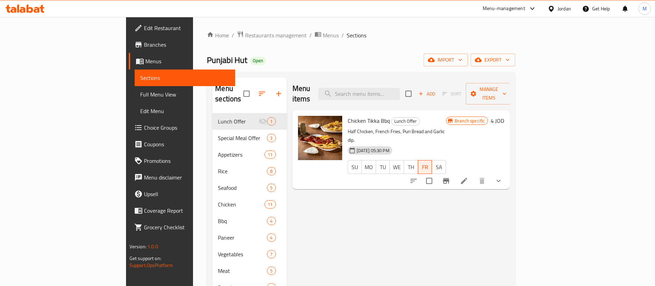
click at [504, 116] on h6 "4 JOD" at bounding box center [497, 121] width 13 height 10
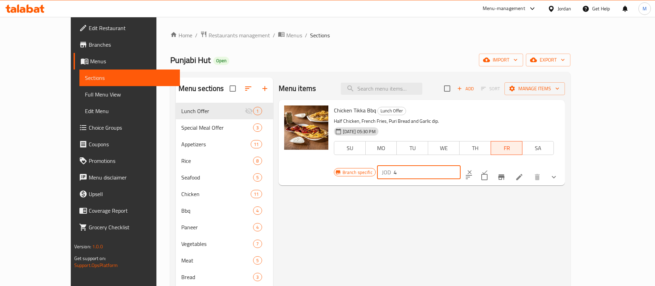
click at [461, 165] on input "4" at bounding box center [427, 172] width 67 height 14
type input "4.5"
click at [488, 169] on icon "ok" at bounding box center [484, 172] width 7 height 7
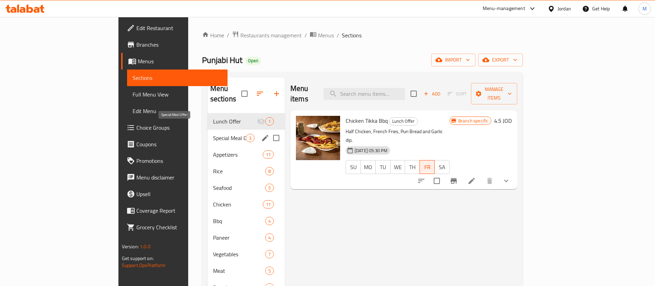
click at [213, 134] on span "Special Meal Offer" at bounding box center [229, 138] width 33 height 8
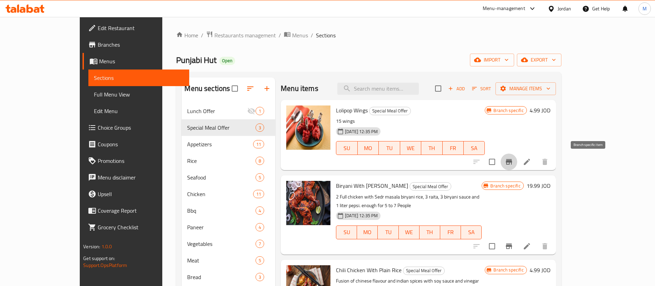
click at [517, 161] on button "Branch-specific-item" at bounding box center [509, 161] width 17 height 17
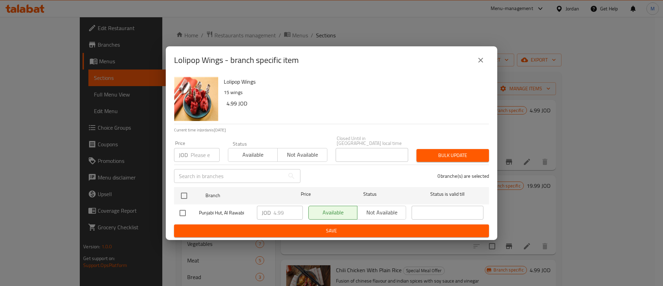
click at [477, 64] on icon "close" at bounding box center [481, 60] width 8 height 8
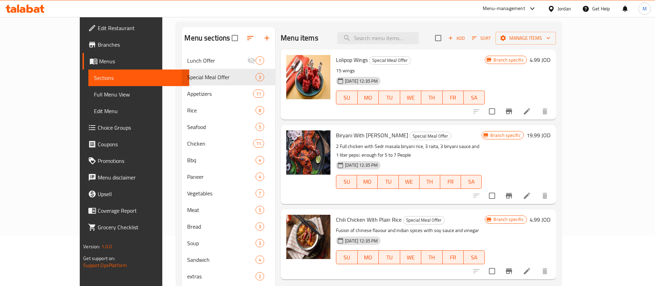
scroll to position [104, 0]
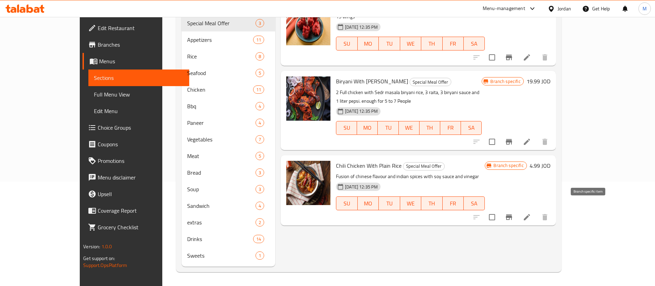
click at [513, 213] on icon "Branch-specific-item" at bounding box center [509, 217] width 8 height 8
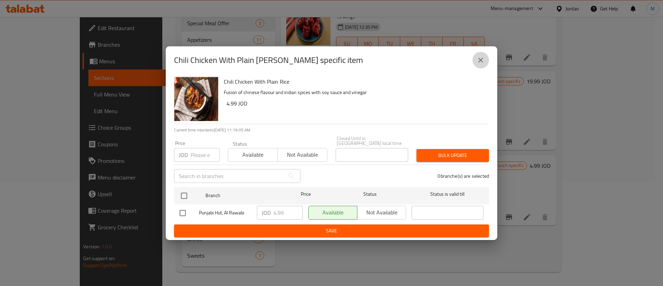
click at [485, 60] on button "close" at bounding box center [480, 60] width 17 height 17
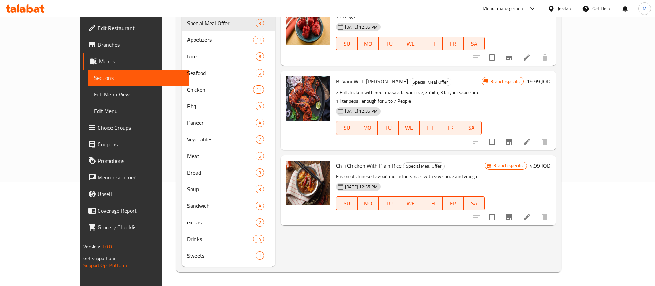
click at [513, 137] on icon "Branch-specific-item" at bounding box center [509, 141] width 8 height 8
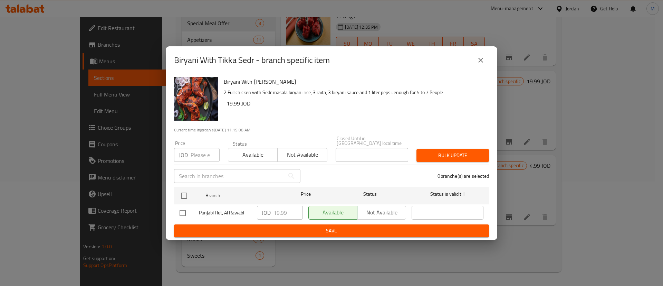
click at [479, 62] on icon "close" at bounding box center [481, 60] width 8 height 8
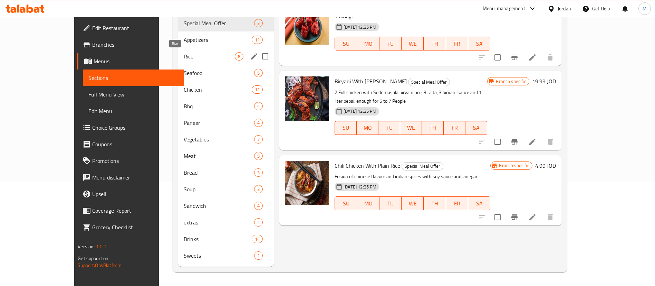
click at [184, 60] on span "Rice" at bounding box center [209, 56] width 51 height 8
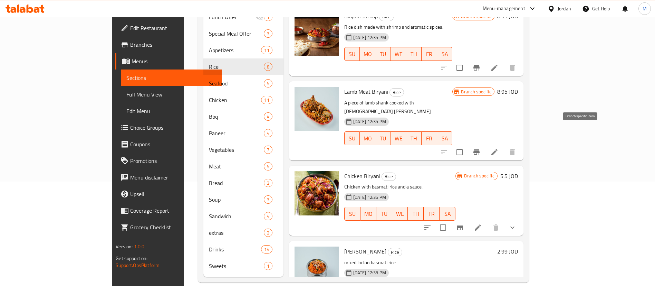
click at [480, 149] on icon "Branch-specific-item" at bounding box center [477, 152] width 6 height 6
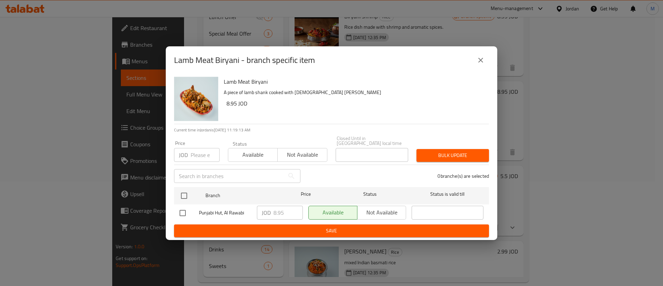
click at [478, 64] on icon "close" at bounding box center [481, 60] width 8 height 8
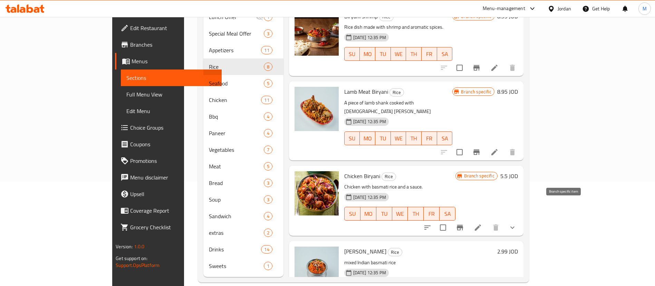
click at [468, 219] on button "Branch-specific-item" at bounding box center [460, 227] width 17 height 17
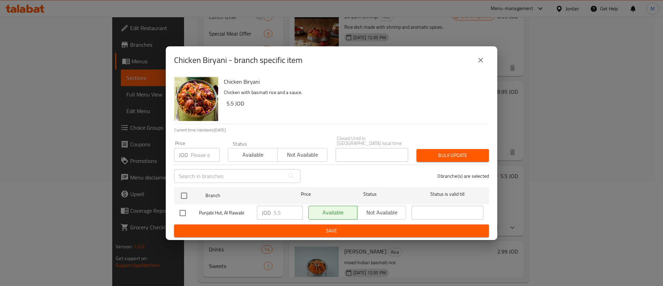
click at [479, 62] on icon "close" at bounding box center [481, 60] width 8 height 8
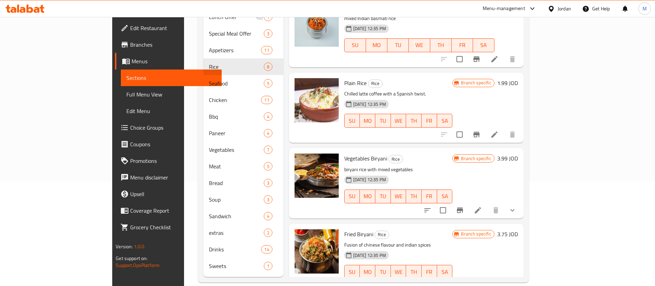
scroll to position [259, 0]
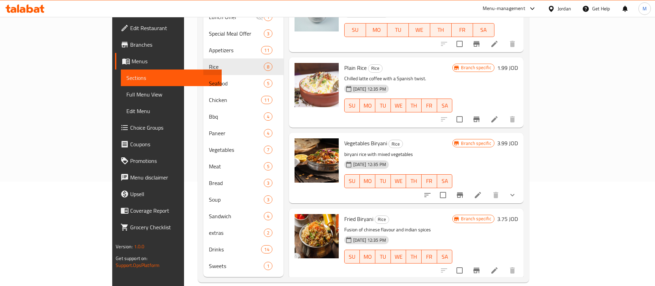
click at [480, 267] on icon "Branch-specific-item" at bounding box center [477, 270] width 6 height 6
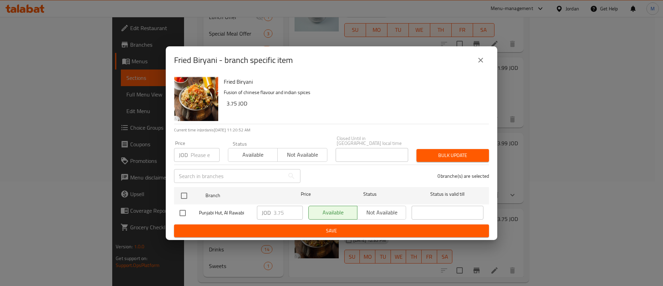
click at [484, 67] on button "close" at bounding box center [480, 60] width 17 height 17
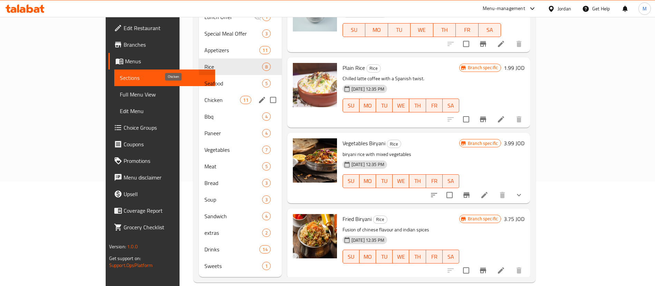
click at [204, 96] on span "Chicken" at bounding box center [222, 100] width 36 height 8
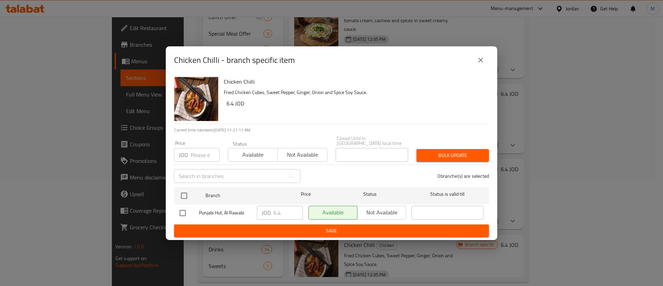
click at [473, 61] on button "close" at bounding box center [480, 60] width 17 height 17
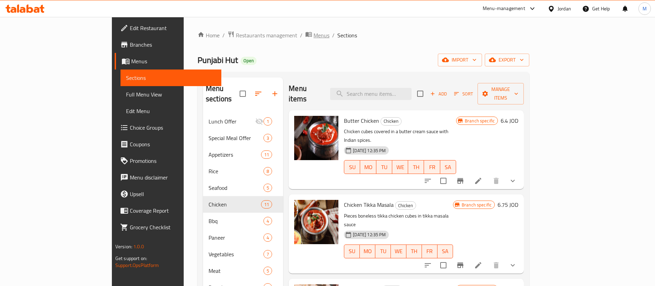
click at [314, 36] on span "Menus" at bounding box center [322, 35] width 16 height 8
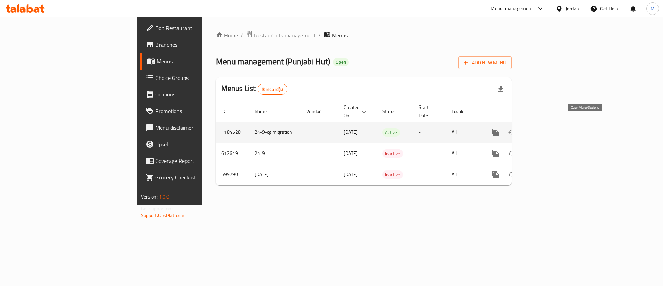
click at [499, 128] on icon "more" at bounding box center [495, 132] width 7 height 8
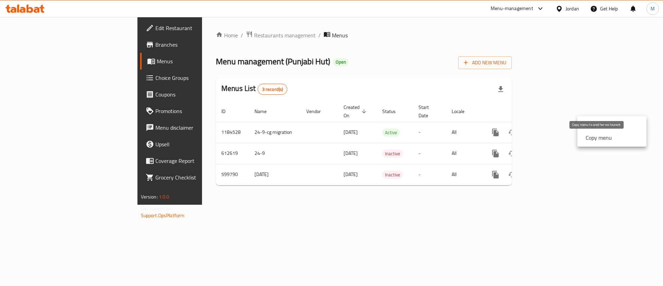
click at [594, 139] on strong "Copy menu" at bounding box center [599, 137] width 26 height 8
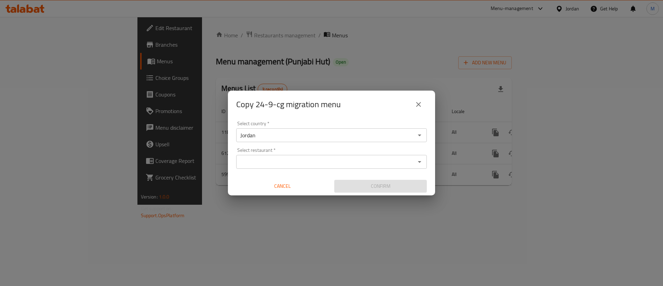
click at [348, 165] on input "Select restaurant   *" at bounding box center [325, 162] width 175 height 10
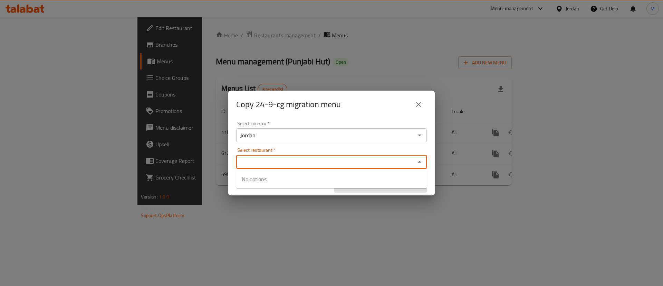
paste input "Punjabi Hut"
type input "Punjabi Hut"
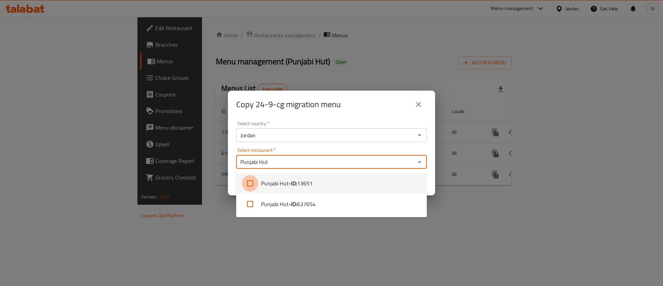
click at [250, 182] on input "checkbox" at bounding box center [250, 183] width 17 height 17
checkbox input "true"
click at [346, 114] on div "Copy 24-9-cg migration menu" at bounding box center [331, 104] width 207 height 28
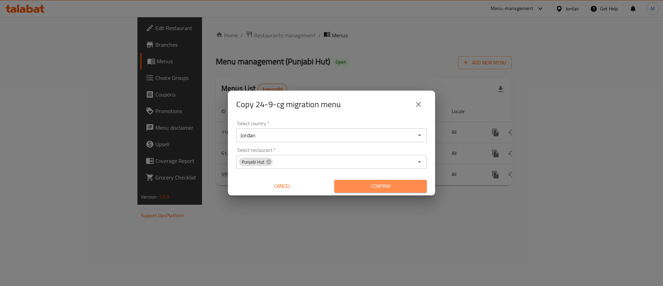
click at [388, 189] on span "Confirm" at bounding box center [381, 186] width 82 height 9
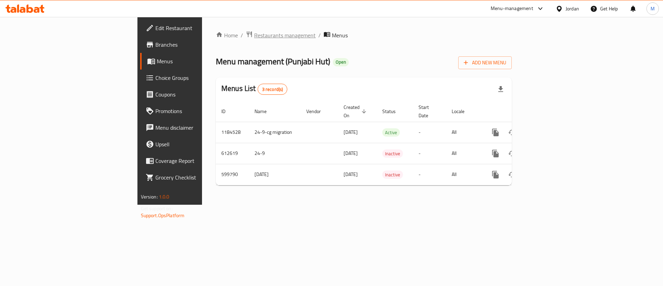
click at [254, 38] on span "Restaurants management" at bounding box center [284, 35] width 61 height 8
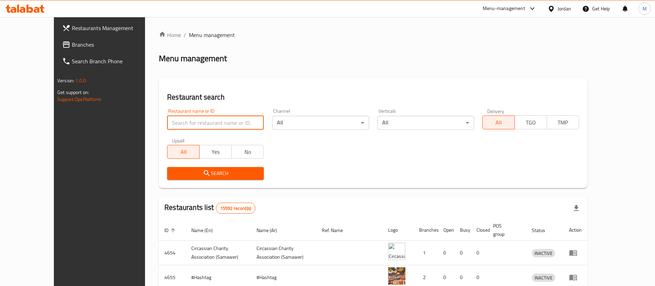
click at [193, 123] on input "search" at bounding box center [215, 123] width 97 height 14
type input "PUNJABI HUT"
click at [220, 169] on span "Search" at bounding box center [216, 173] width 86 height 9
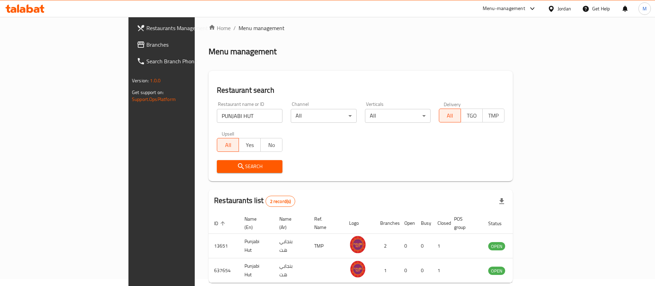
scroll to position [34, 0]
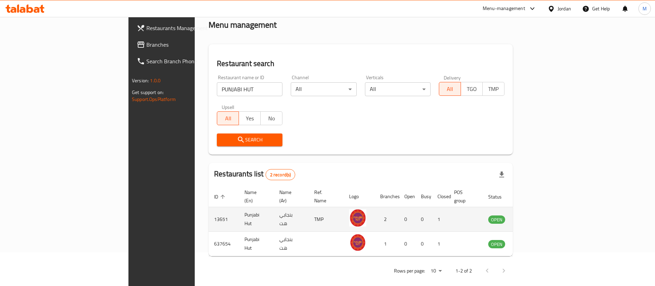
click at [533, 217] on icon "enhanced table" at bounding box center [529, 220] width 8 height 6
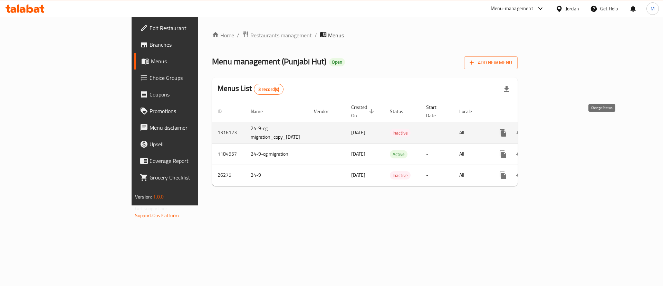
click at [524, 130] on icon "enhanced table" at bounding box center [520, 133] width 8 height 6
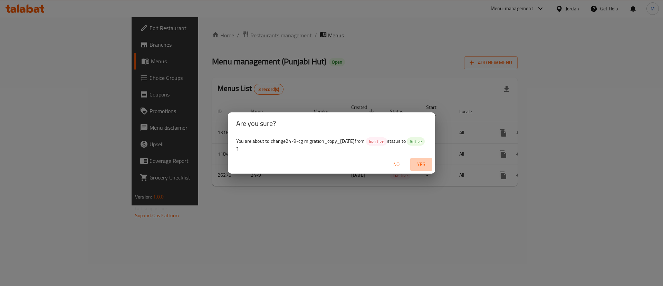
click at [422, 164] on span "Yes" at bounding box center [421, 164] width 17 height 9
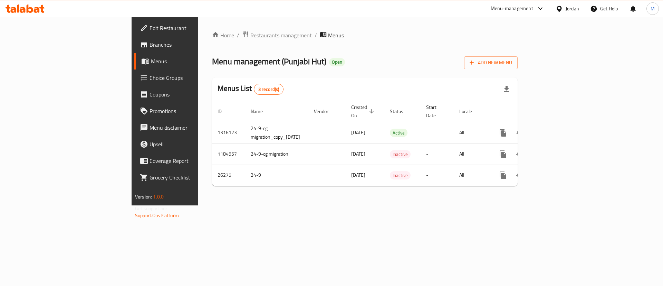
click at [250, 33] on span "Restaurants management" at bounding box center [280, 35] width 61 height 8
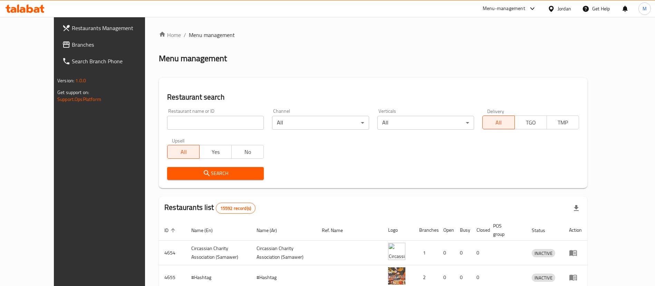
click at [208, 116] on input "search" at bounding box center [215, 123] width 97 height 14
type input "Tabkha W [GEOGRAPHIC_DATA]"
click at [235, 170] on span "Search" at bounding box center [216, 173] width 86 height 9
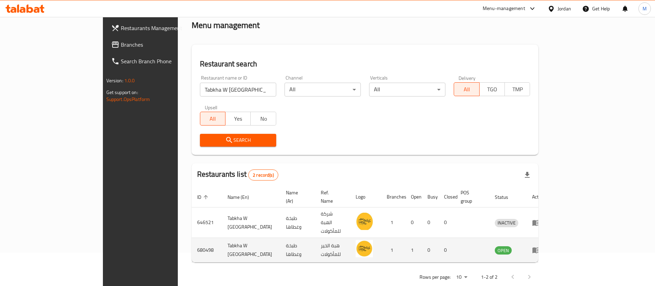
scroll to position [34, 0]
click at [539, 248] on icon "enhanced table" at bounding box center [538, 249] width 2 height 3
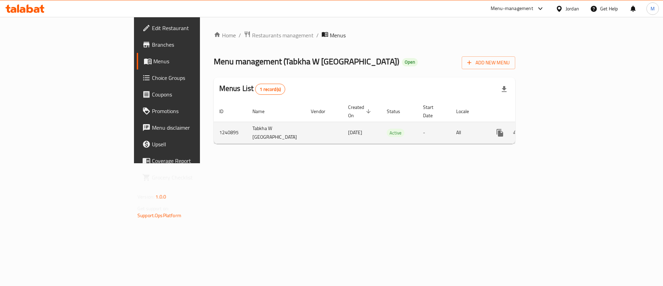
click at [554, 128] on icon "enhanced table" at bounding box center [550, 132] width 8 height 8
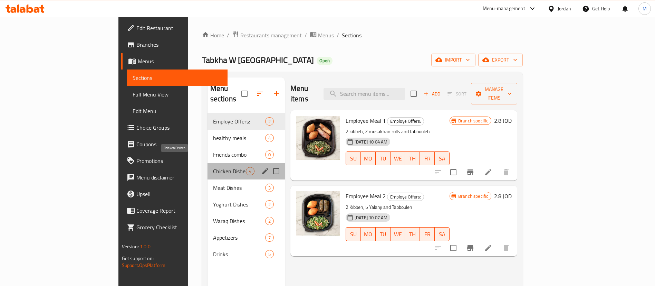
click at [213, 167] on span "Chicken Dishes" at bounding box center [229, 171] width 33 height 8
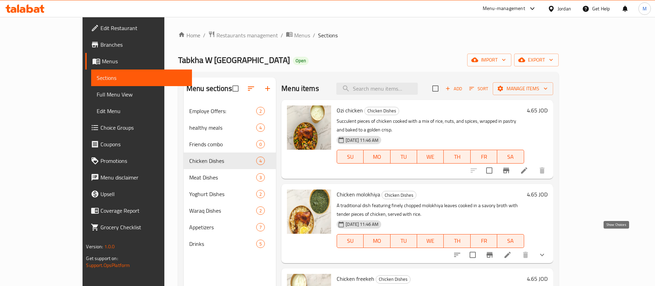
click at [546, 250] on icon "show more" at bounding box center [542, 254] width 8 height 8
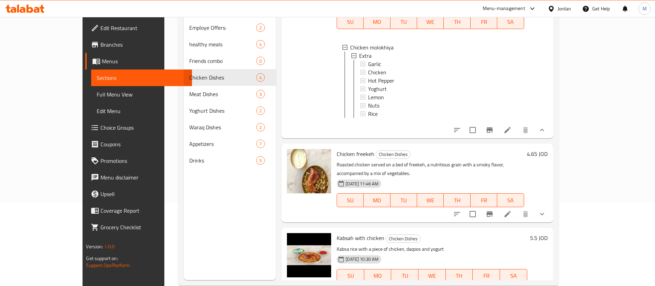
scroll to position [97, 0]
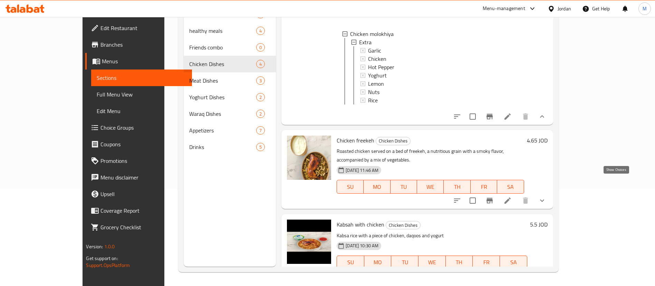
click at [546, 196] on icon "show more" at bounding box center [542, 200] width 8 height 8
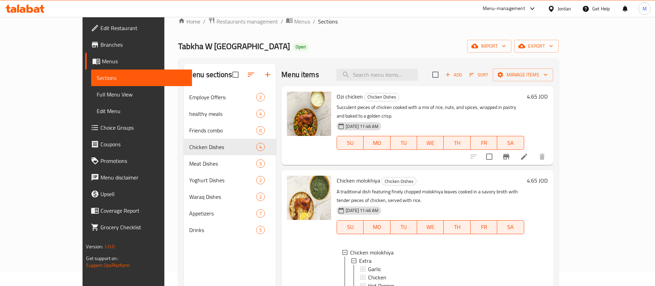
scroll to position [0, 0]
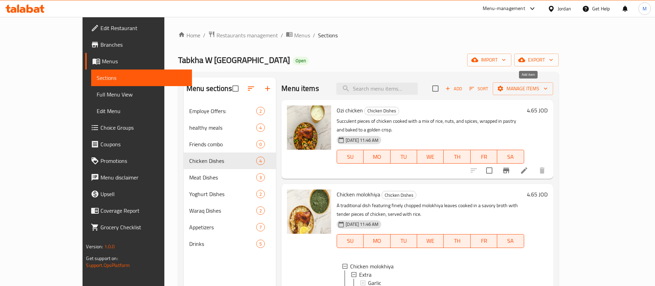
click at [463, 90] on span "Add" at bounding box center [454, 89] width 19 height 8
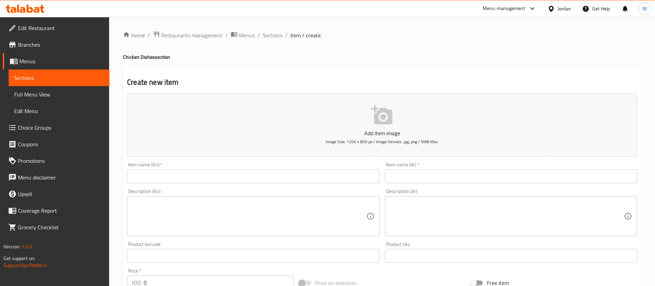
click at [456, 172] on input "text" at bounding box center [511, 176] width 252 height 14
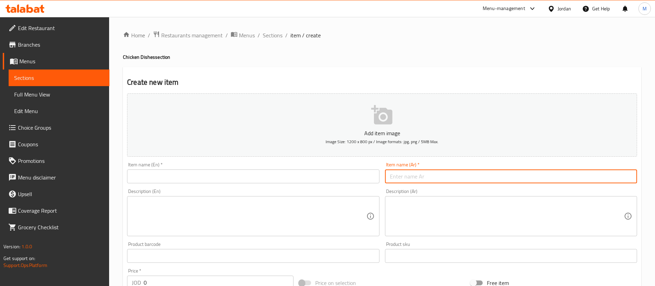
paste input "مفتول"
paste input "الدجاج"
type input "مفتول الدجاج"
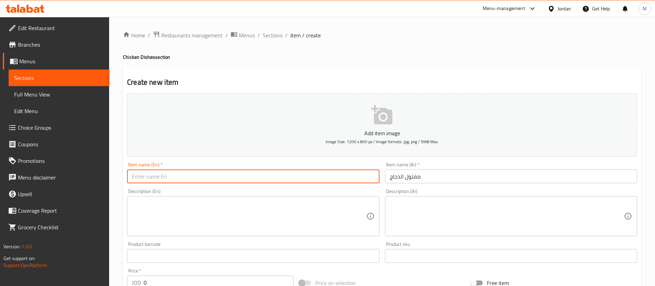
drag, startPoint x: 328, startPoint y: 175, endPoint x: 375, endPoint y: 177, distance: 47.0
click at [328, 175] on input "text" at bounding box center [253, 176] width 252 height 14
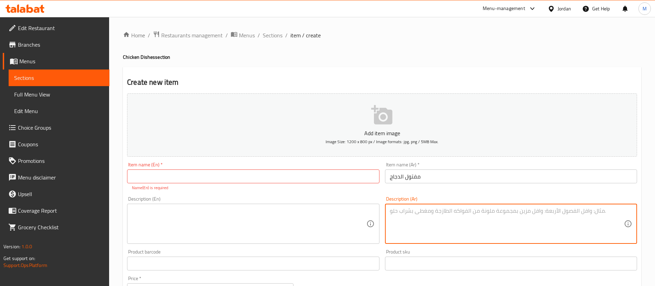
click at [447, 208] on textarea at bounding box center [507, 223] width 234 height 33
click at [460, 222] on textarea at bounding box center [507, 223] width 234 height 33
paste textarea "فتول ،[GEOGRAPHIC_DATA] ،[GEOGRAPHIC_DATA] ،دجاج . ويقدم مع صوص للمفتول"
type textarea "فتول ،[GEOGRAPHIC_DATA] ،[GEOGRAPHIC_DATA] ،دجاج . ويقدم مع صوص للمفتول"
click at [314, 177] on input "text" at bounding box center [253, 176] width 252 height 14
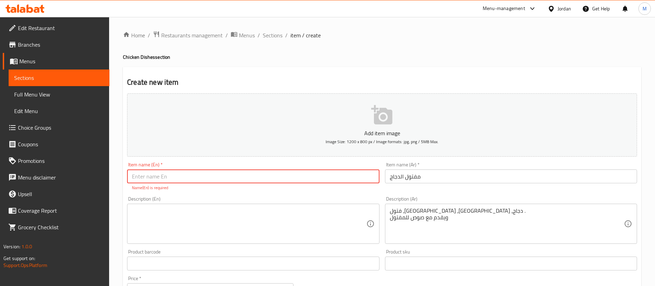
paste input "Maftool"
click at [132, 174] on input "Maftool" at bounding box center [253, 176] width 252 height 14
type input "Chicken Maftool"
click at [163, 213] on textarea at bounding box center [249, 223] width 234 height 33
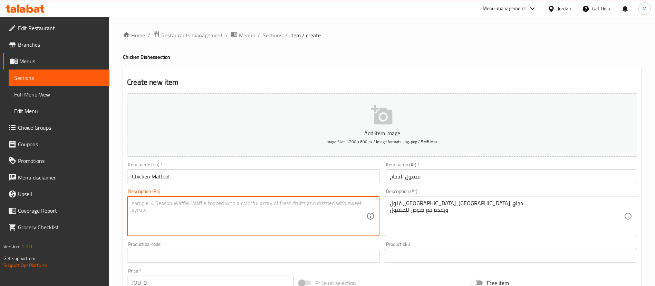
paste textarea "فتول ،[GEOGRAPHIC_DATA] ،[GEOGRAPHIC_DATA] ،دجاج . ويقدم مع صوص للمفتول"
click at [218, 211] on textarea "فتول ،[GEOGRAPHIC_DATA] ،[GEOGRAPHIC_DATA] ،دجاج . ويقدم مع صوص للمفتول" at bounding box center [249, 216] width 234 height 33
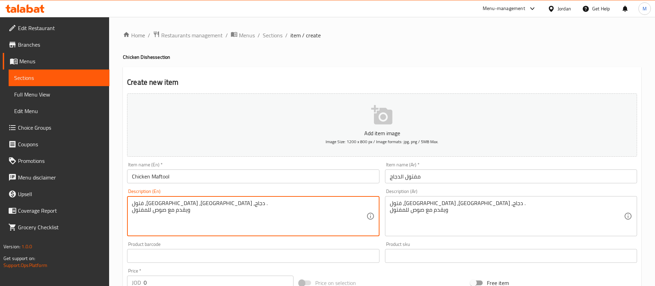
type textarea "فتول ،[GEOGRAPHIC_DATA] ،[GEOGRAPHIC_DATA] ،دجاج ."
click at [233, 207] on textarea "فتول ،[GEOGRAPHIC_DATA] ،[GEOGRAPHIC_DATA] ،دجاج ." at bounding box center [249, 216] width 234 height 33
paste textarea "Traditional Palestinian Maftool with tender chicken and hearty chickpeas simmer…"
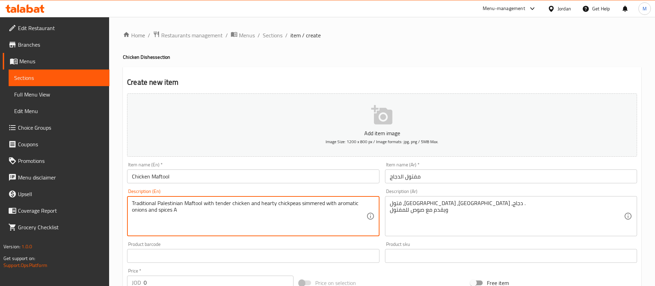
click at [254, 225] on textarea "Traditional Palestinian Maftool with tender chicken and hearty chickpeas simmer…" at bounding box center [249, 216] width 234 height 33
type textarea "Traditional Palestinian Maftool with tender chicken and hearty chickpeas simmer…"
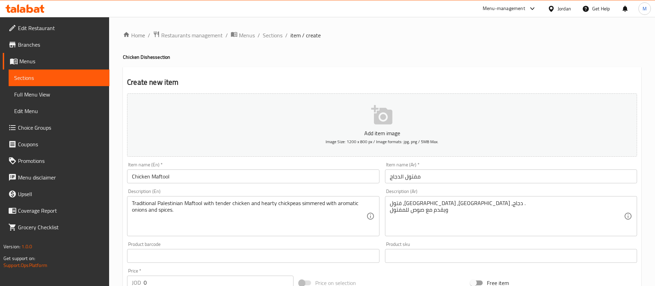
click at [273, 70] on div "Create new item Add item image Image Size: 1200 x 800 px / Image formats: jpg, …" at bounding box center [382, 268] width 518 height 402
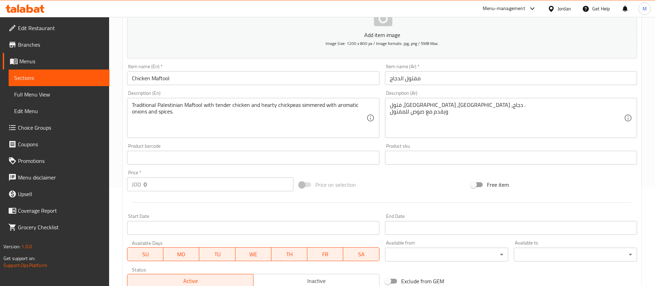
scroll to position [104, 0]
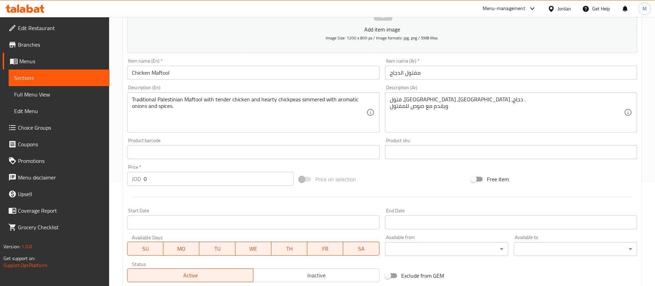
click at [198, 182] on input "0" at bounding box center [219, 179] width 150 height 14
type input "6"
click at [203, 198] on div at bounding box center [382, 196] width 516 height 17
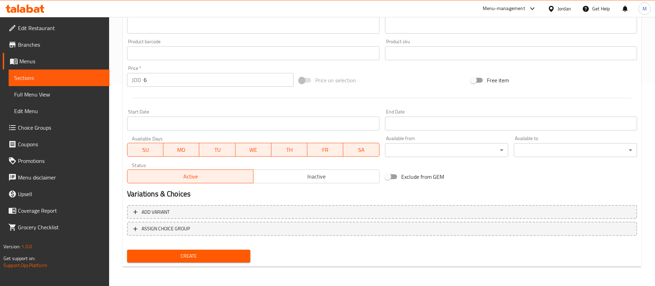
click at [241, 254] on span "Create" at bounding box center [189, 255] width 112 height 9
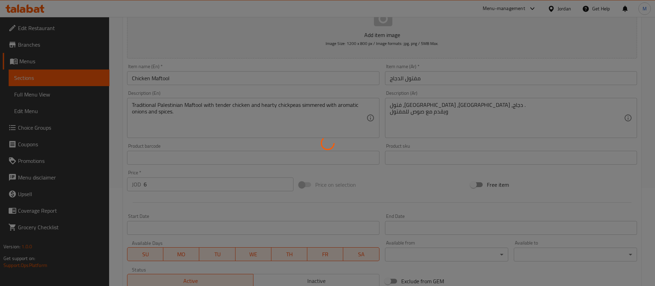
scroll to position [0, 0]
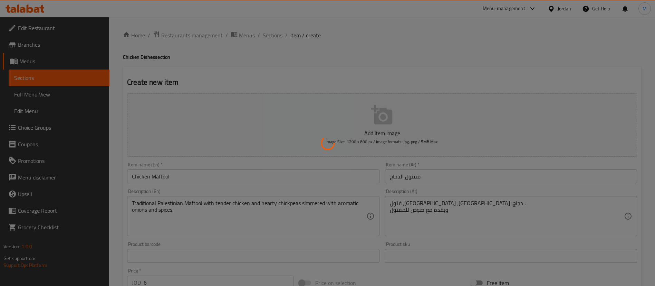
type input "0"
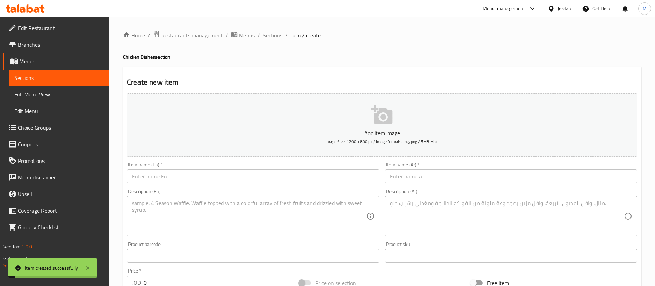
click at [276, 36] on span "Sections" at bounding box center [273, 35] width 20 height 8
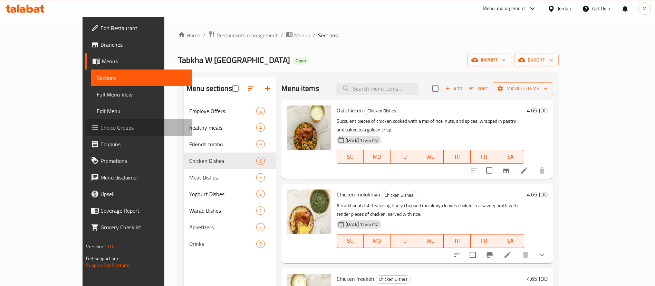
click at [101, 129] on span "Choice Groups" at bounding box center [144, 127] width 86 height 8
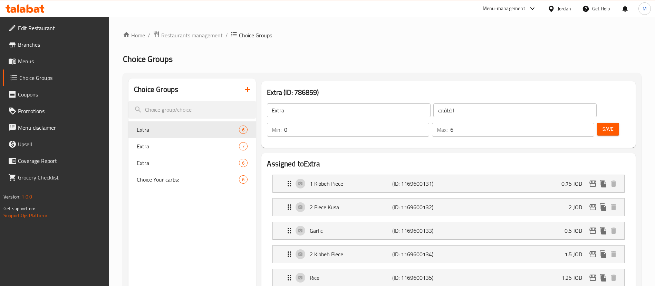
click at [250, 89] on icon "button" at bounding box center [247, 89] width 8 height 8
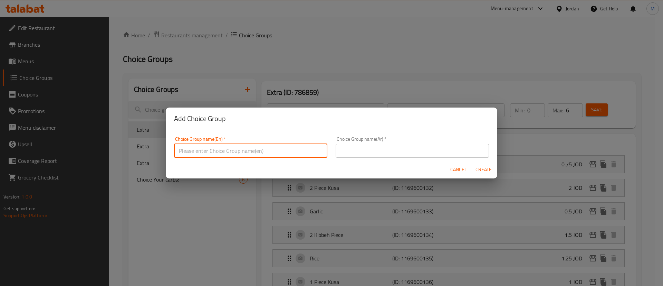
click at [252, 150] on input "text" at bounding box center [250, 151] width 153 height 14
click at [252, 150] on input "Choice your Chicken Pice" at bounding box center [250, 151] width 153 height 14
click at [260, 152] on input "Choice your Chicken Pice" at bounding box center [250, 151] width 153 height 14
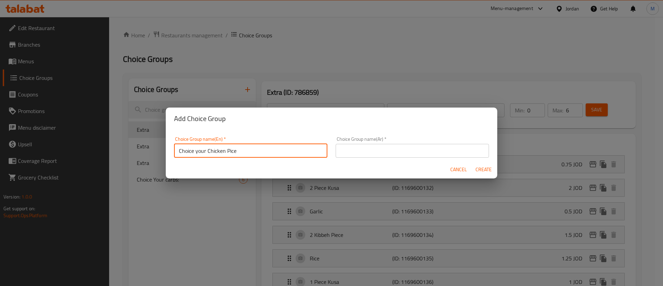
click at [260, 152] on input "Choice your Chicken Pice" at bounding box center [250, 151] width 153 height 14
paste input "ose your Chicken Pie"
type input "Choose your Chicken Piece"
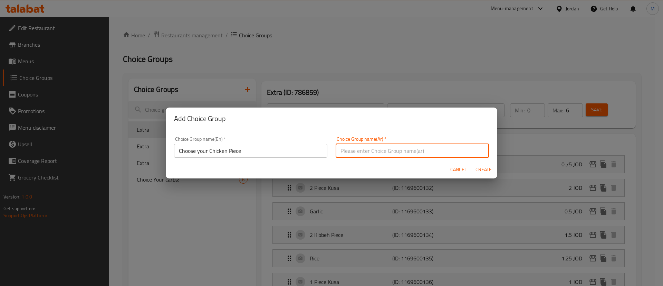
click at [427, 150] on input "text" at bounding box center [412, 151] width 153 height 14
paste input "اختر قطعة الدجاج الخاصة بك"
type input "اختر قطعة الدجاج الخاصة بك"
click at [479, 170] on span "Create" at bounding box center [483, 169] width 17 height 9
type input "Choose your Chicken Piece"
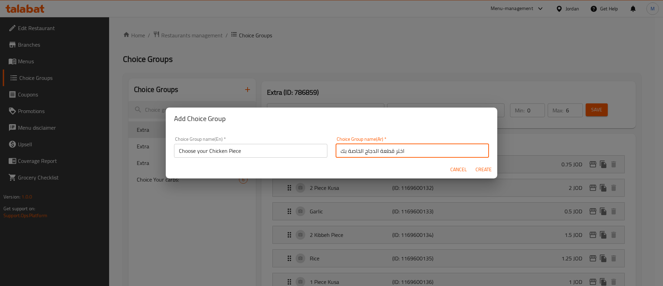
type input "اختر قطعة الدجاج الخاصة بك"
type input "0"
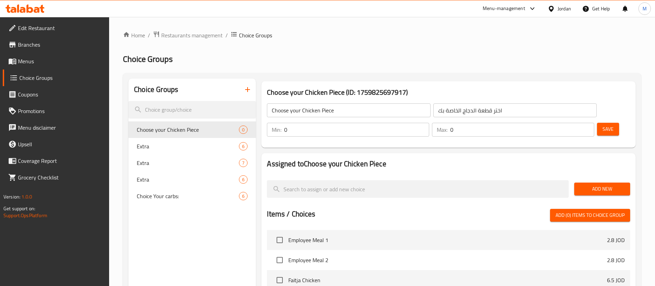
click at [429, 123] on input "0" at bounding box center [356, 130] width 145 height 14
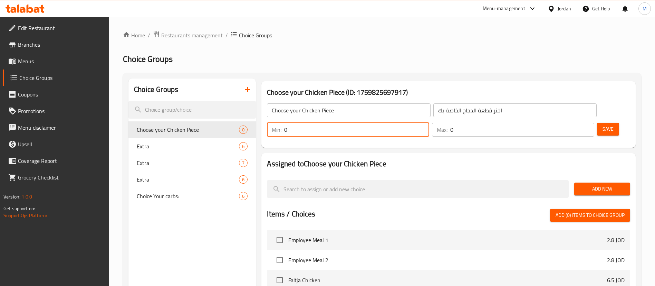
click at [429, 123] on input "0" at bounding box center [356, 130] width 145 height 14
type input "1"
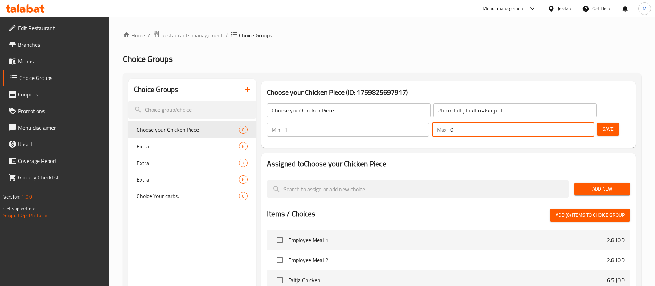
click at [568, 123] on input "0" at bounding box center [522, 130] width 144 height 14
type input "1"
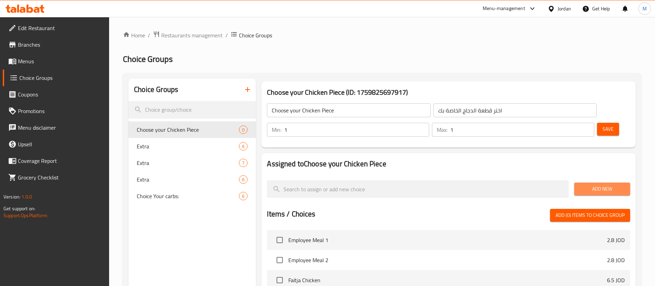
click at [596, 184] on span "Add New" at bounding box center [602, 188] width 45 height 9
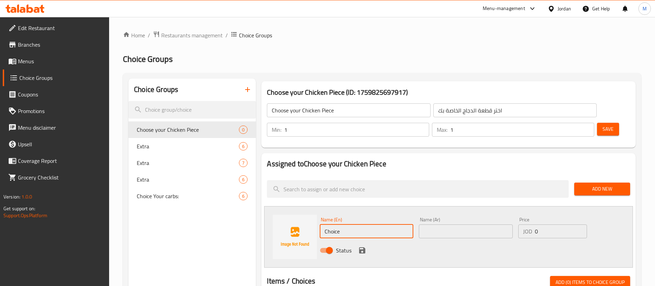
click at [396, 224] on input "Choice" at bounding box center [367, 231] width 94 height 14
paste input "icken thigh"
type input "Chicken thigh"
click at [451, 224] on input "text" at bounding box center [466, 231] width 94 height 14
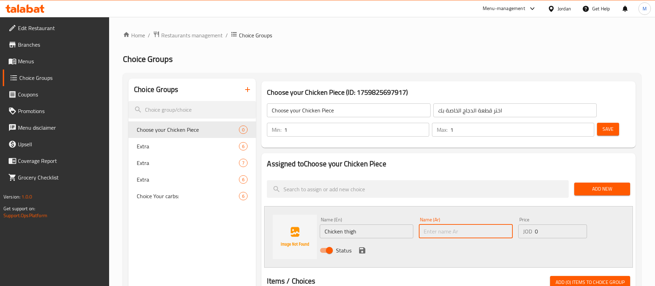
paste input "فخذ دجاج"
type input "فخذ دجاج"
click at [361, 247] on icon "save" at bounding box center [362, 250] width 6 height 6
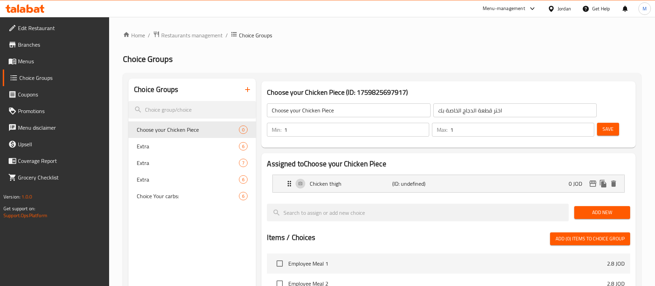
click at [603, 208] on span "Add New" at bounding box center [602, 212] width 45 height 9
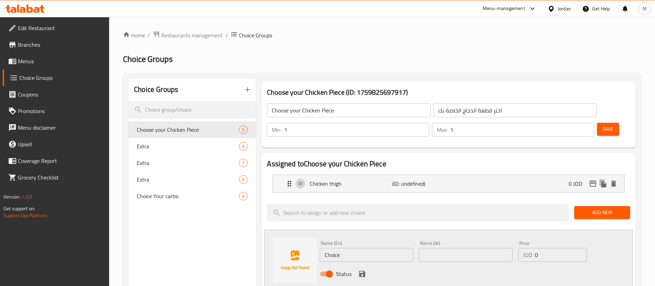
click at [389, 248] on input "Choice" at bounding box center [367, 255] width 94 height 14
paste input "icken breast"
type input "Chicken breast"
click at [442, 248] on input "text" at bounding box center [466, 255] width 94 height 14
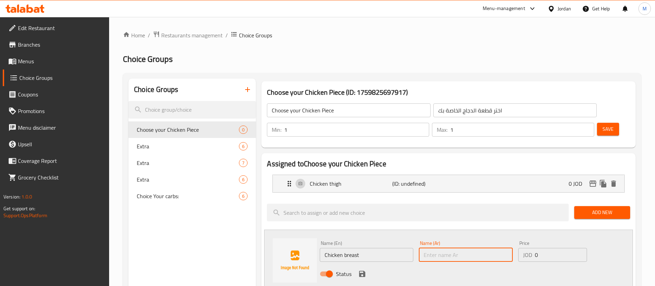
paste input "صدر دجاج"
type input "صدر دجاج"
click at [545, 248] on input "0" at bounding box center [561, 255] width 52 height 14
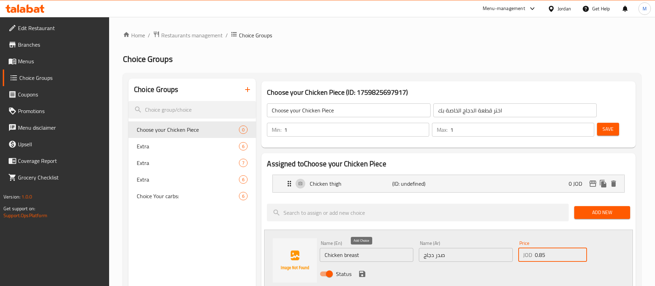
type input "0.85"
click at [365, 270] on icon "save" at bounding box center [362, 273] width 6 height 6
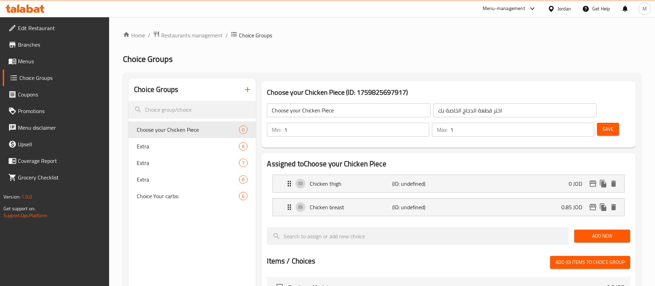
click at [603, 125] on span "Save" at bounding box center [608, 129] width 11 height 9
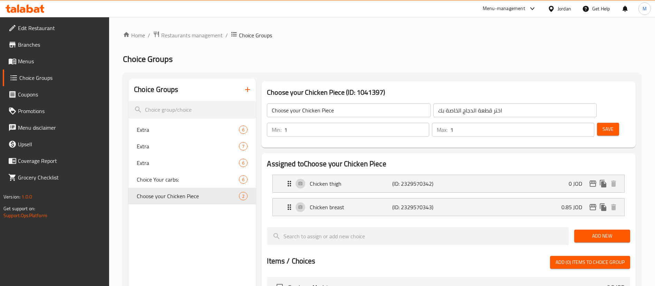
click at [605, 123] on button "Save" at bounding box center [608, 129] width 22 height 13
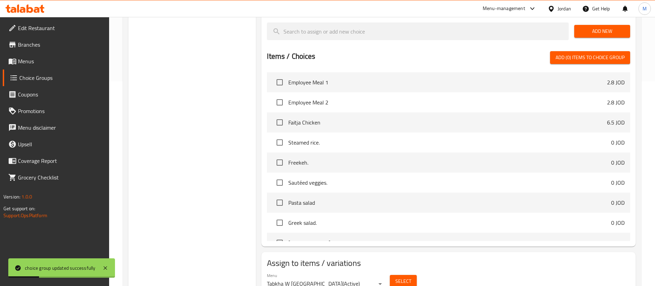
scroll to position [216, 0]
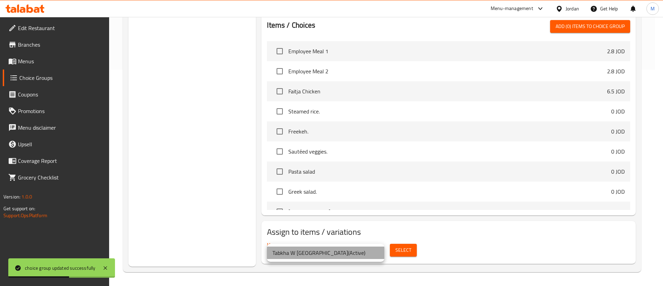
click at [383, 255] on li "Tabkha W [GEOGRAPHIC_DATA] ( Active )" at bounding box center [325, 252] width 117 height 12
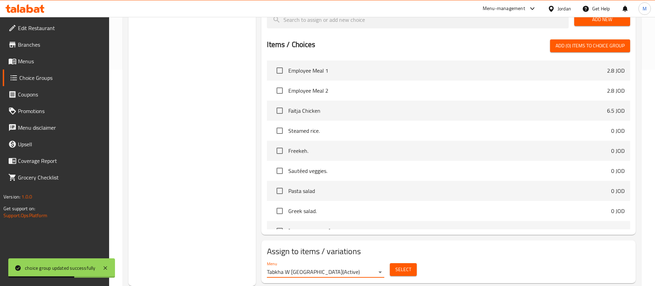
click at [397, 265] on span "Select" at bounding box center [403, 269] width 16 height 9
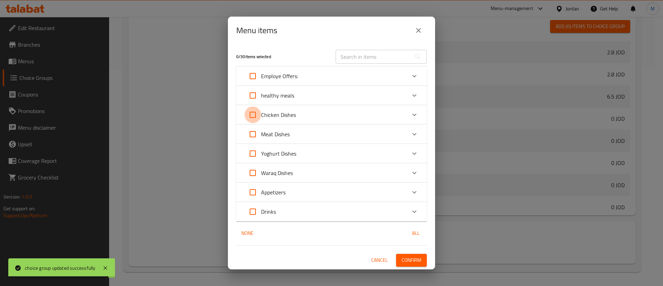
click at [249, 115] on input "Expand" at bounding box center [253, 114] width 17 height 17
checkbox input "true"
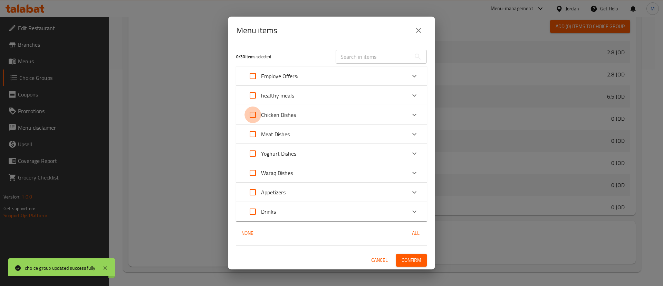
checkbox input "true"
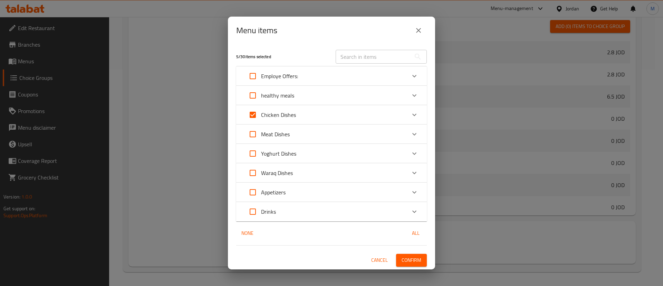
click at [407, 256] on span "Confirm" at bounding box center [412, 260] width 20 height 9
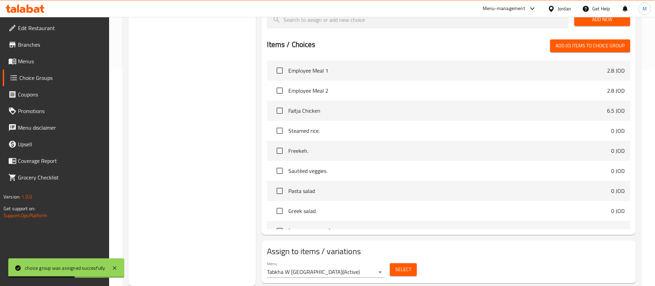
click at [86, 62] on span "Menus" at bounding box center [61, 61] width 86 height 8
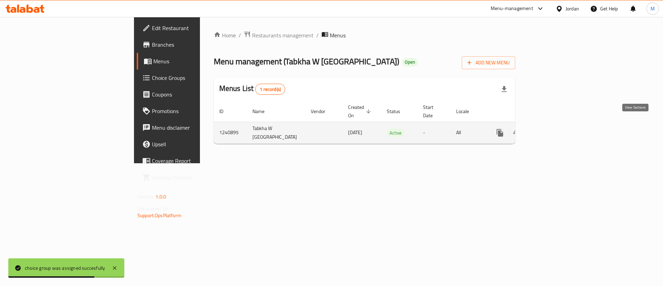
click at [554, 128] on icon "enhanced table" at bounding box center [550, 132] width 8 height 8
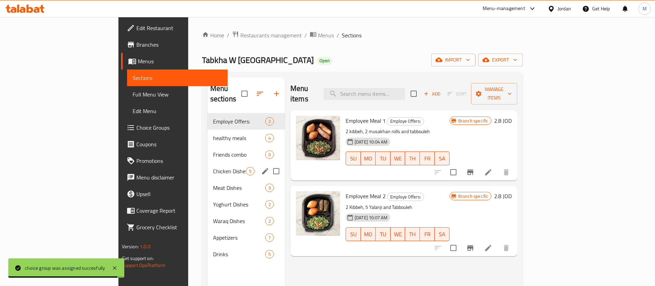
click at [208, 163] on div "Chicken Dishes 5" at bounding box center [246, 171] width 77 height 17
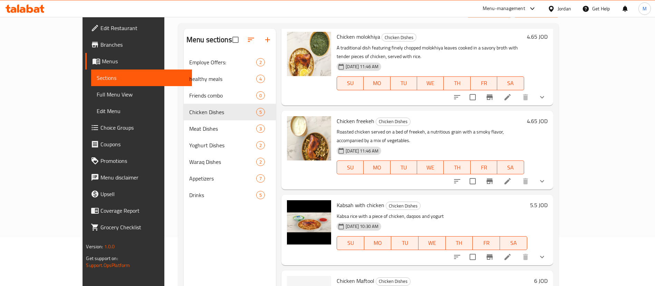
scroll to position [97, 0]
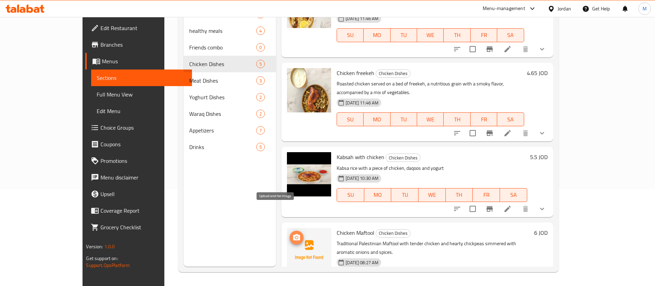
click at [293, 233] on icon "upload picture" at bounding box center [297, 237] width 8 height 8
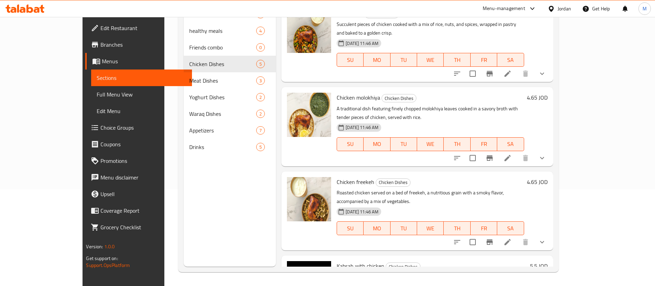
scroll to position [0, 0]
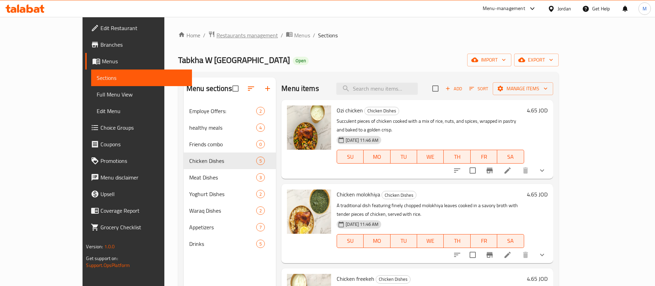
click at [217, 35] on span "Restaurants management" at bounding box center [247, 35] width 61 height 8
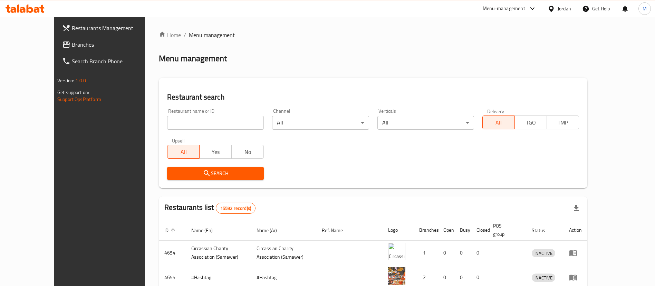
click at [199, 123] on input "search" at bounding box center [215, 123] width 97 height 14
type input "Tabkha W [GEOGRAPHIC_DATA]"
click at [216, 173] on span "Search" at bounding box center [216, 173] width 86 height 9
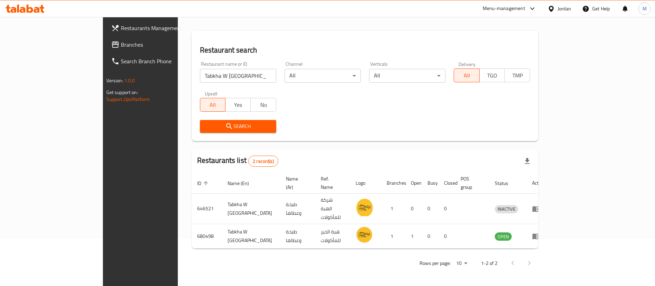
scroll to position [34, 0]
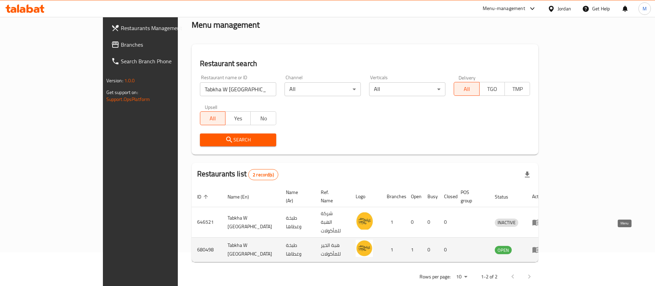
click at [541, 245] on icon "enhanced table" at bounding box center [536, 249] width 8 height 8
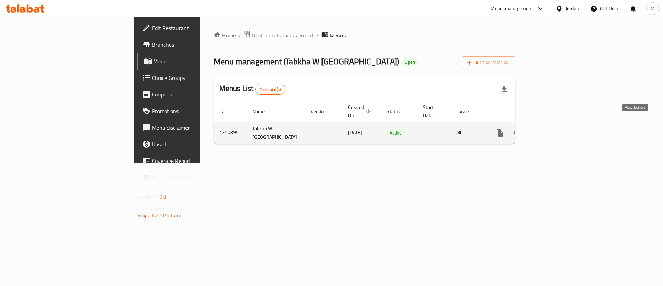
click at [553, 130] on icon "enhanced table" at bounding box center [550, 133] width 6 height 6
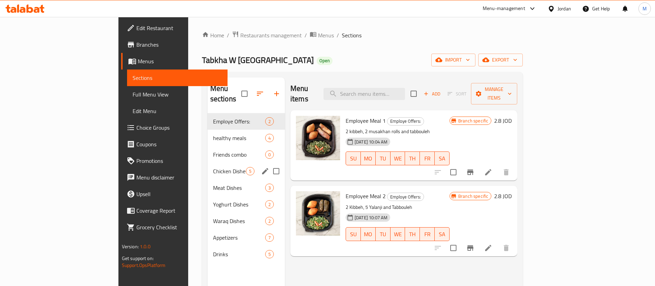
click at [213, 167] on span "Chicken Dishes" at bounding box center [229, 171] width 33 height 8
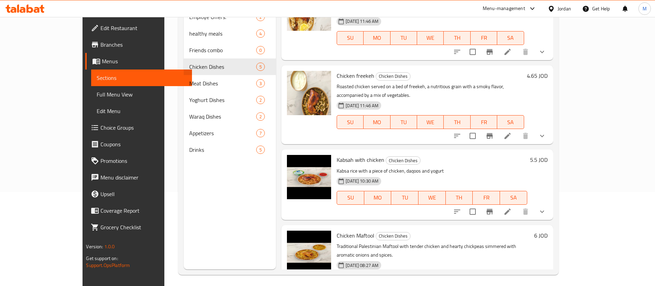
scroll to position [97, 0]
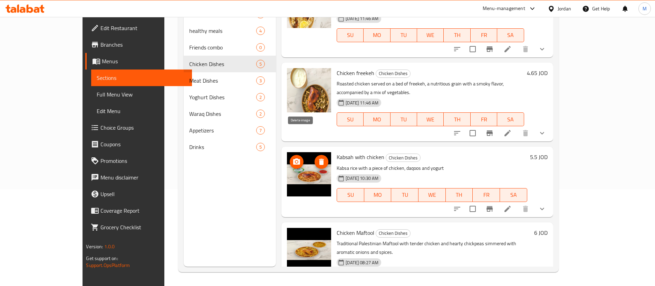
click at [319, 159] on icon "delete image" at bounding box center [321, 162] width 5 height 6
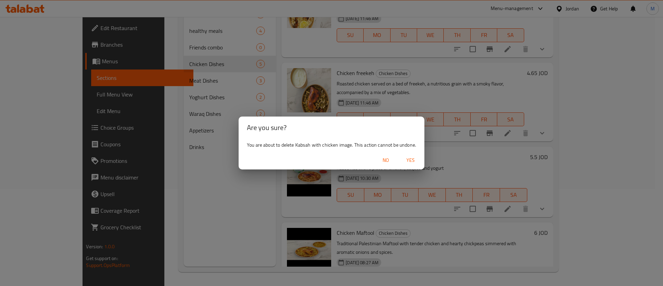
click at [411, 159] on span "Yes" at bounding box center [410, 160] width 17 height 9
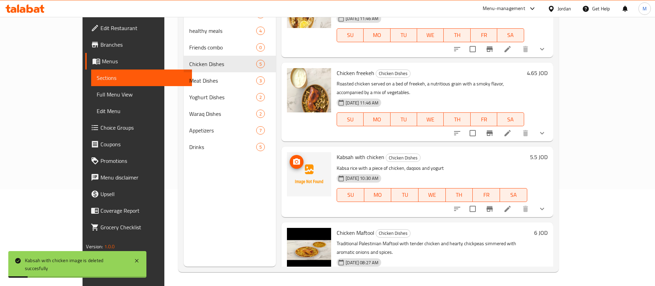
click at [293, 157] on icon "upload picture" at bounding box center [297, 161] width 8 height 8
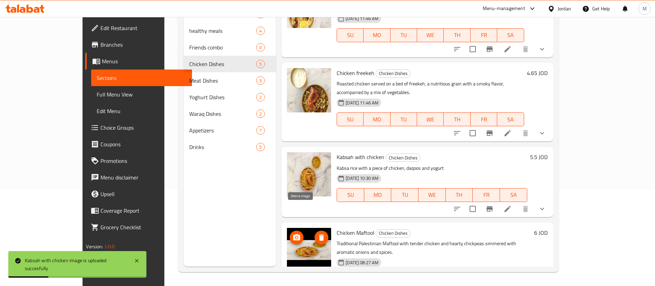
click at [319, 234] on icon "delete image" at bounding box center [321, 237] width 5 height 6
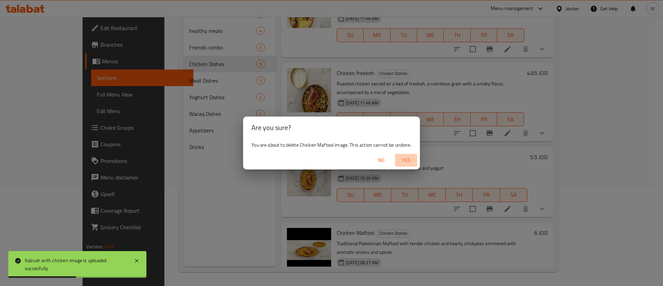
click at [409, 162] on span "Yes" at bounding box center [406, 160] width 17 height 9
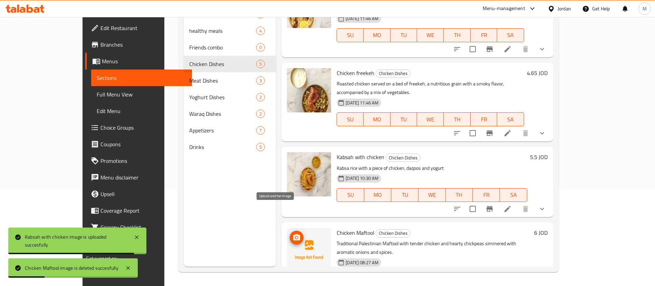
click at [293, 234] on icon "upload picture" at bounding box center [296, 237] width 7 height 6
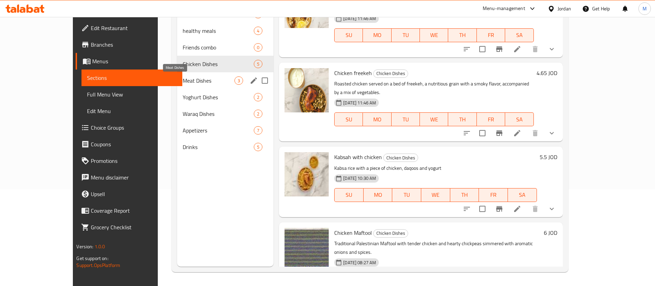
click at [206, 79] on span "Meat Dishes" at bounding box center [209, 80] width 52 height 8
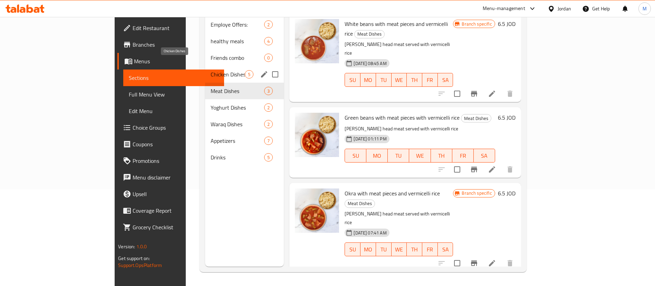
click at [211, 70] on span "Chicken Dishes" at bounding box center [228, 74] width 35 height 8
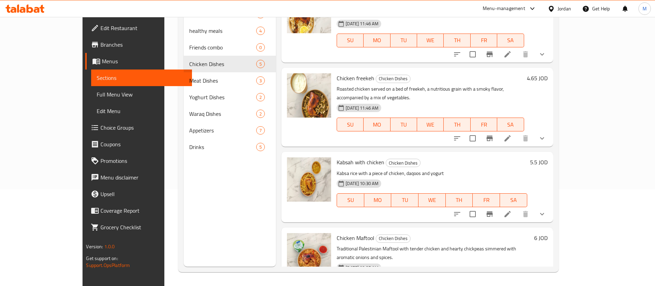
scroll to position [109, 0]
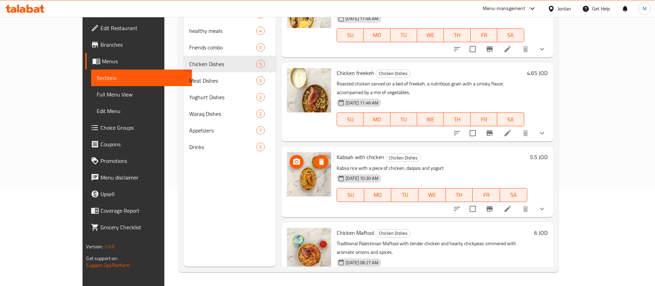
click at [317, 157] on icon "delete image" at bounding box center [321, 161] width 8 height 8
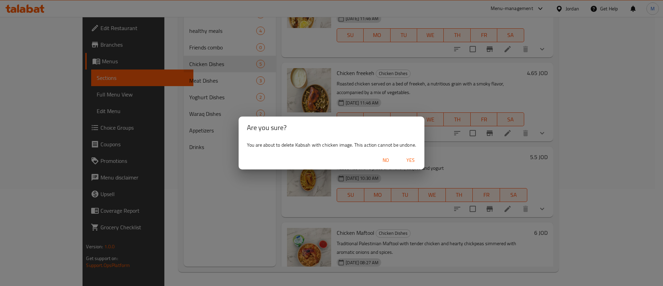
click at [411, 159] on span "Yes" at bounding box center [410, 160] width 17 height 9
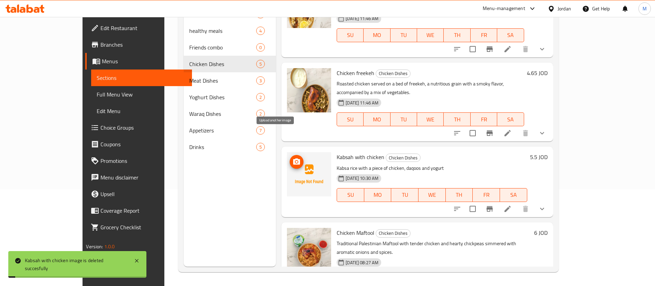
click at [293, 157] on icon "upload picture" at bounding box center [297, 161] width 8 height 8
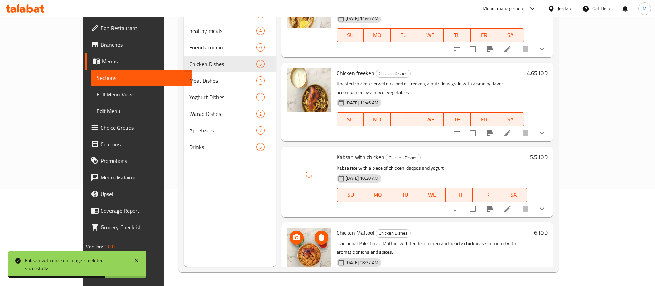
click at [319, 234] on icon "delete image" at bounding box center [321, 237] width 5 height 6
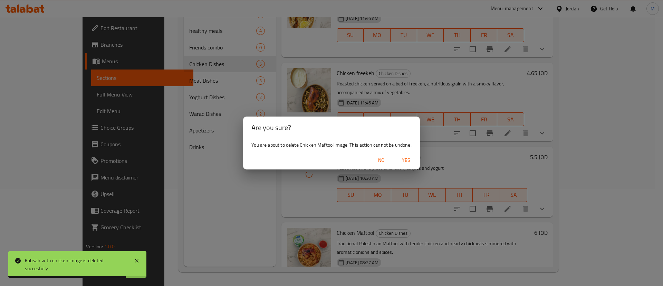
click at [407, 160] on span "Yes" at bounding box center [406, 160] width 17 height 9
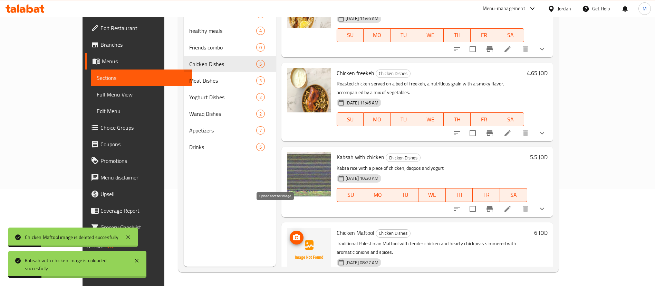
click at [293, 234] on icon "upload picture" at bounding box center [296, 237] width 7 height 6
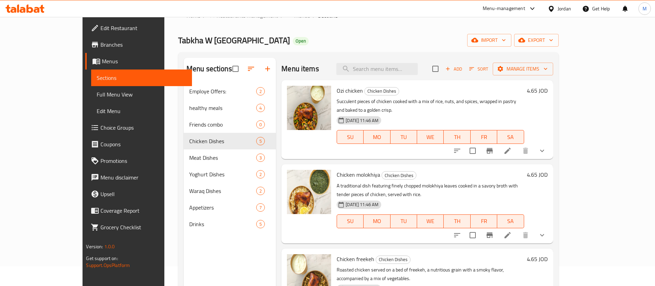
scroll to position [0, 0]
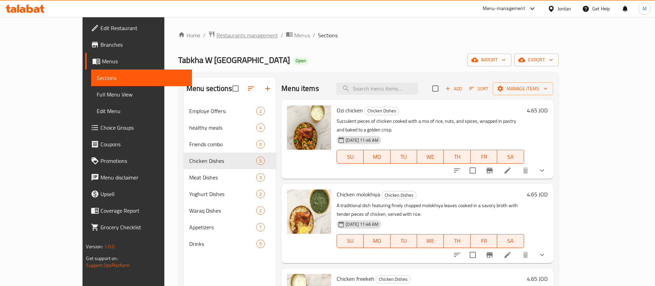
click at [217, 37] on span "Restaurants management" at bounding box center [247, 35] width 61 height 8
